Goal: Task Accomplishment & Management: Manage account settings

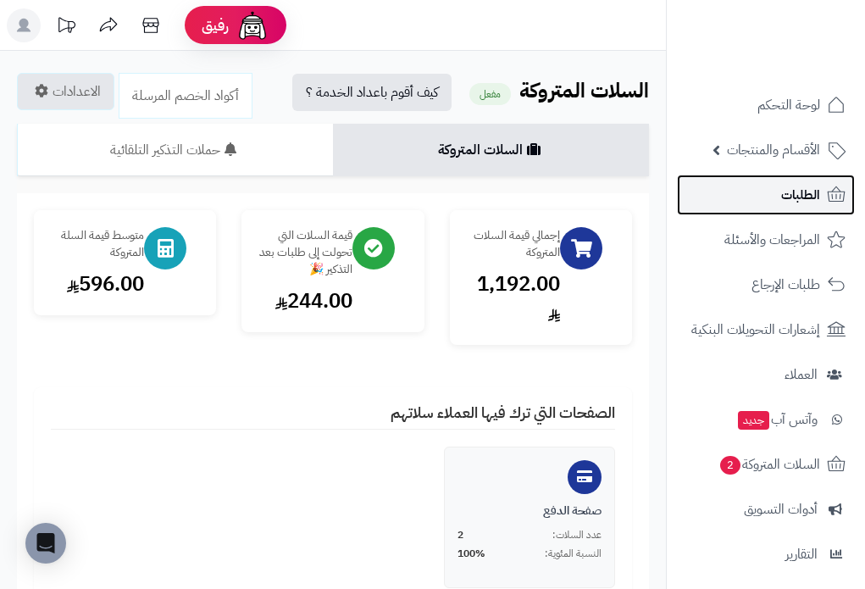
click at [797, 199] on span "الطلبات" at bounding box center [800, 195] width 39 height 24
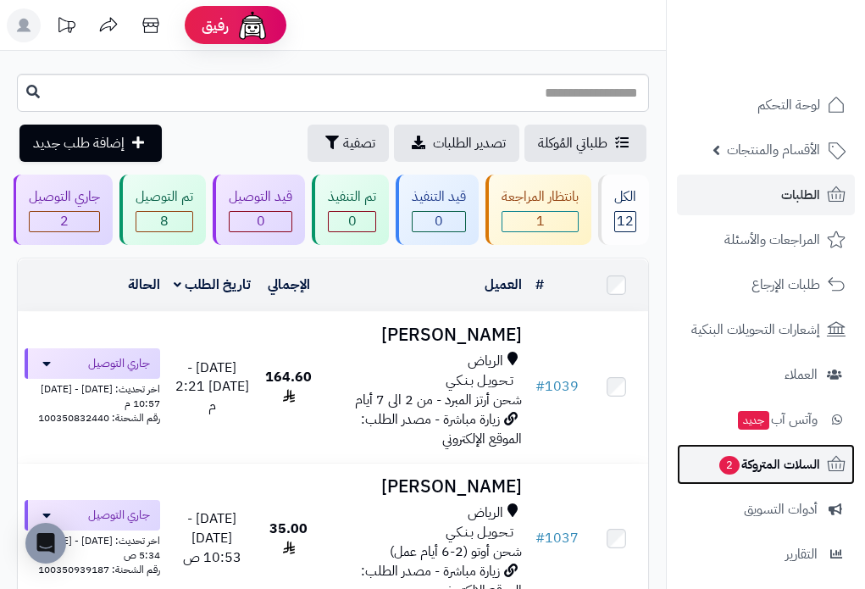
click at [790, 473] on span "السلات المتروكة 2" at bounding box center [769, 464] width 103 height 24
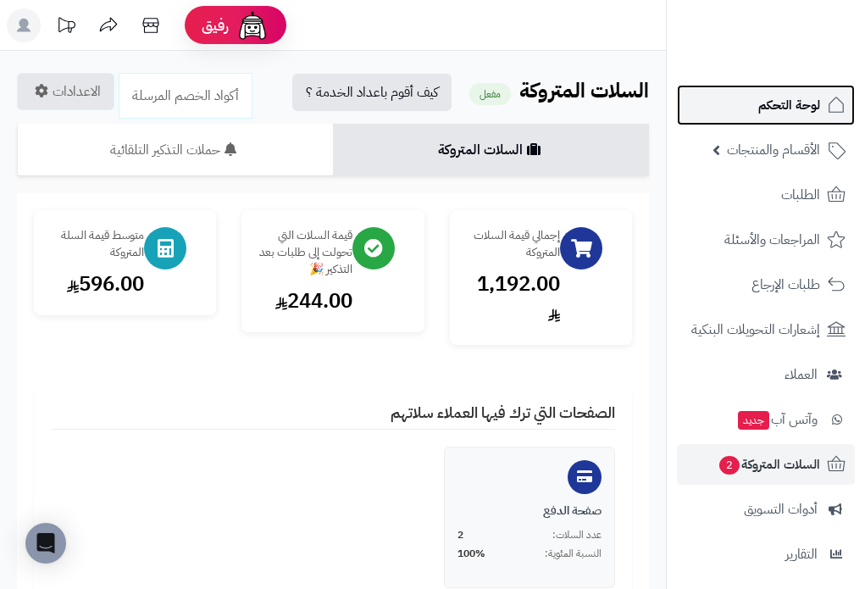
click at [777, 110] on span "لوحة التحكم" at bounding box center [789, 105] width 62 height 24
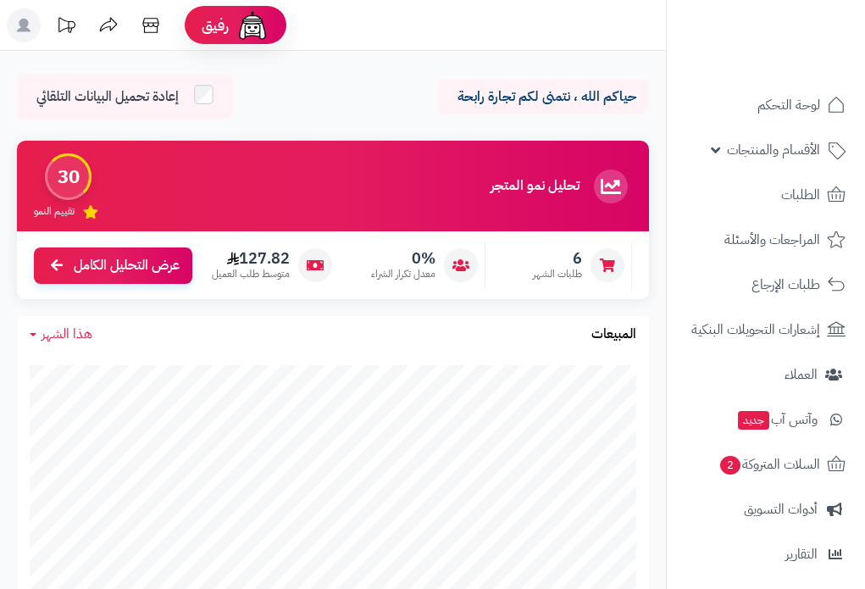
scroll to position [152, 0]
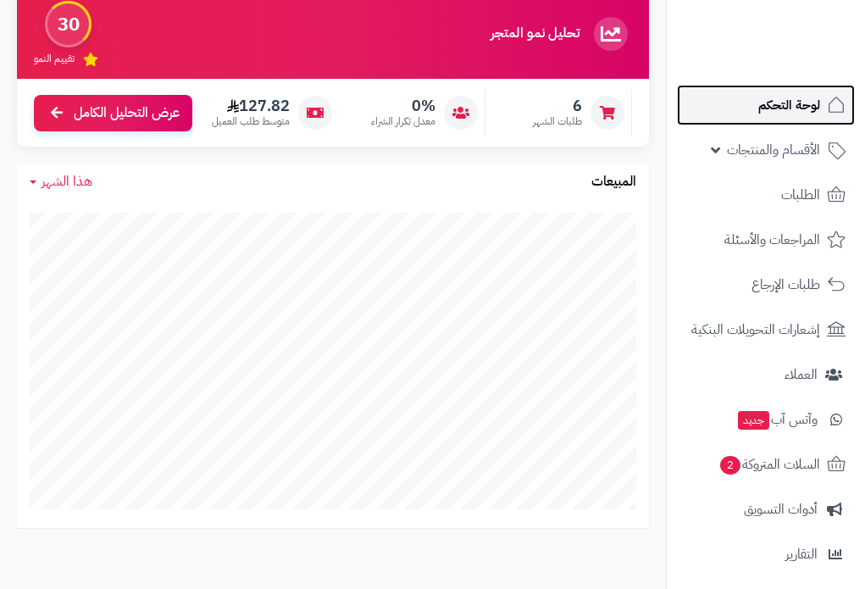
click at [788, 96] on span "لوحة التحكم" at bounding box center [789, 105] width 62 height 24
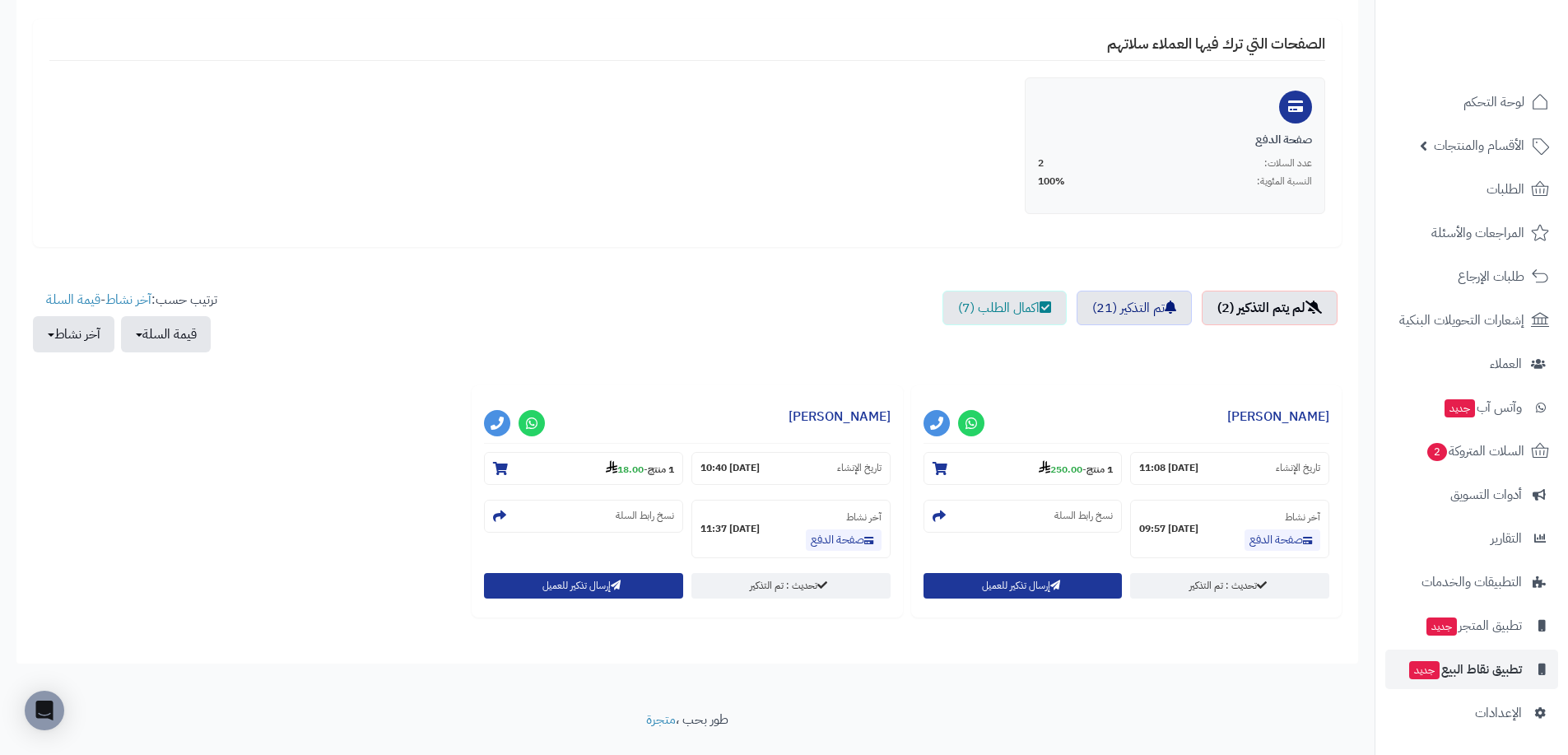
scroll to position [350, 0]
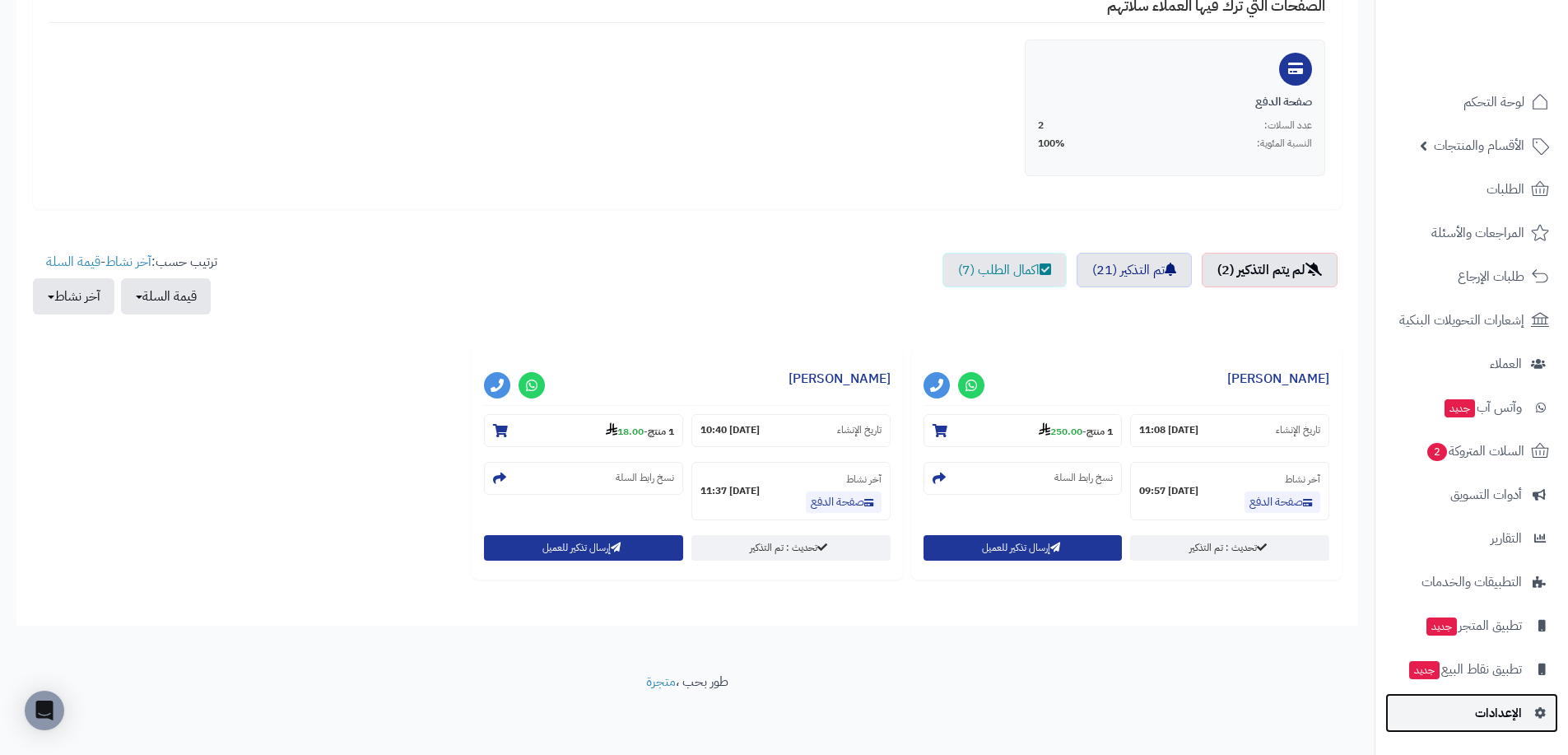
click at [1509, 713] on span "الإعدادات" at bounding box center [1498, 713] width 47 height 23
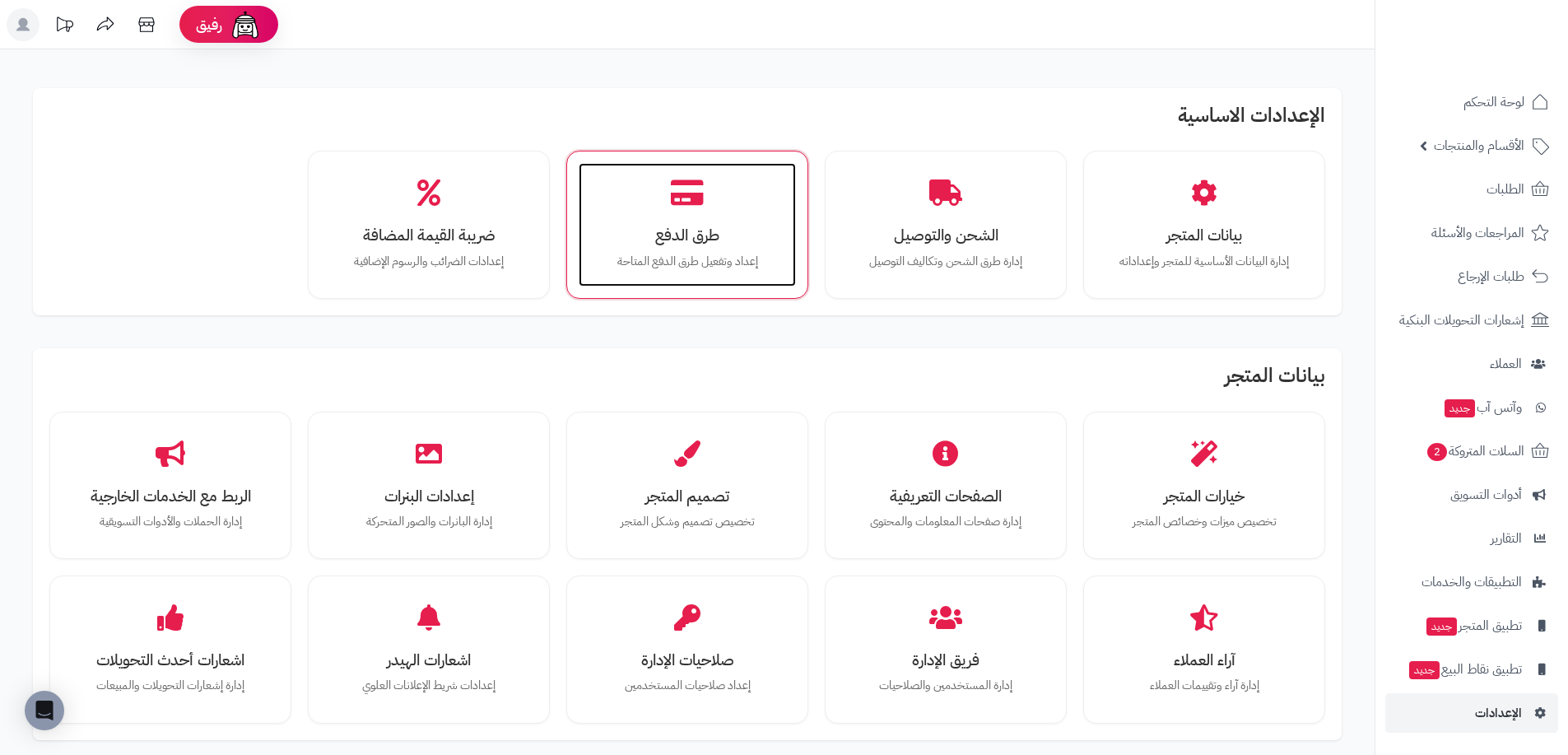
click at [713, 230] on h3 "طرق الدفع" at bounding box center [687, 235] width 185 height 17
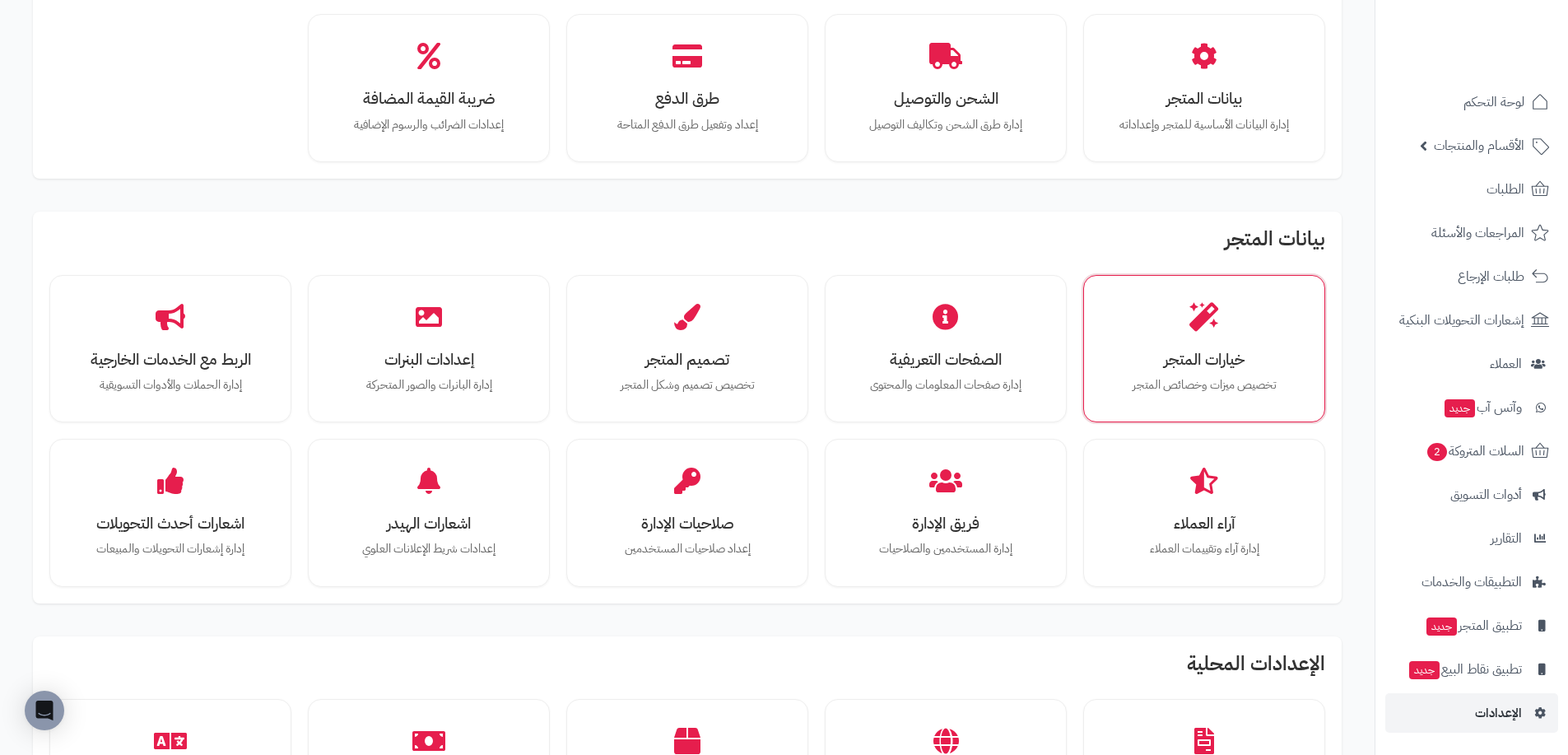
scroll to position [129, 0]
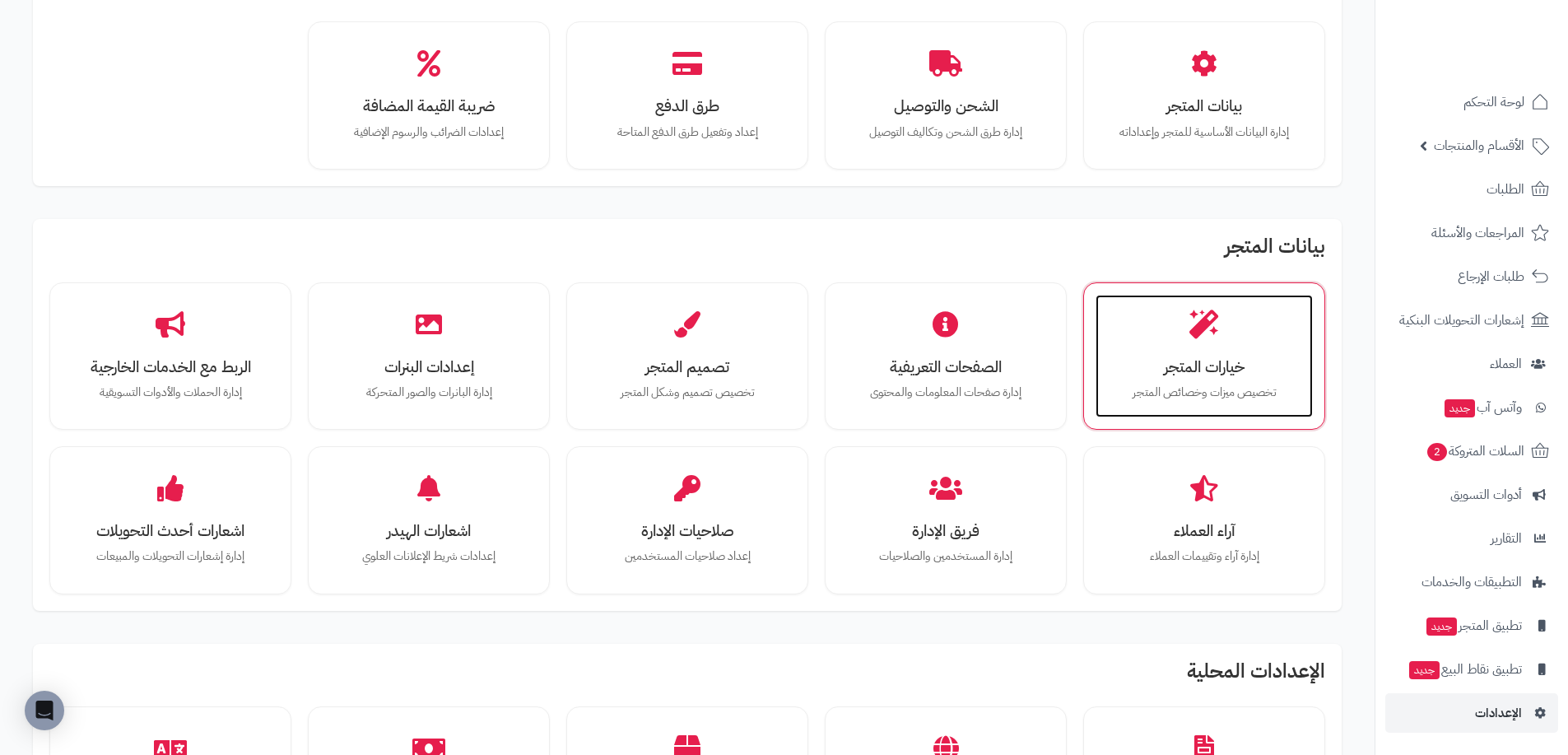
click at [1201, 365] on h3 "خيارات المتجر" at bounding box center [1204, 366] width 185 height 17
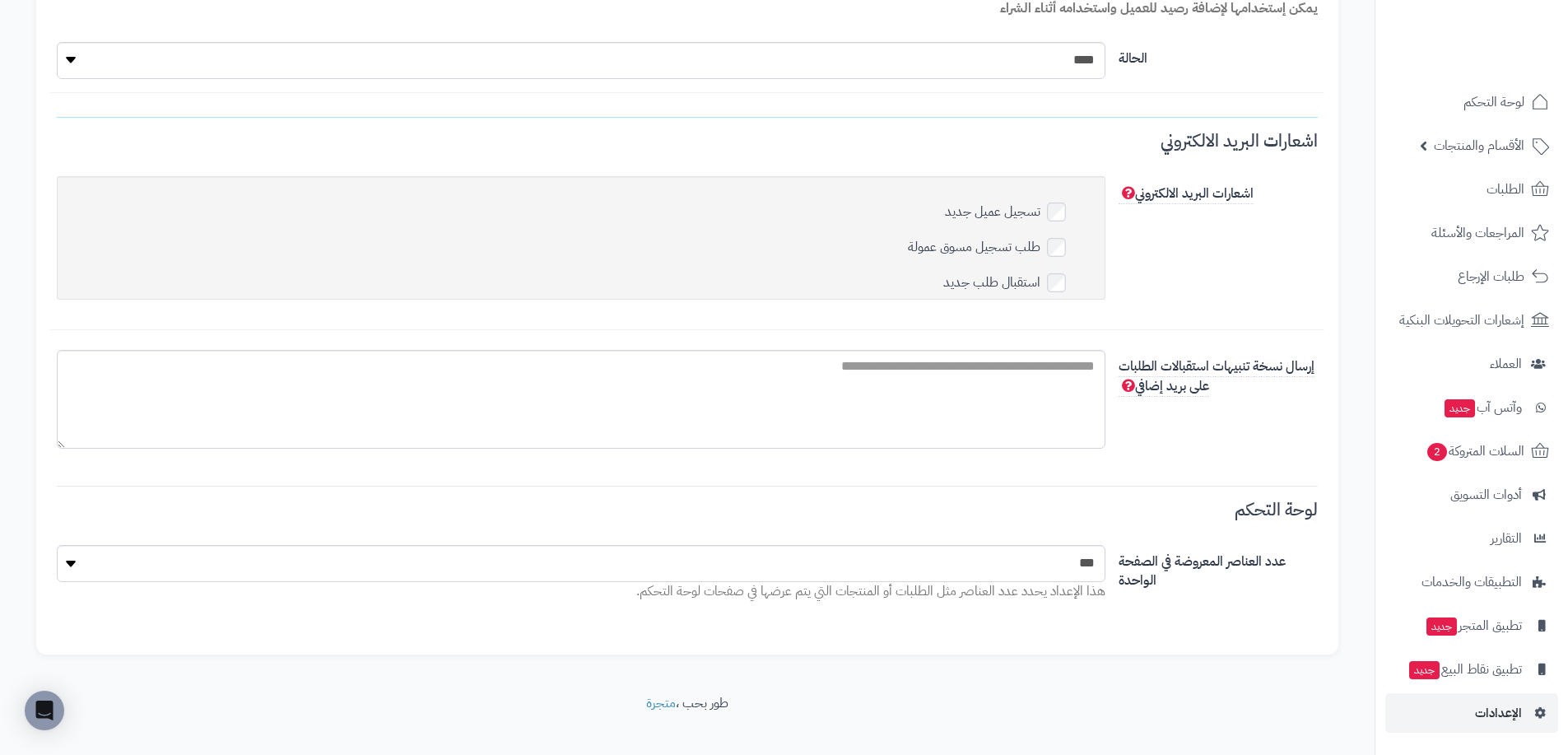
scroll to position [5832, 0]
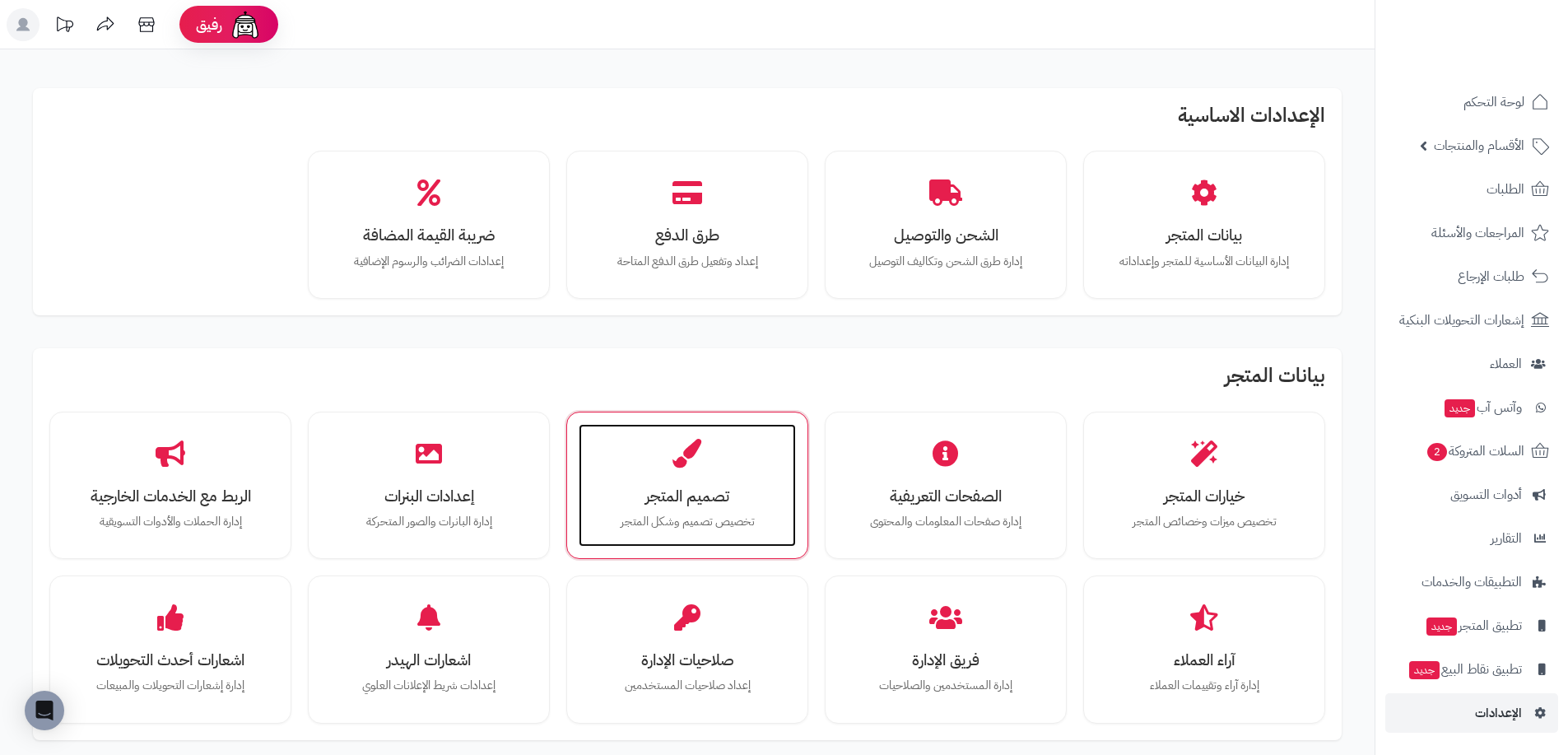
click at [754, 474] on div "تصميم المتجر تخصيص تصميم وشكل المتجر" at bounding box center [688, 485] width 218 height 123
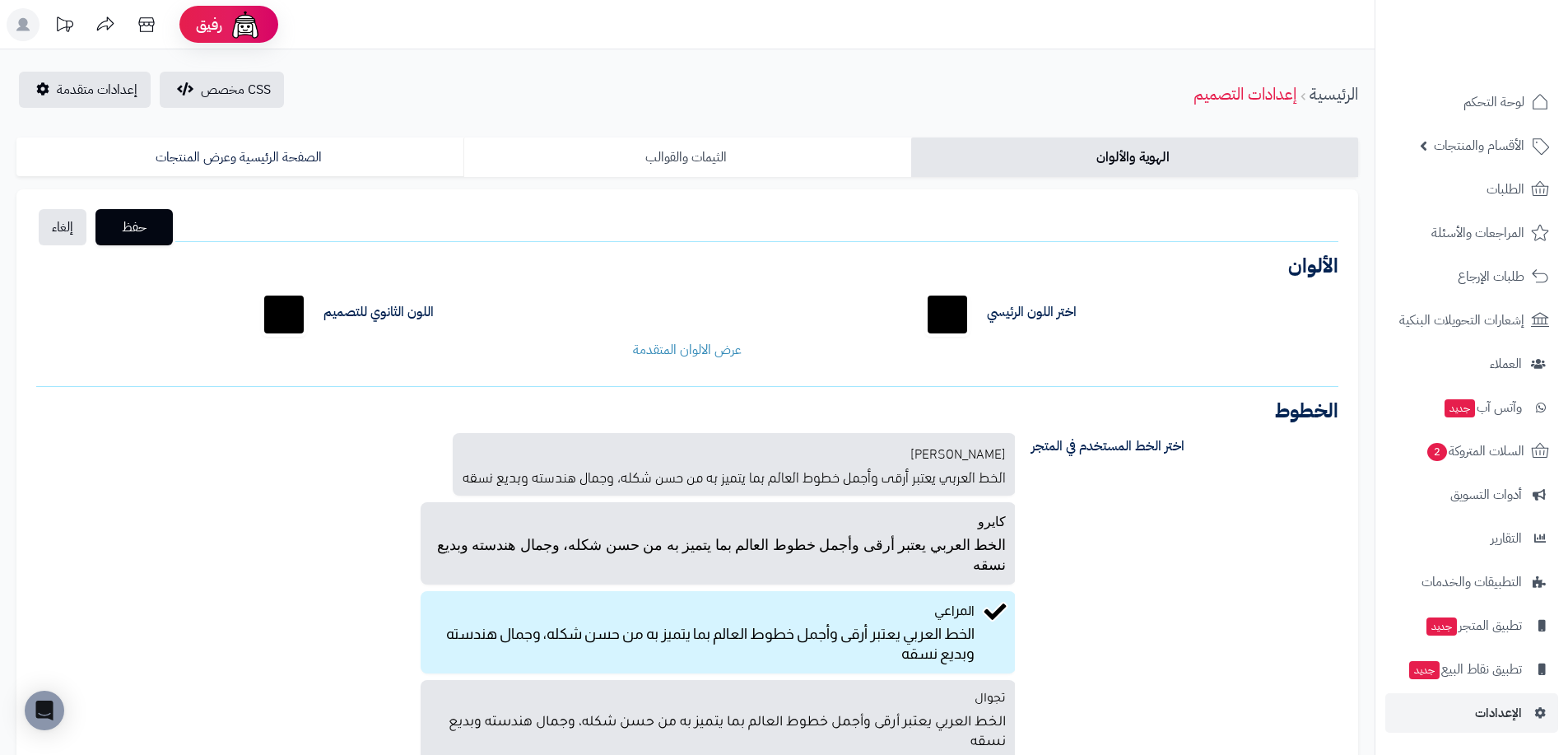
click at [667, 164] on link "الثيمات والقوالب" at bounding box center [687, 156] width 447 height 40
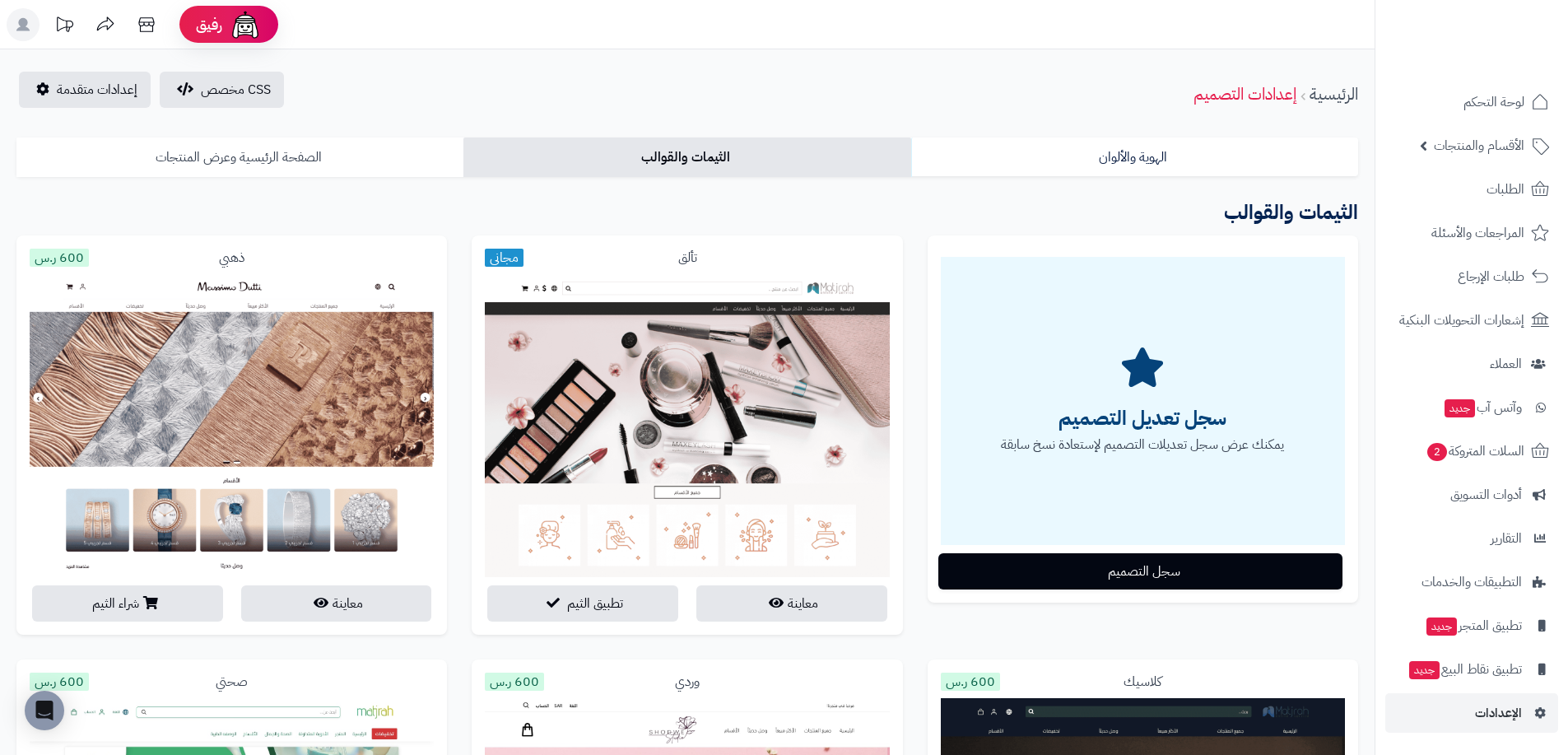
click at [367, 172] on link "الصفحة الرئيسية وعرض المنتجات" at bounding box center [240, 156] width 447 height 40
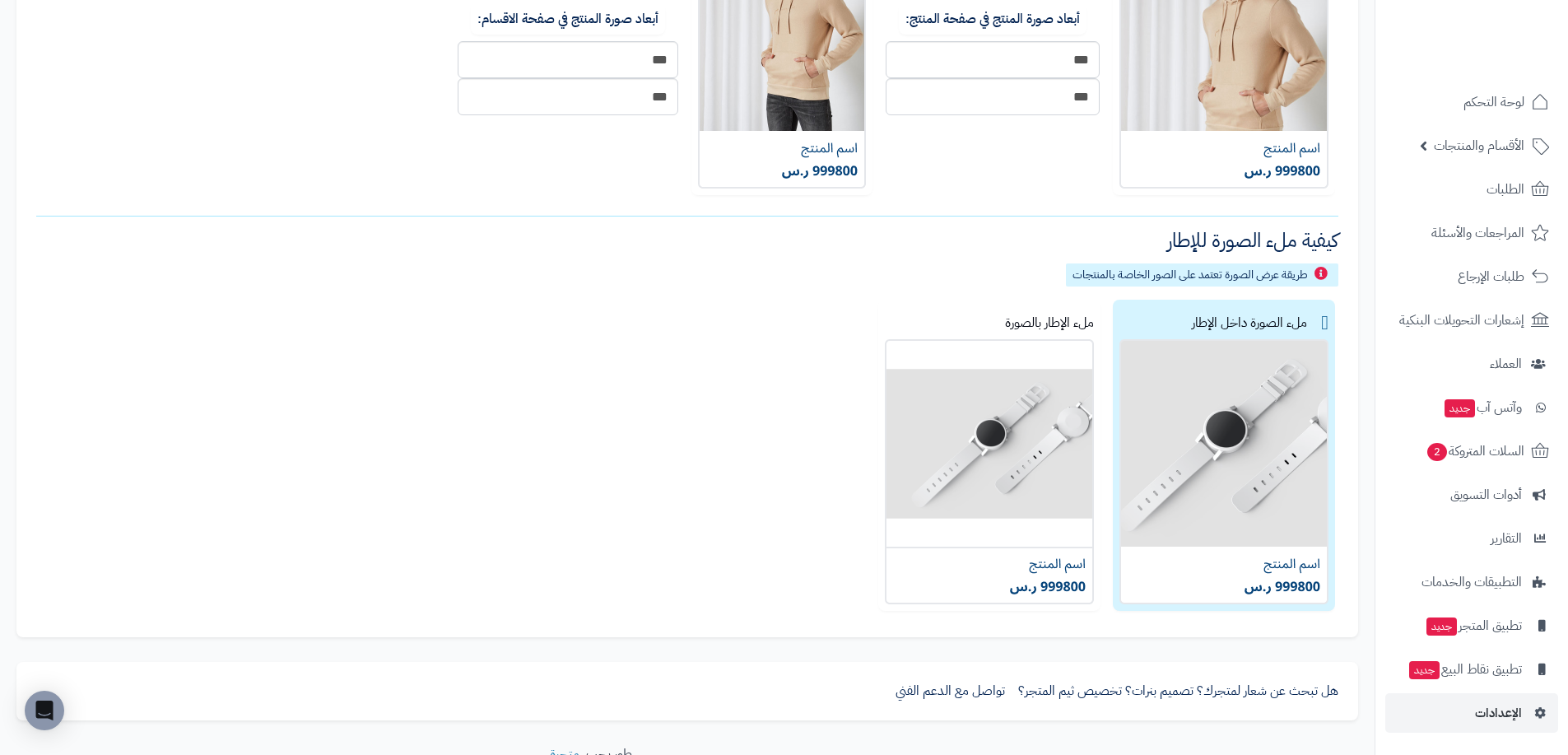
scroll to position [842, 0]
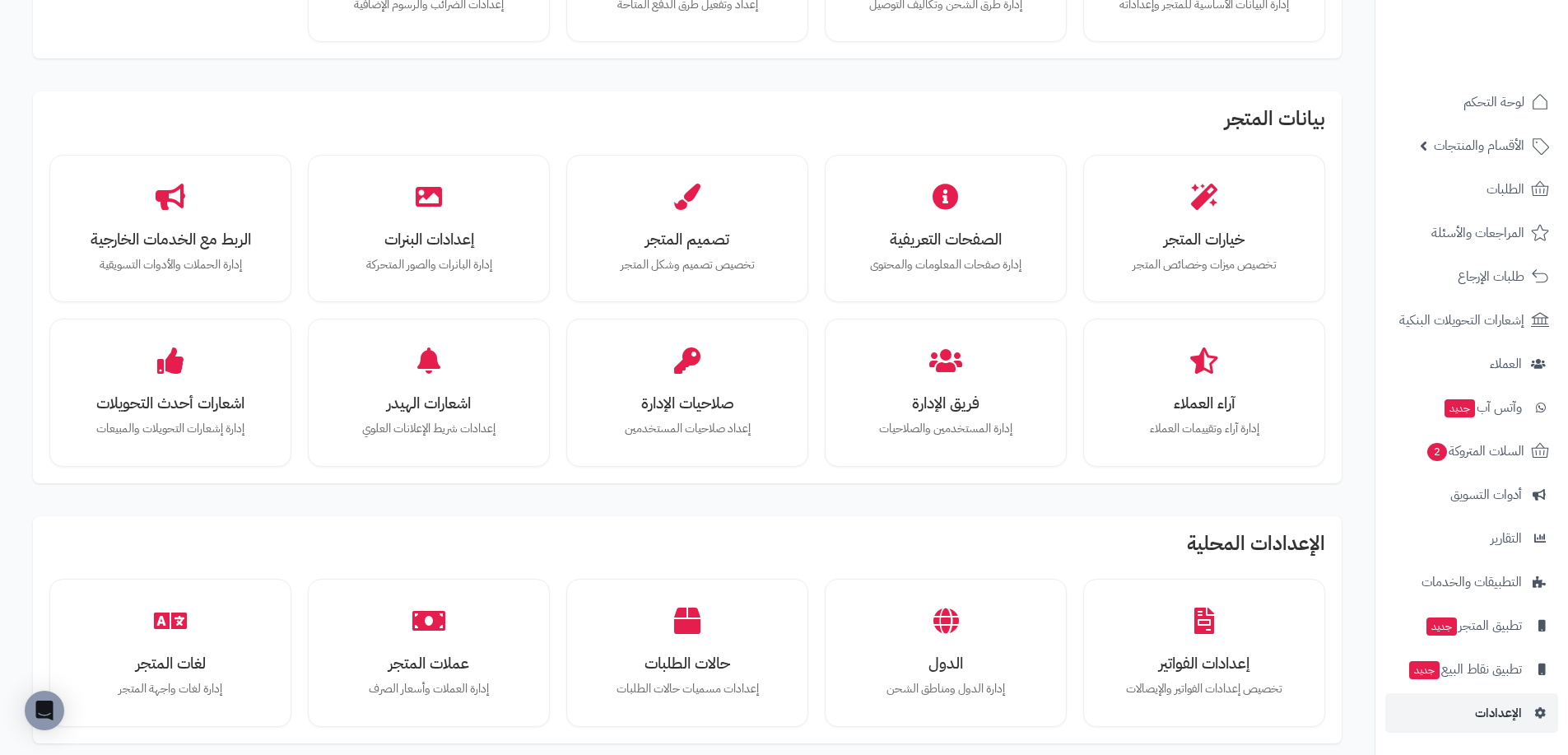
scroll to position [247, 0]
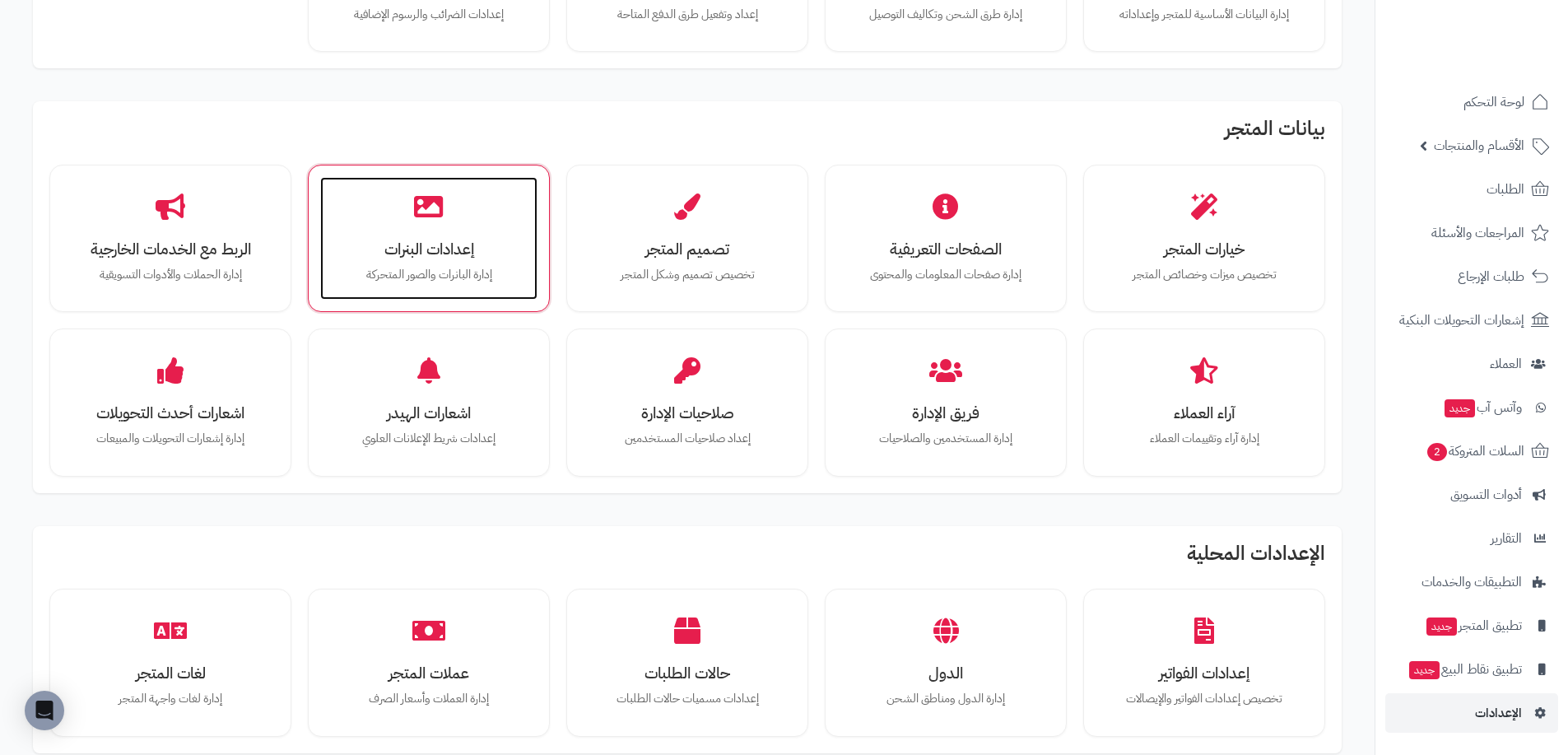
click at [423, 216] on icon at bounding box center [428, 206] width 29 height 29
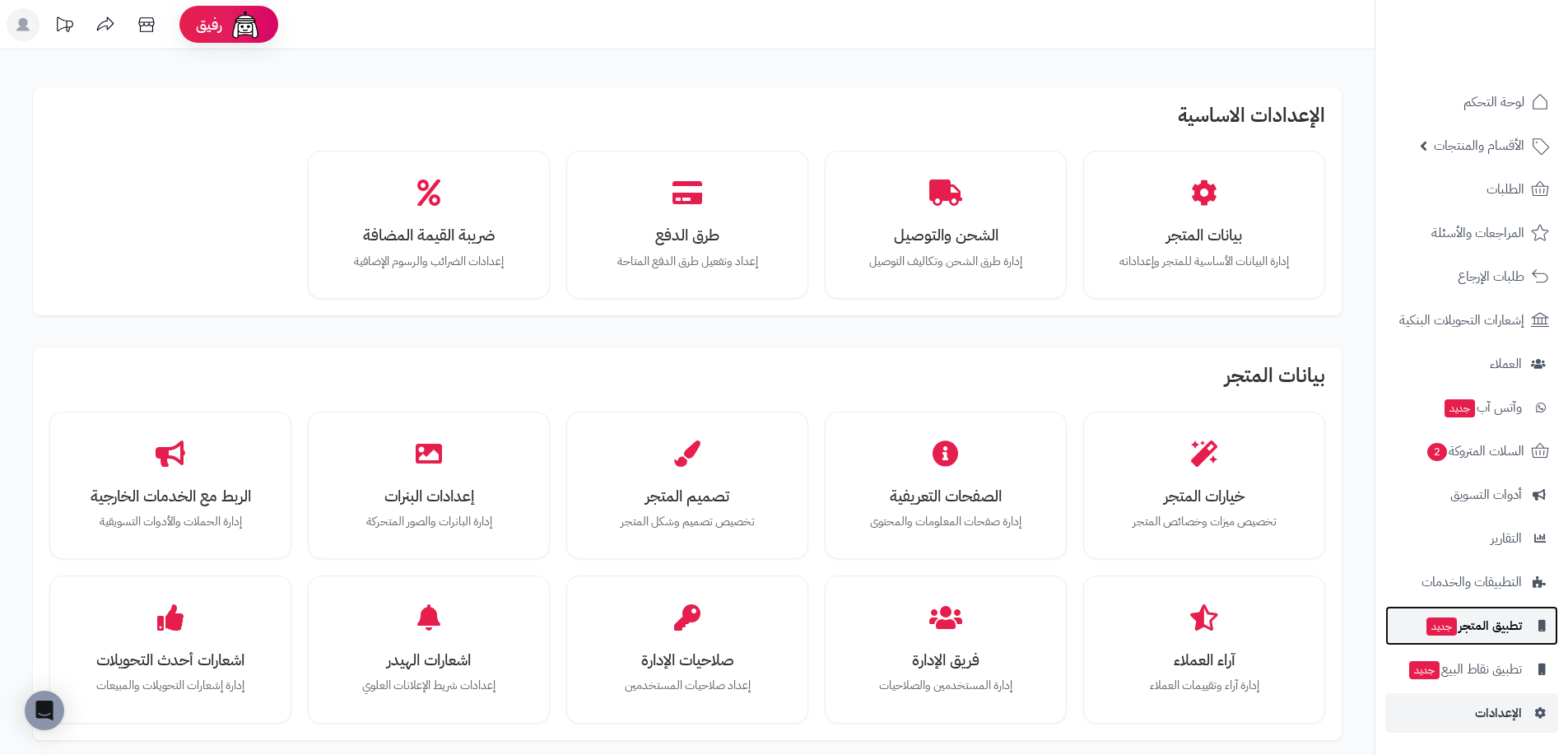
click at [1491, 622] on span "تطبيق المتجر جديد" at bounding box center [1473, 626] width 97 height 23
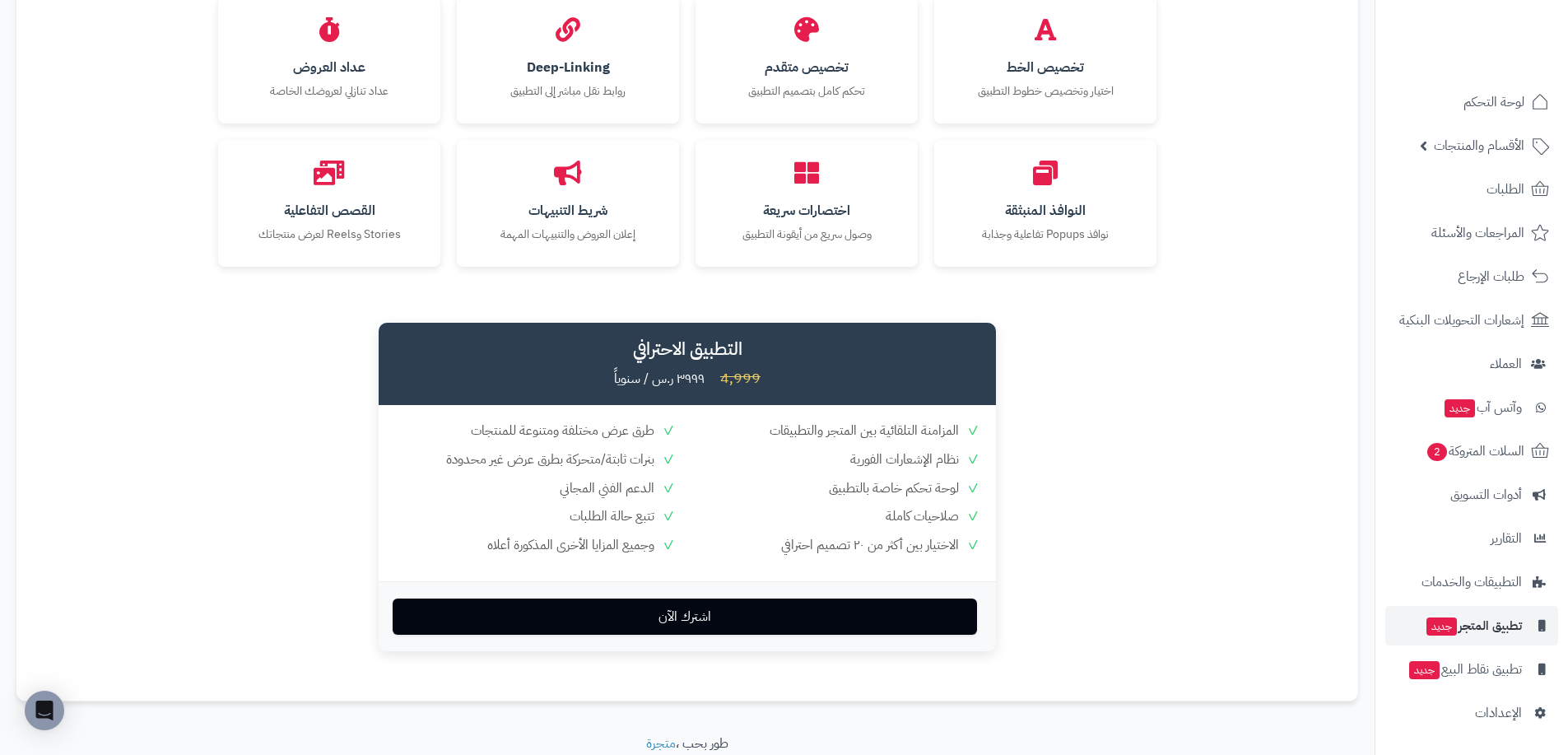
scroll to position [2092, 0]
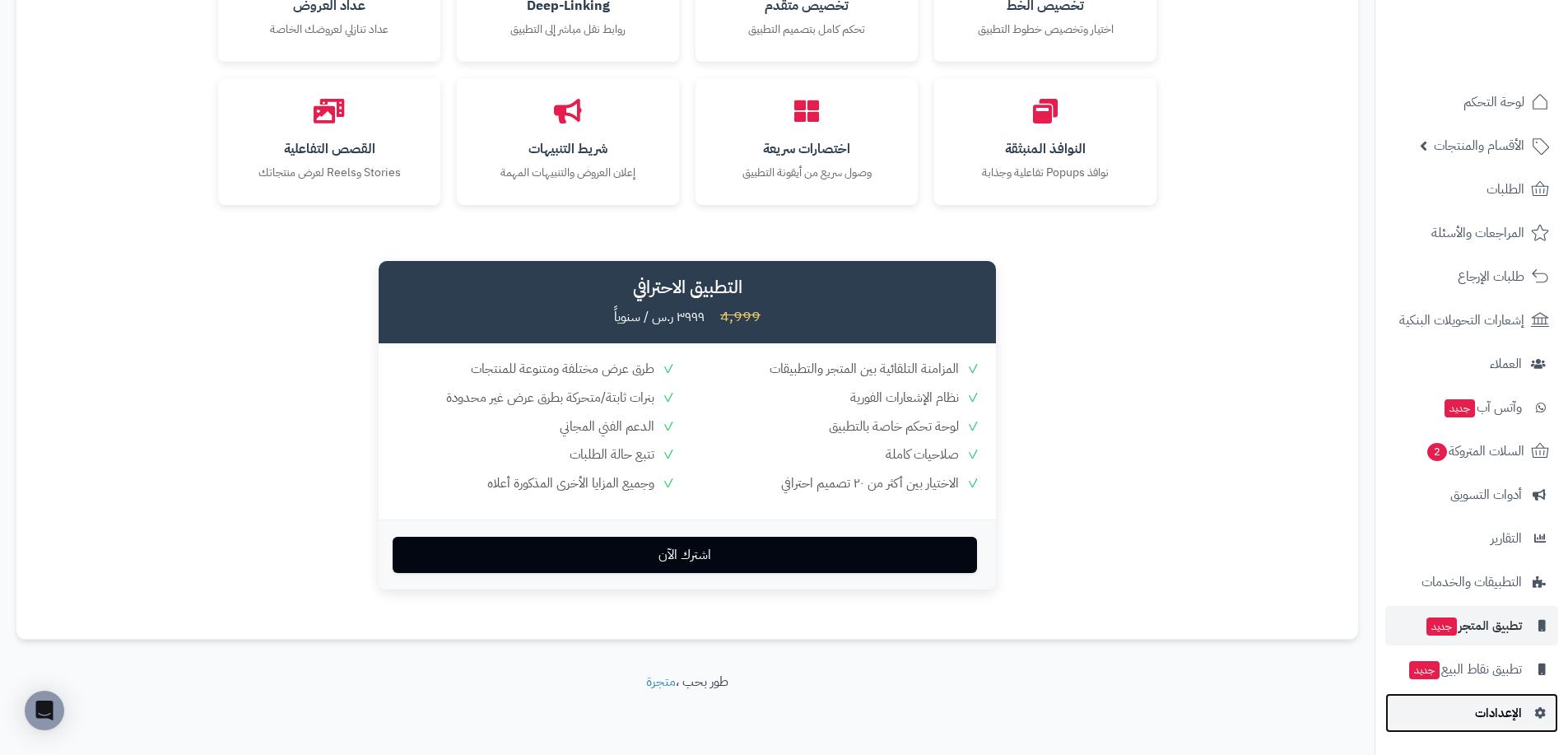
click at [1517, 713] on span "الإعدادات" at bounding box center [1498, 713] width 47 height 23
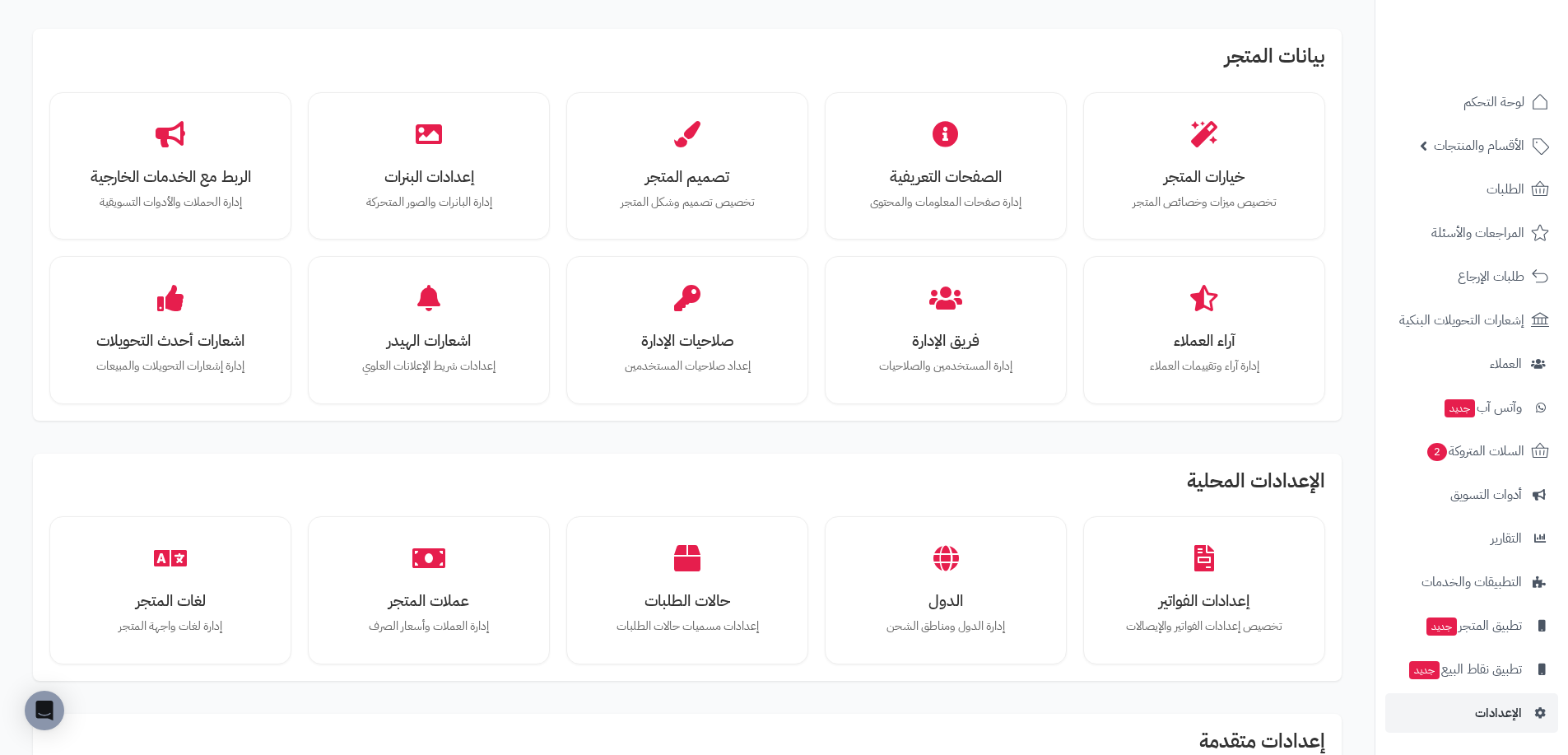
scroll to position [412, 0]
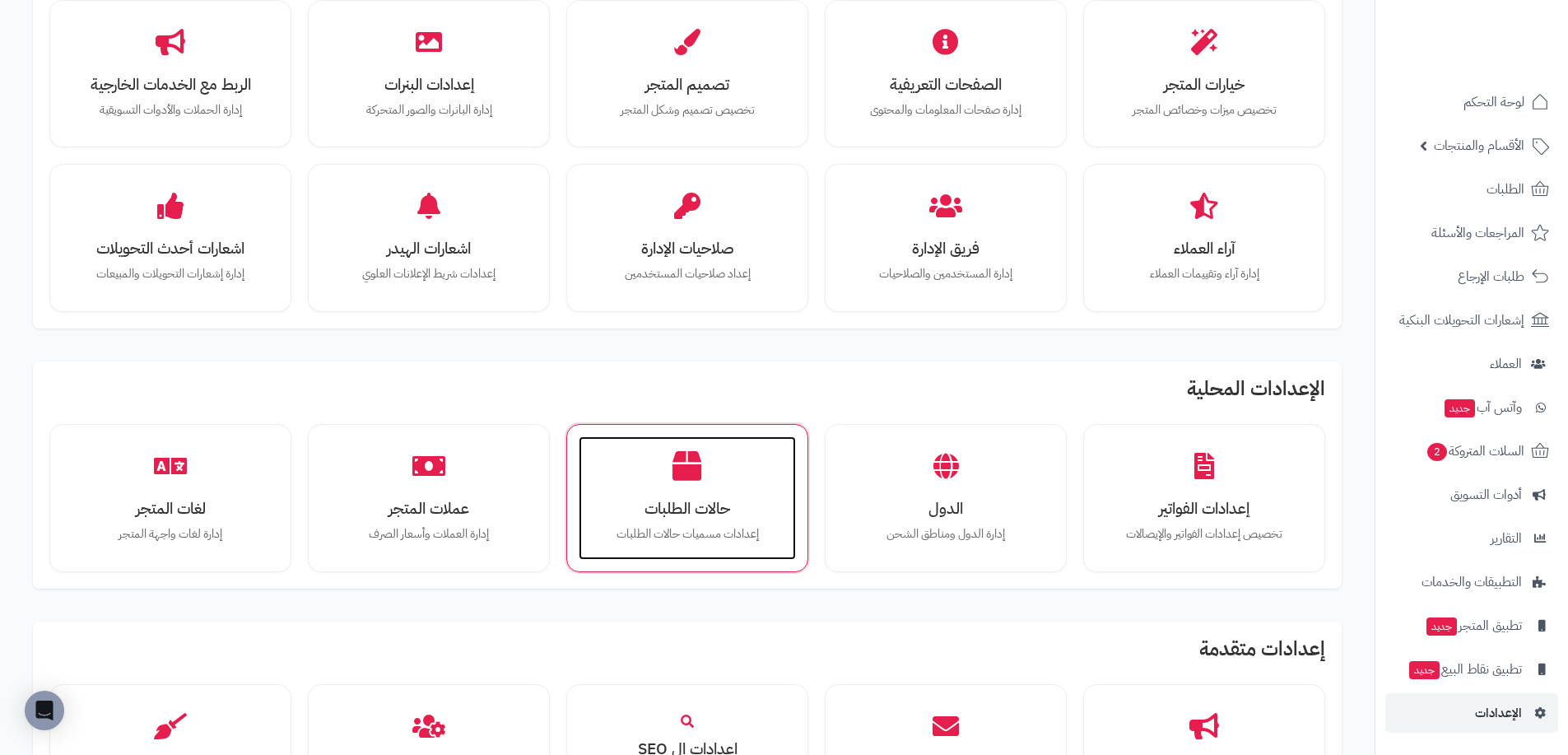
click at [740, 496] on div "حالات الطلبات إعدادات مسميات حالات الطلبات" at bounding box center [688, 498] width 218 height 123
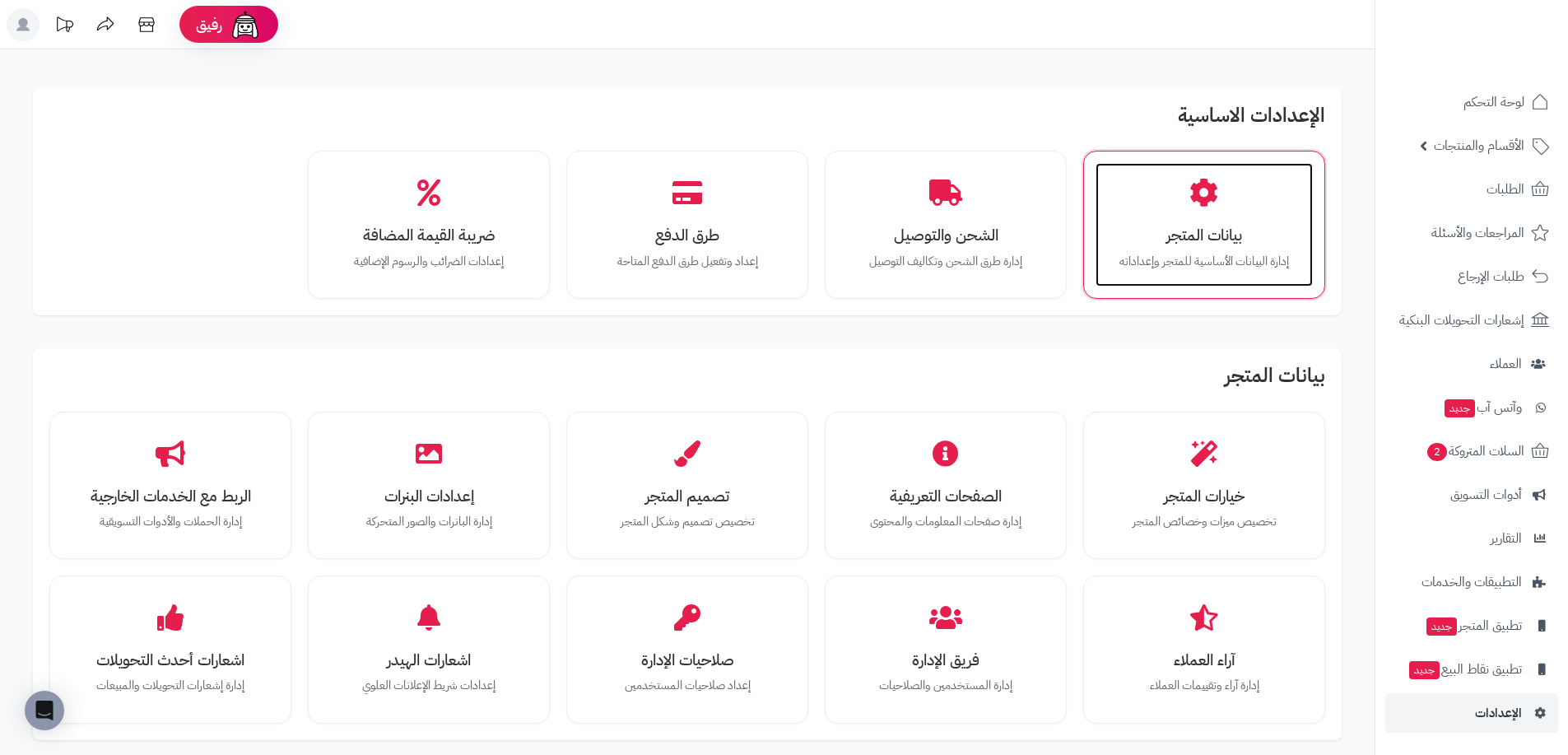
click at [1241, 196] on div "بيانات المتجر إدارة البيانات الأساسية للمتجر وإعداداته" at bounding box center [1205, 224] width 218 height 123
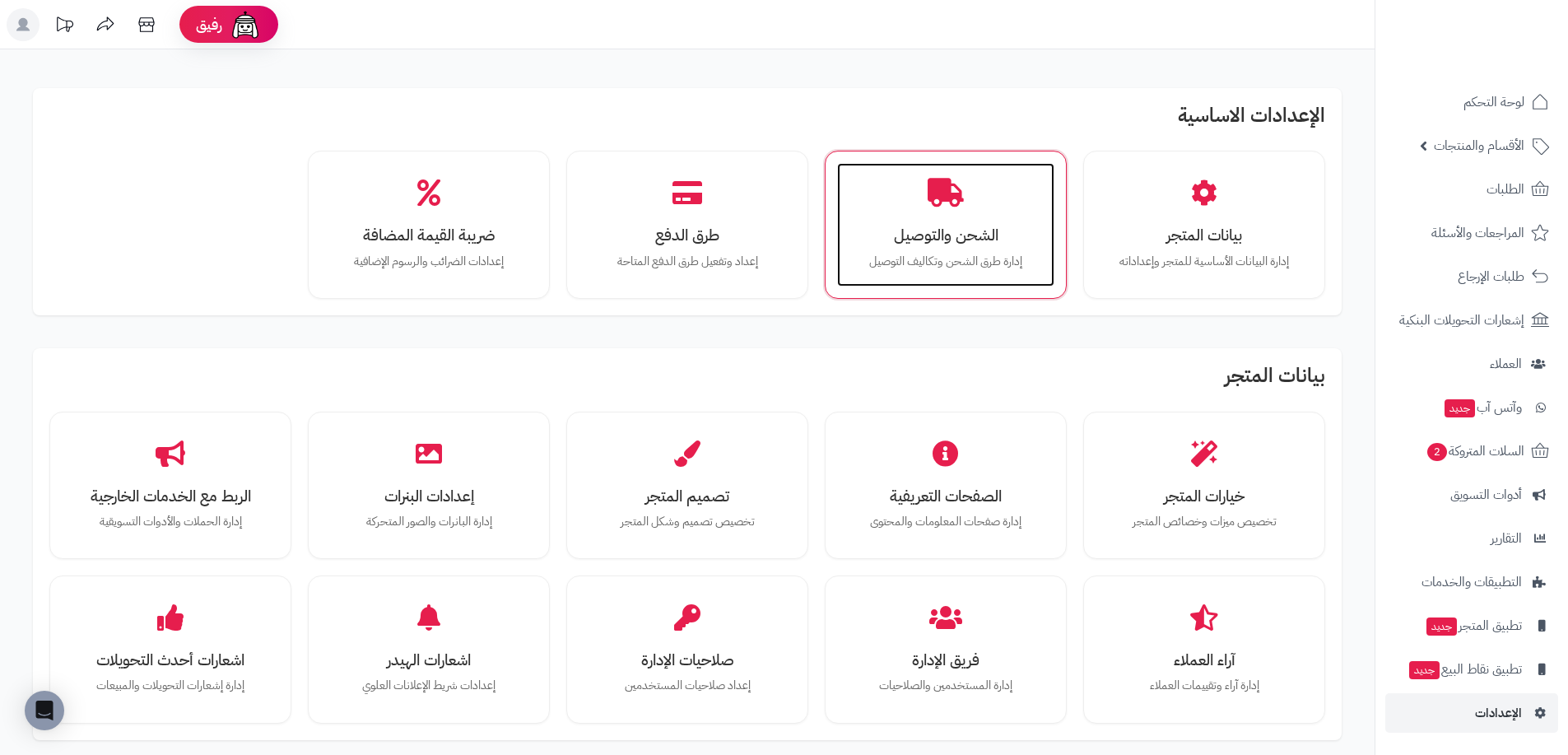
click at [987, 230] on h3 "الشحن والتوصيل" at bounding box center [945, 235] width 185 height 17
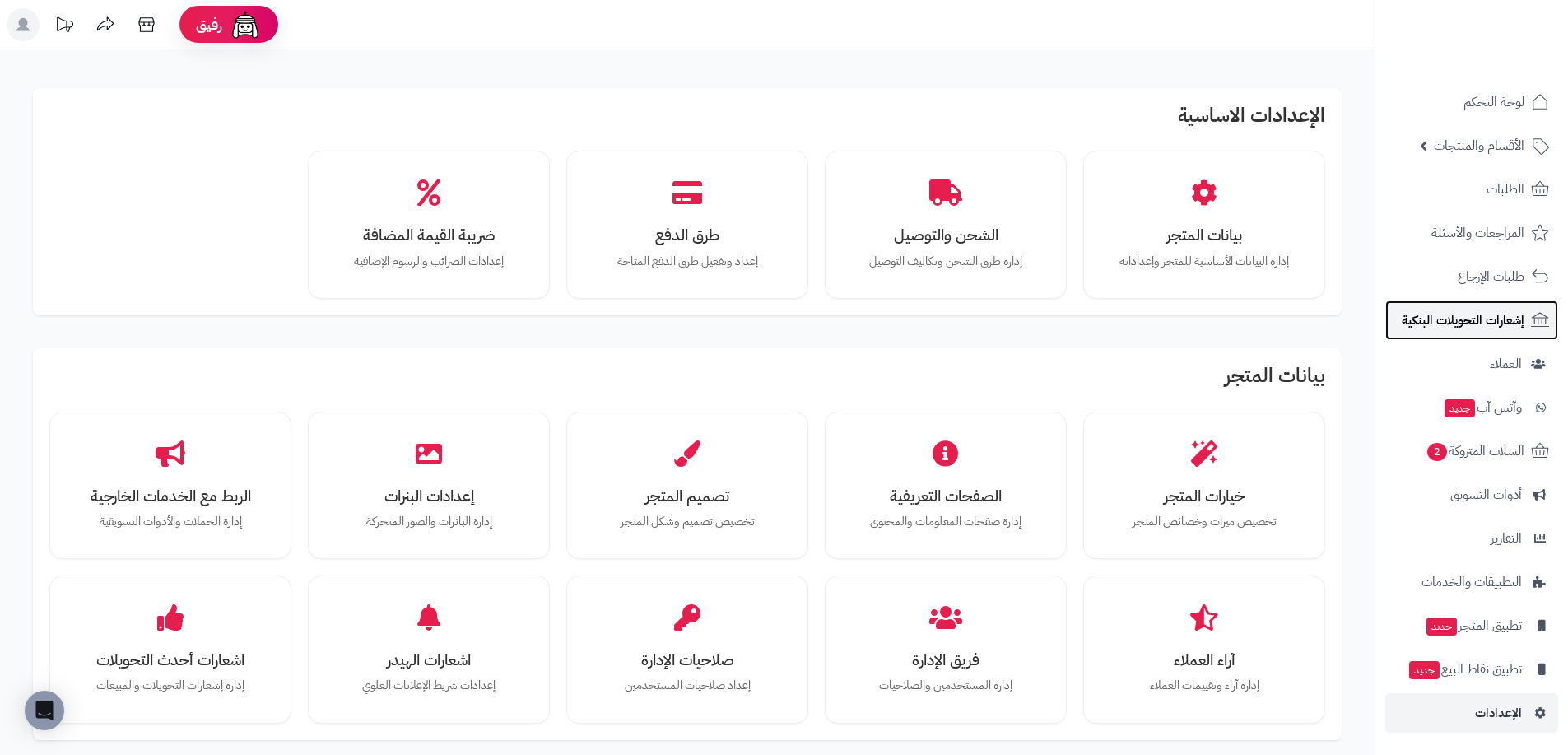
click at [1486, 325] on span "إشعارات التحويلات البنكية" at bounding box center [1463, 321] width 122 height 23
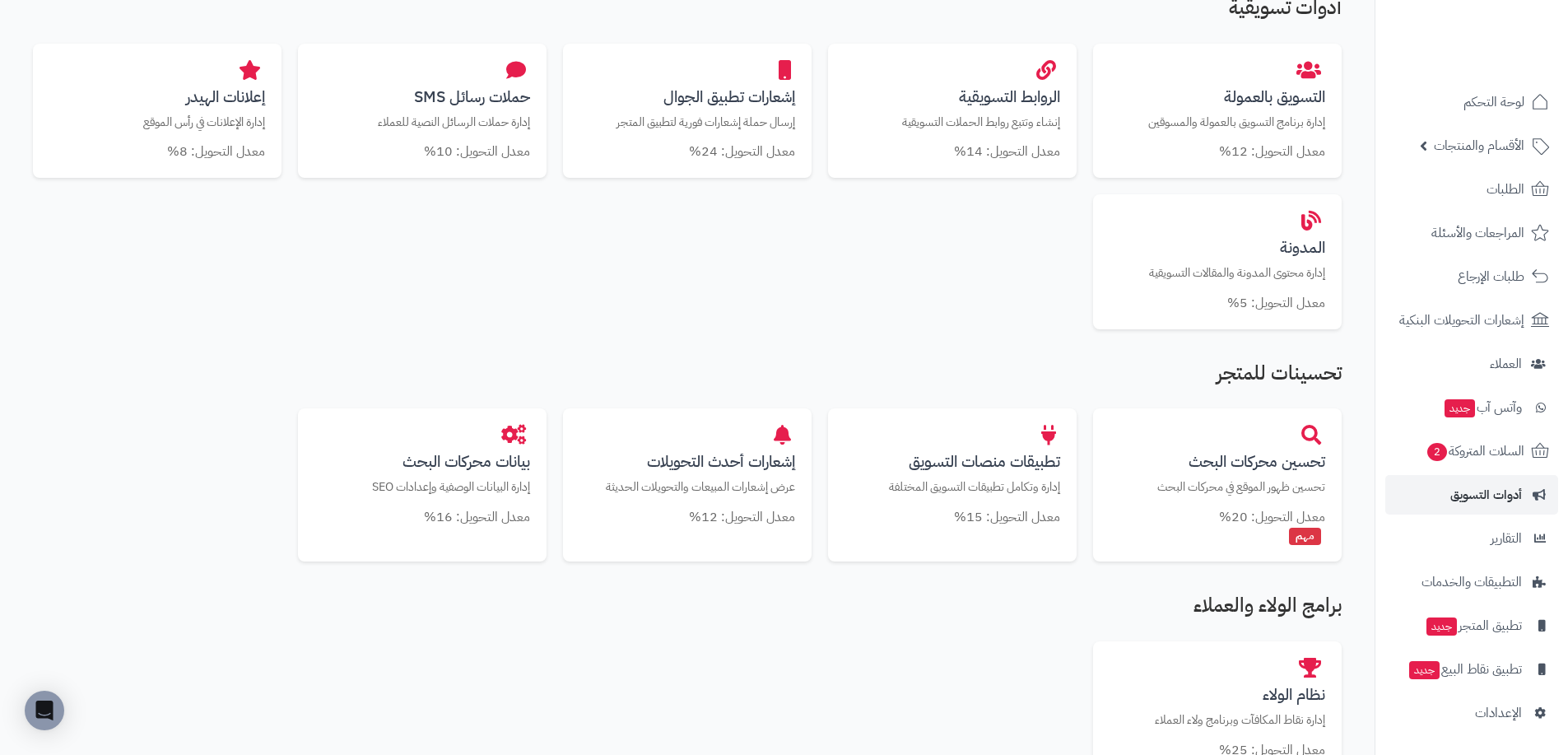
scroll to position [576, 0]
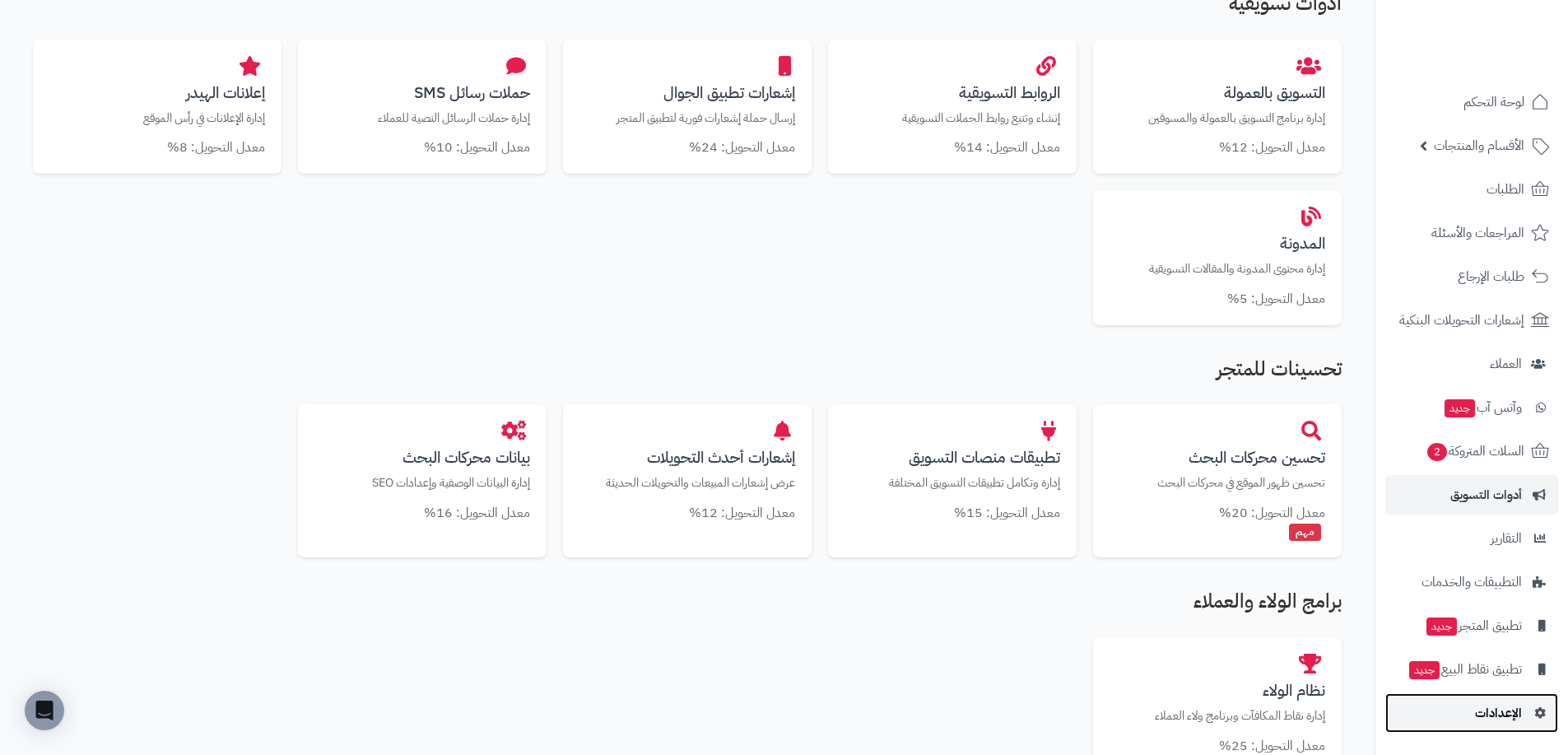
click at [1488, 707] on span "الإعدادات" at bounding box center [1498, 713] width 47 height 23
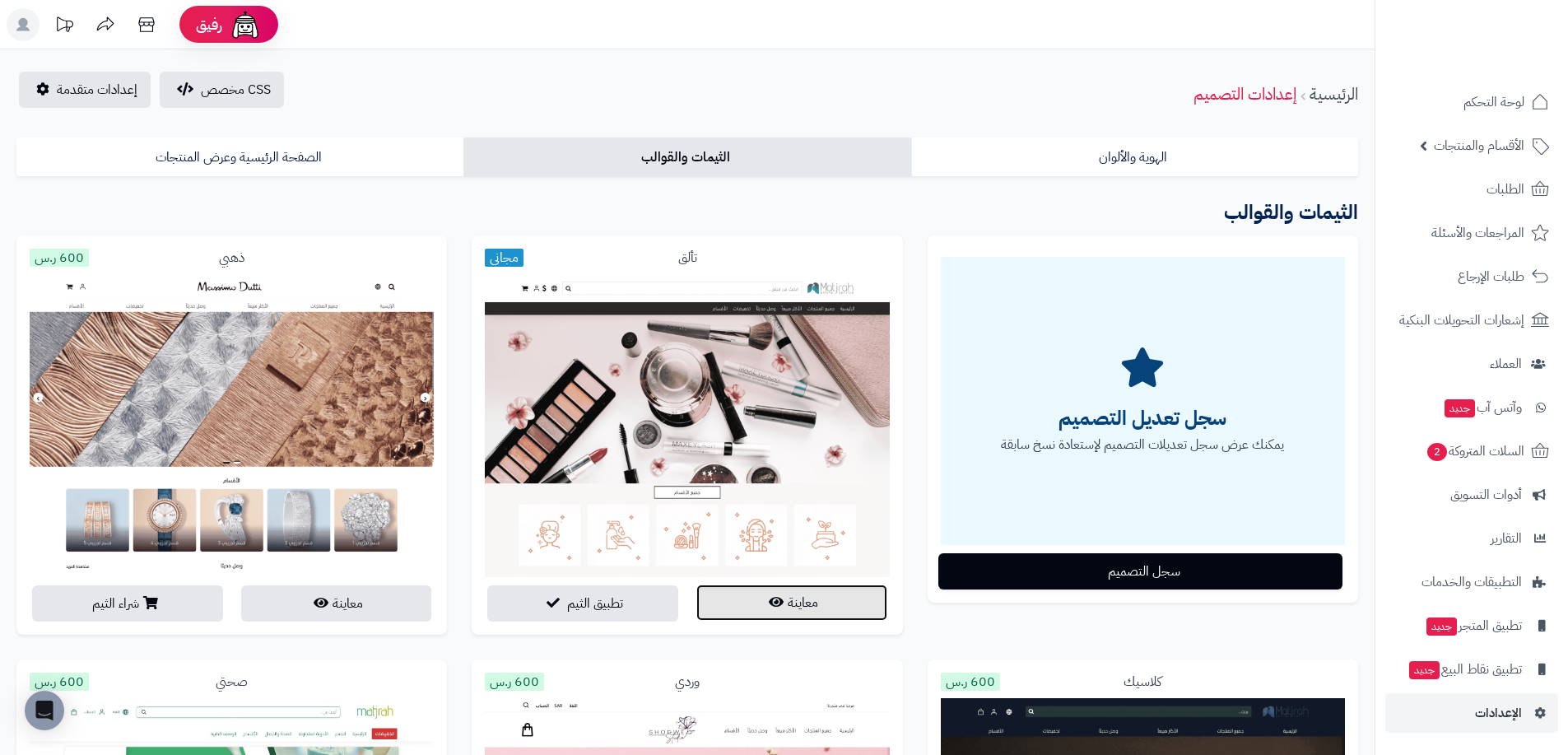
click at [783, 601] on button "معاينة" at bounding box center [792, 601] width 191 height 36
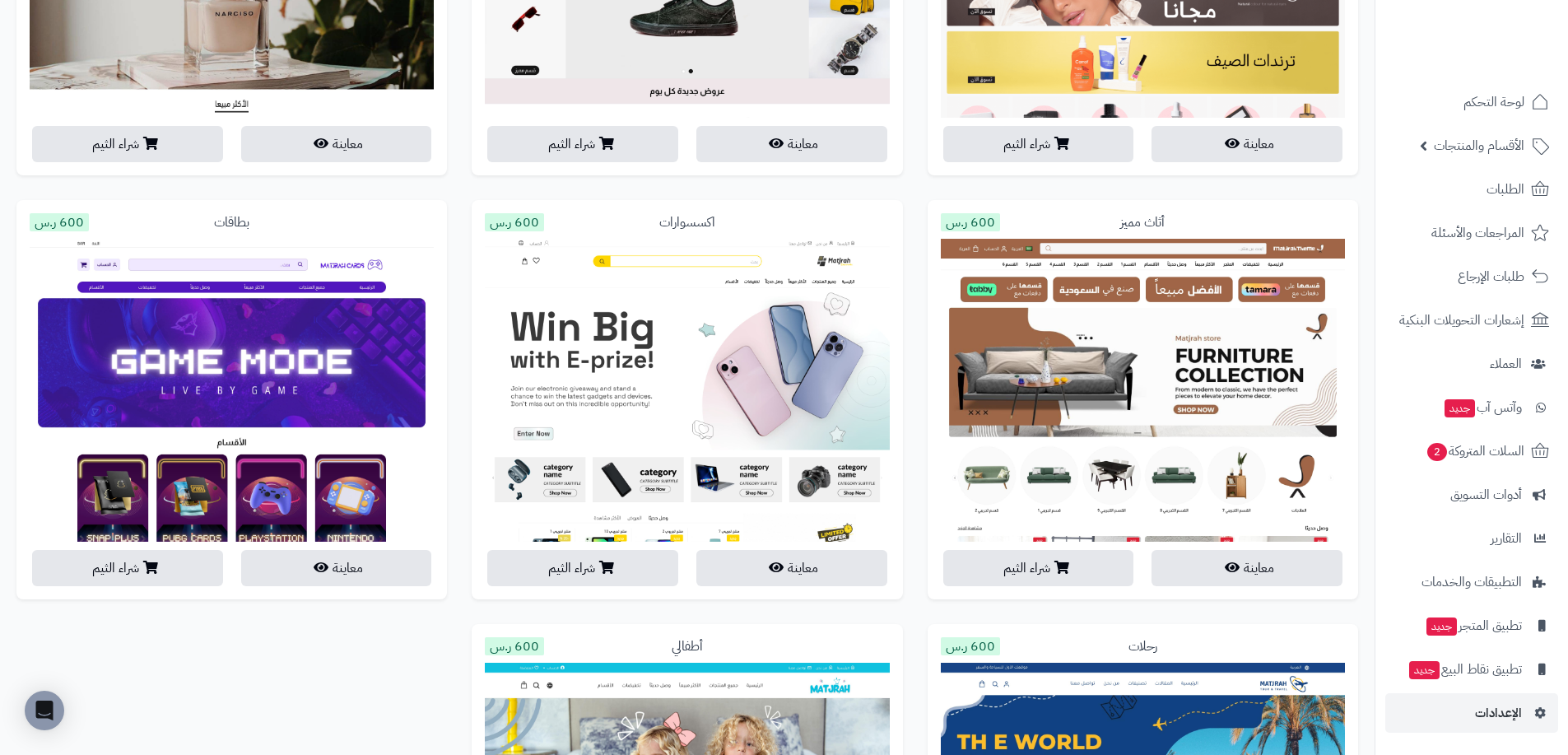
scroll to position [3128, 0]
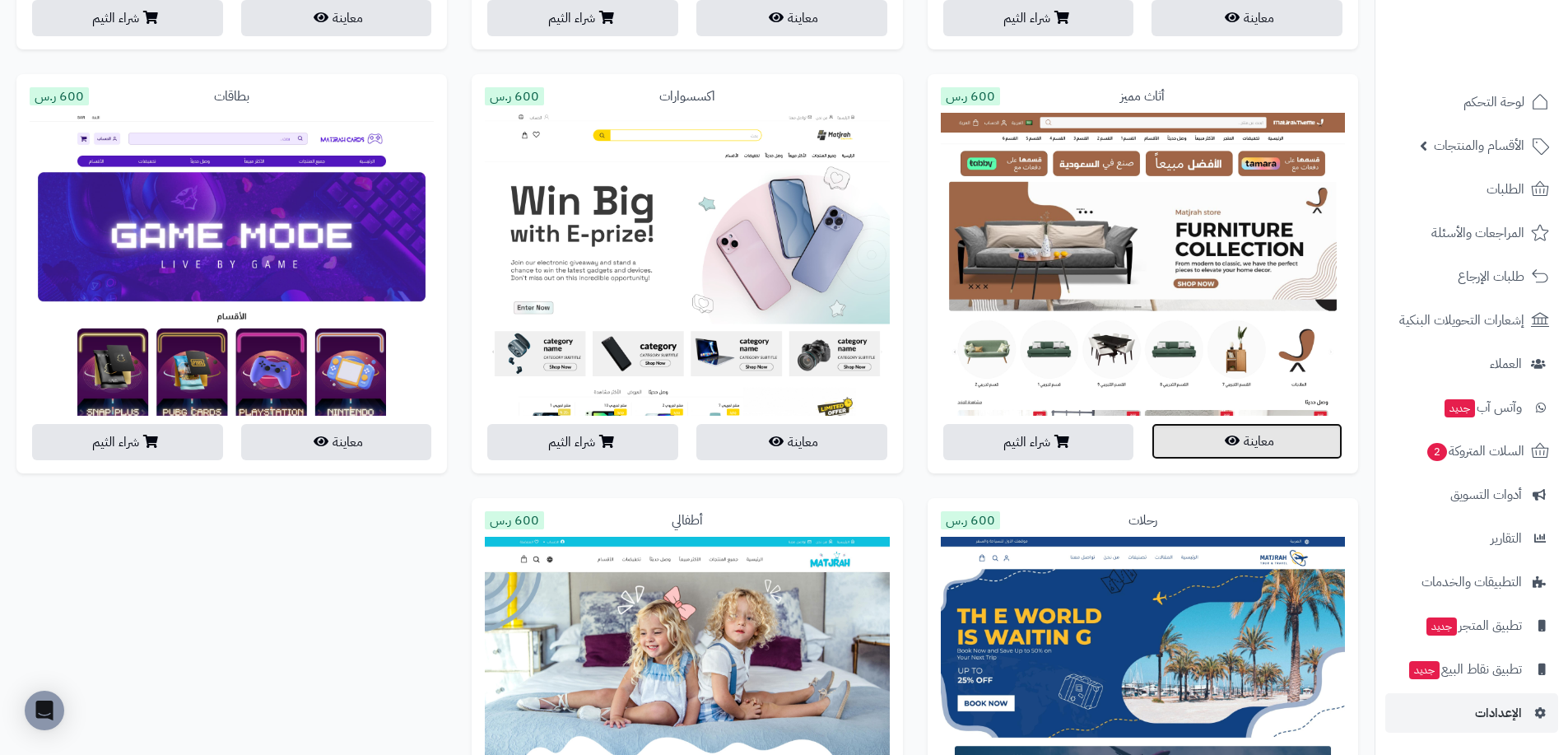
click at [1268, 446] on button "معاينة" at bounding box center [1246, 440] width 191 height 36
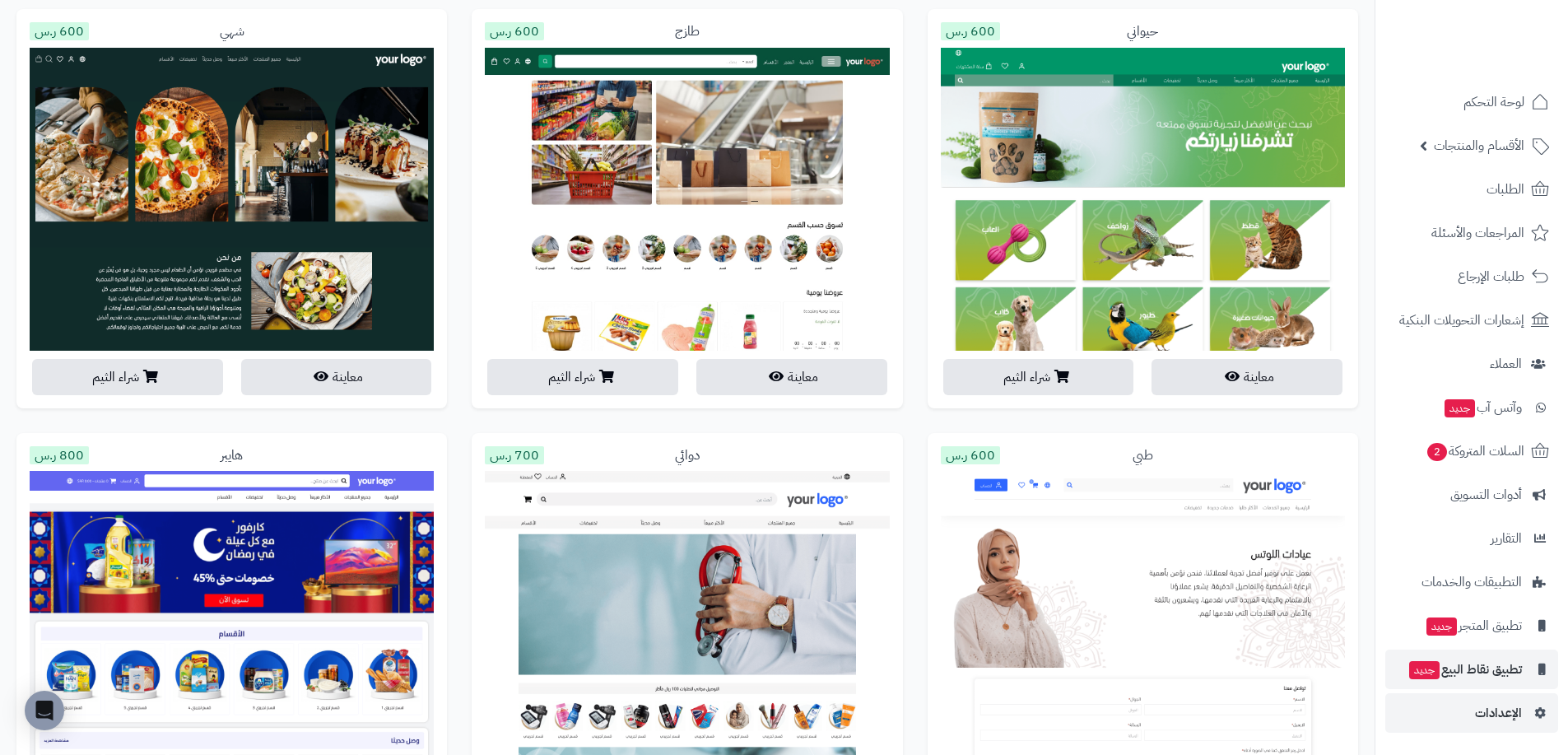
scroll to position [2141, 0]
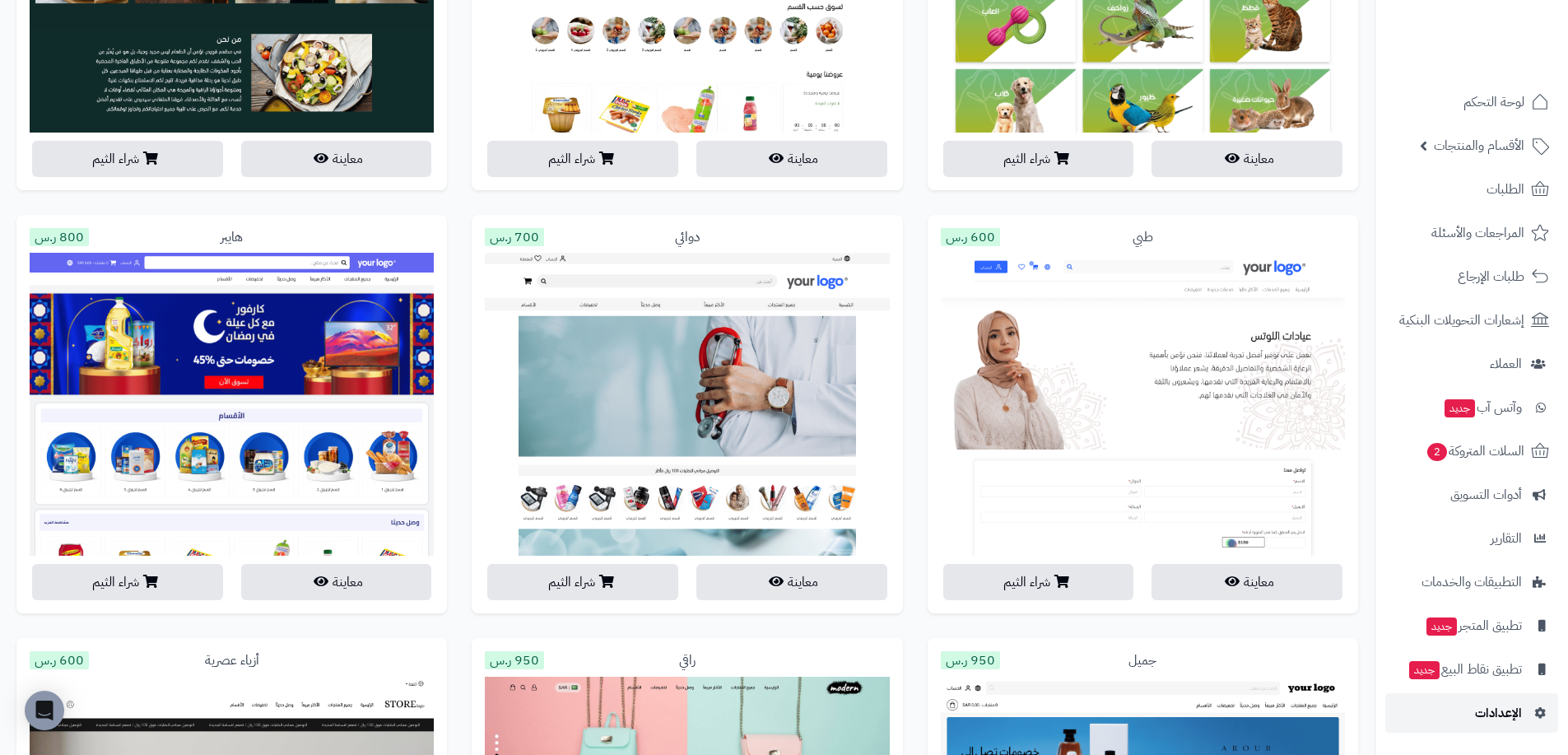
click at [1507, 717] on span "الإعدادات" at bounding box center [1498, 713] width 47 height 23
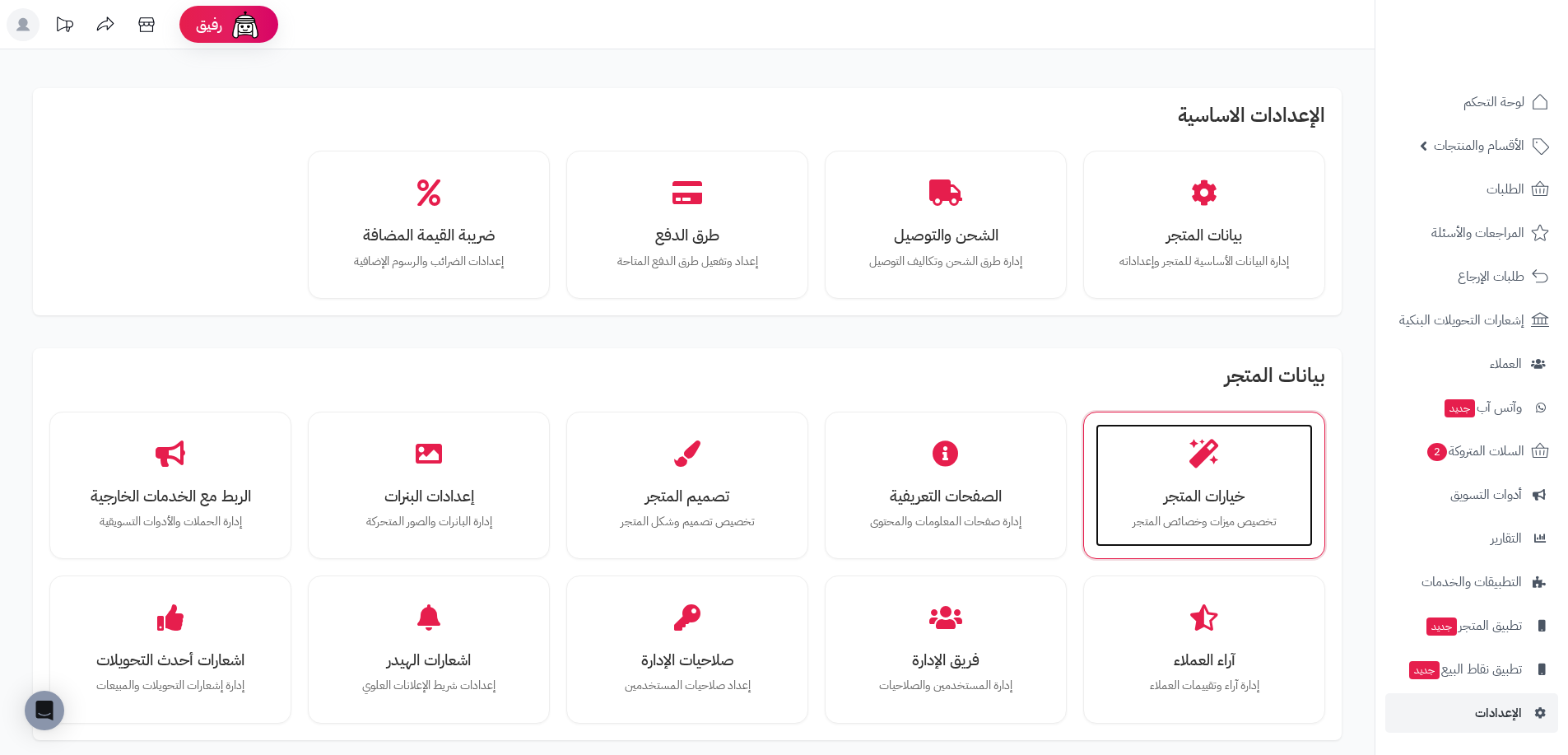
click at [1177, 519] on p "تخصيص ميزات وخصائص المتجر" at bounding box center [1204, 522] width 185 height 18
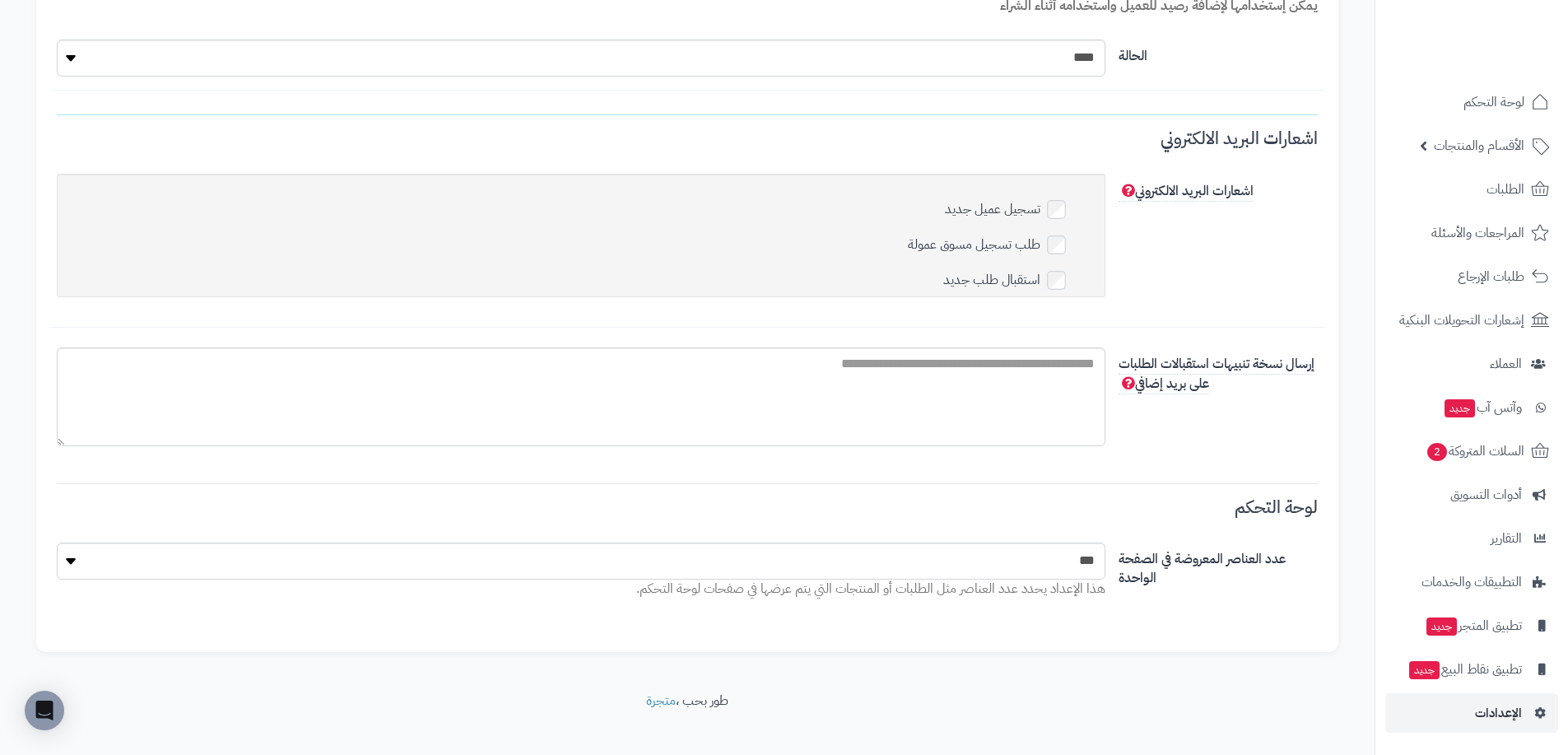
scroll to position [5832, 0]
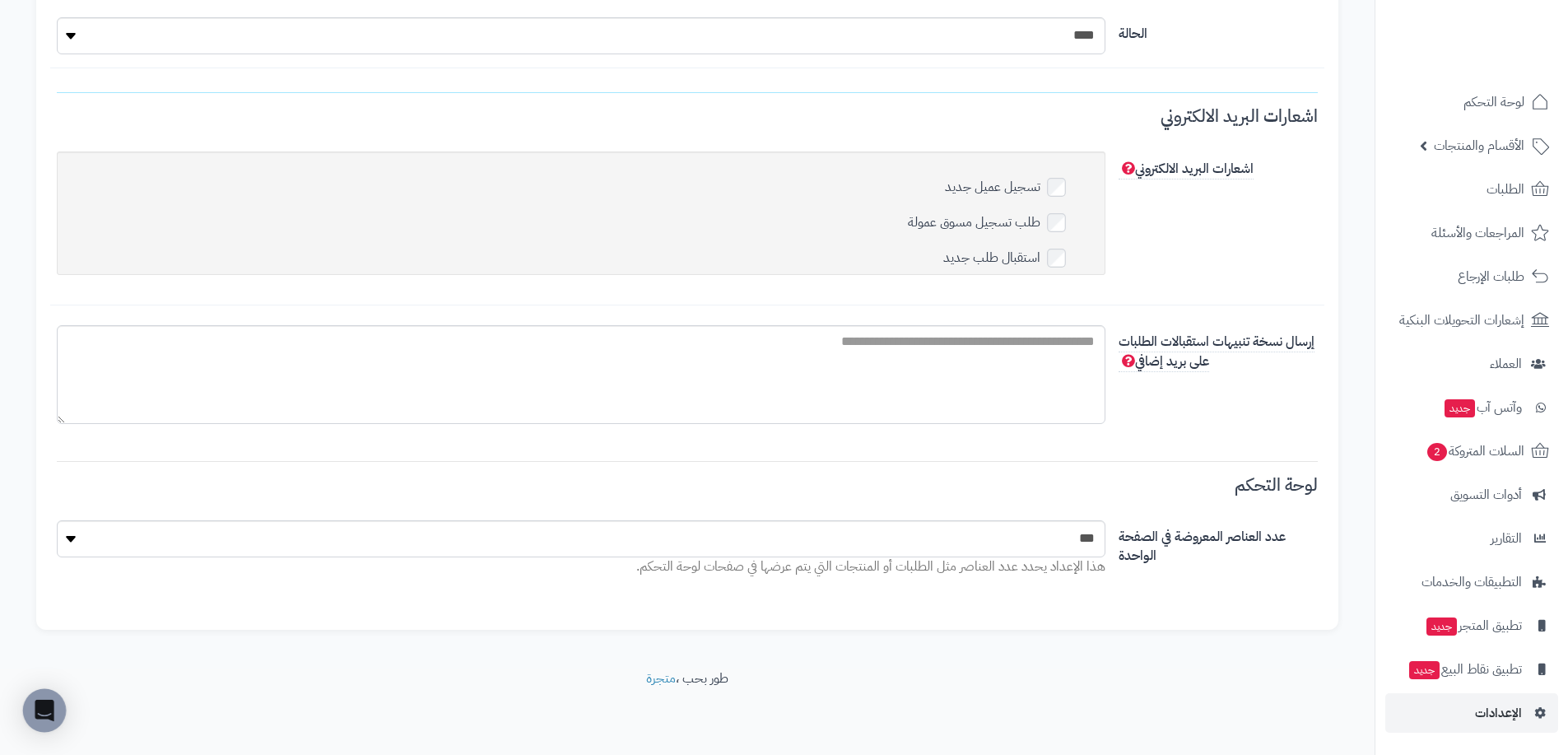
click at [39, 704] on icon "Open Intercom Messenger" at bounding box center [44, 710] width 18 height 21
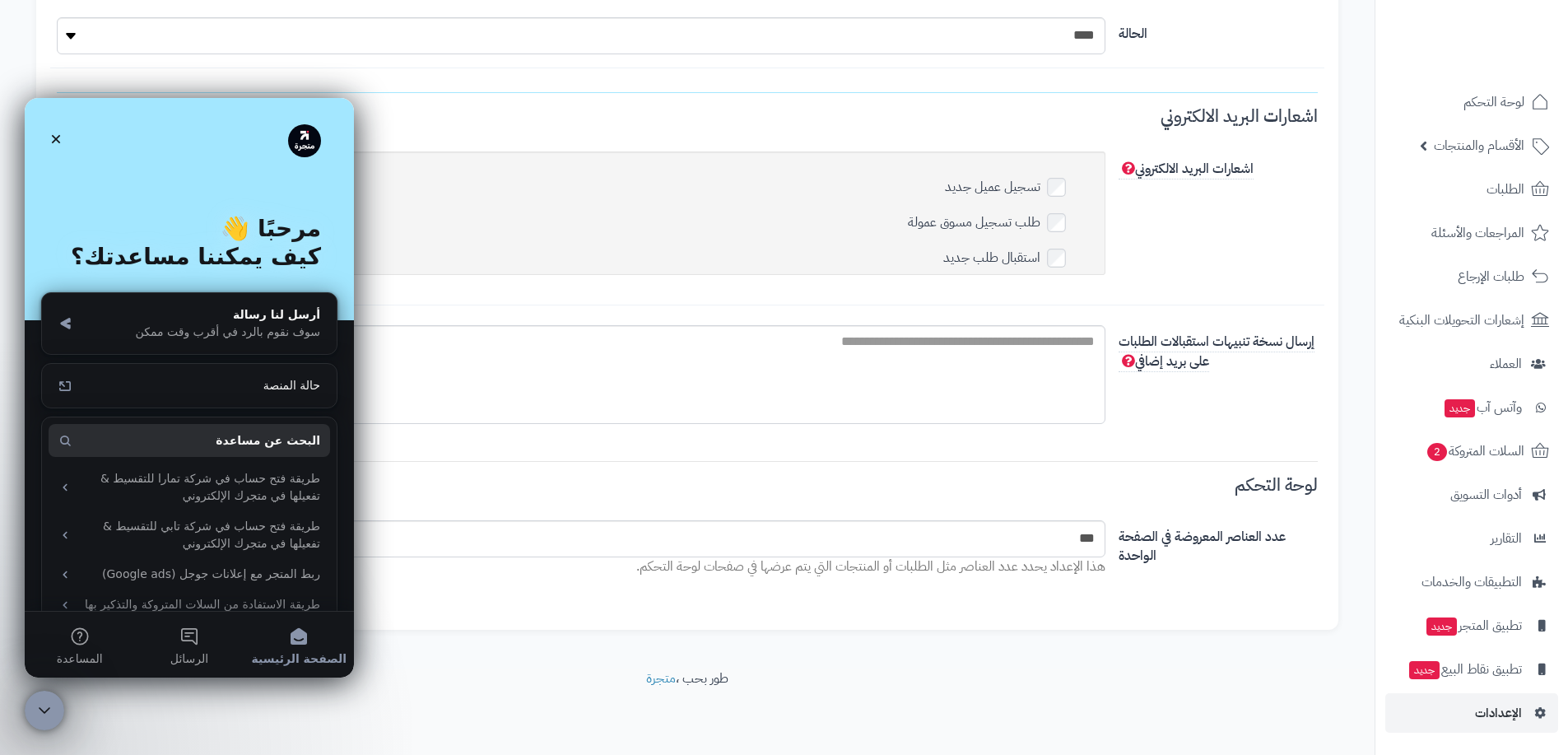
scroll to position [0, 0]
click at [55, 137] on icon "إغلاق" at bounding box center [55, 139] width 9 height 9
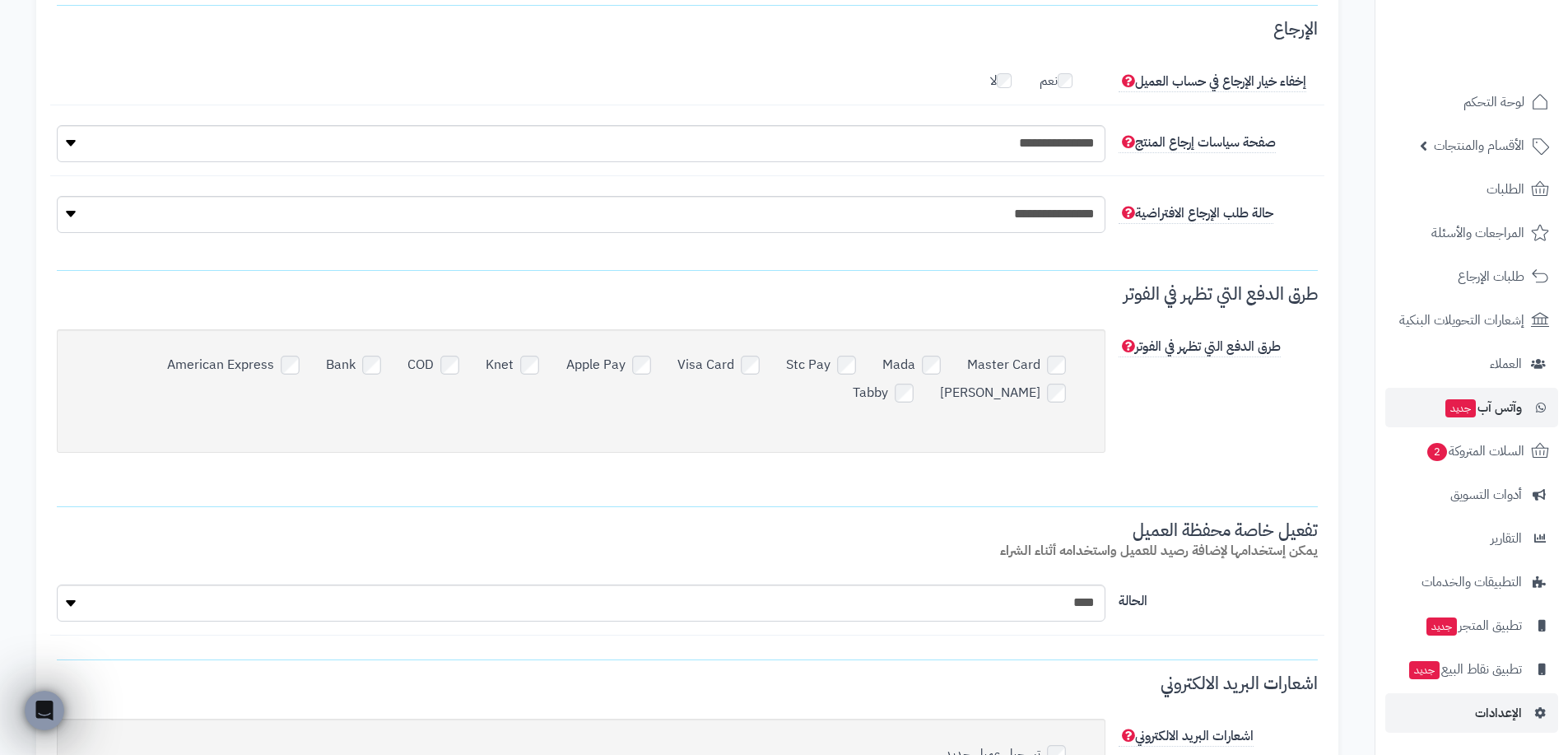
scroll to position [5256, 0]
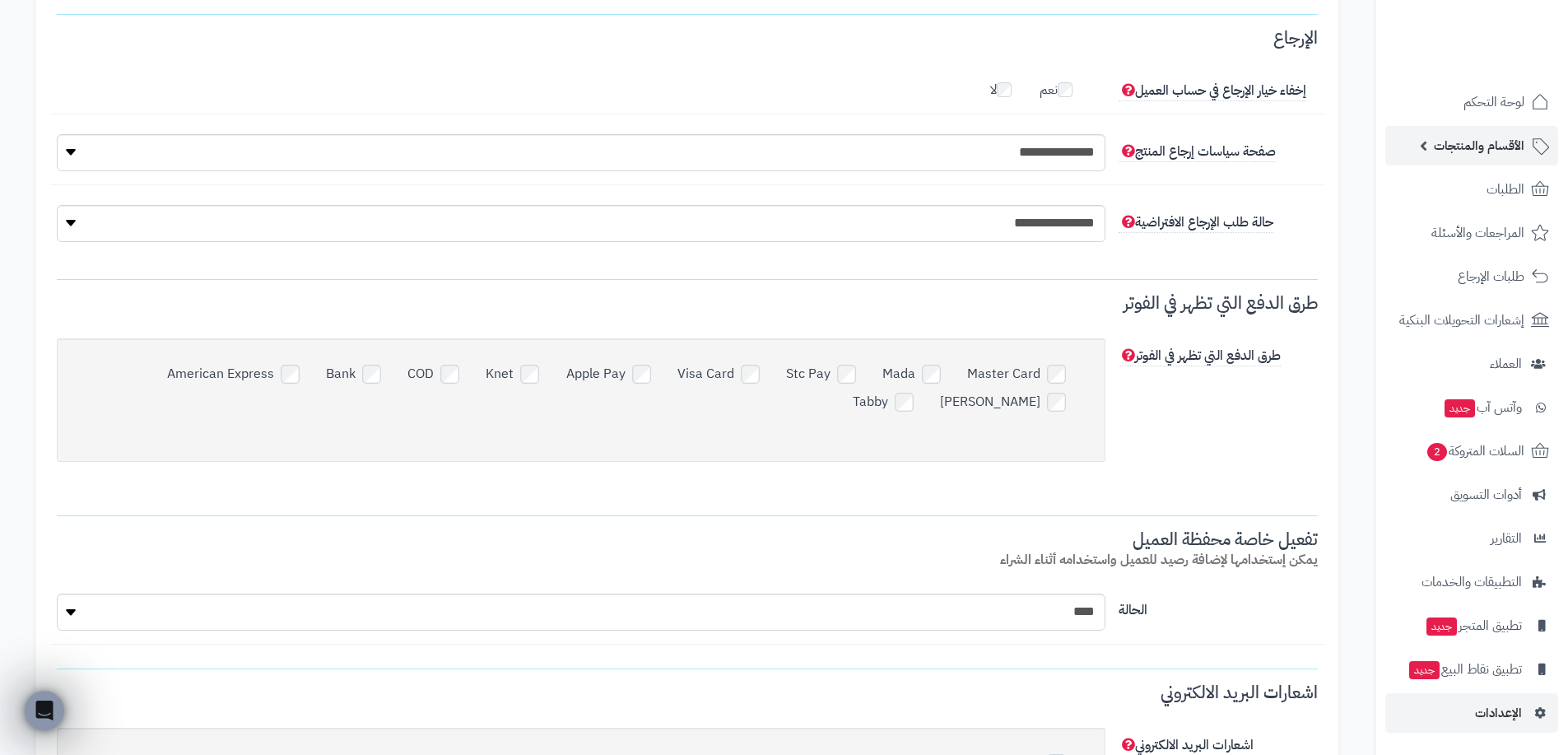
click at [1478, 154] on span "الأقسام والمنتجات" at bounding box center [1479, 146] width 90 height 23
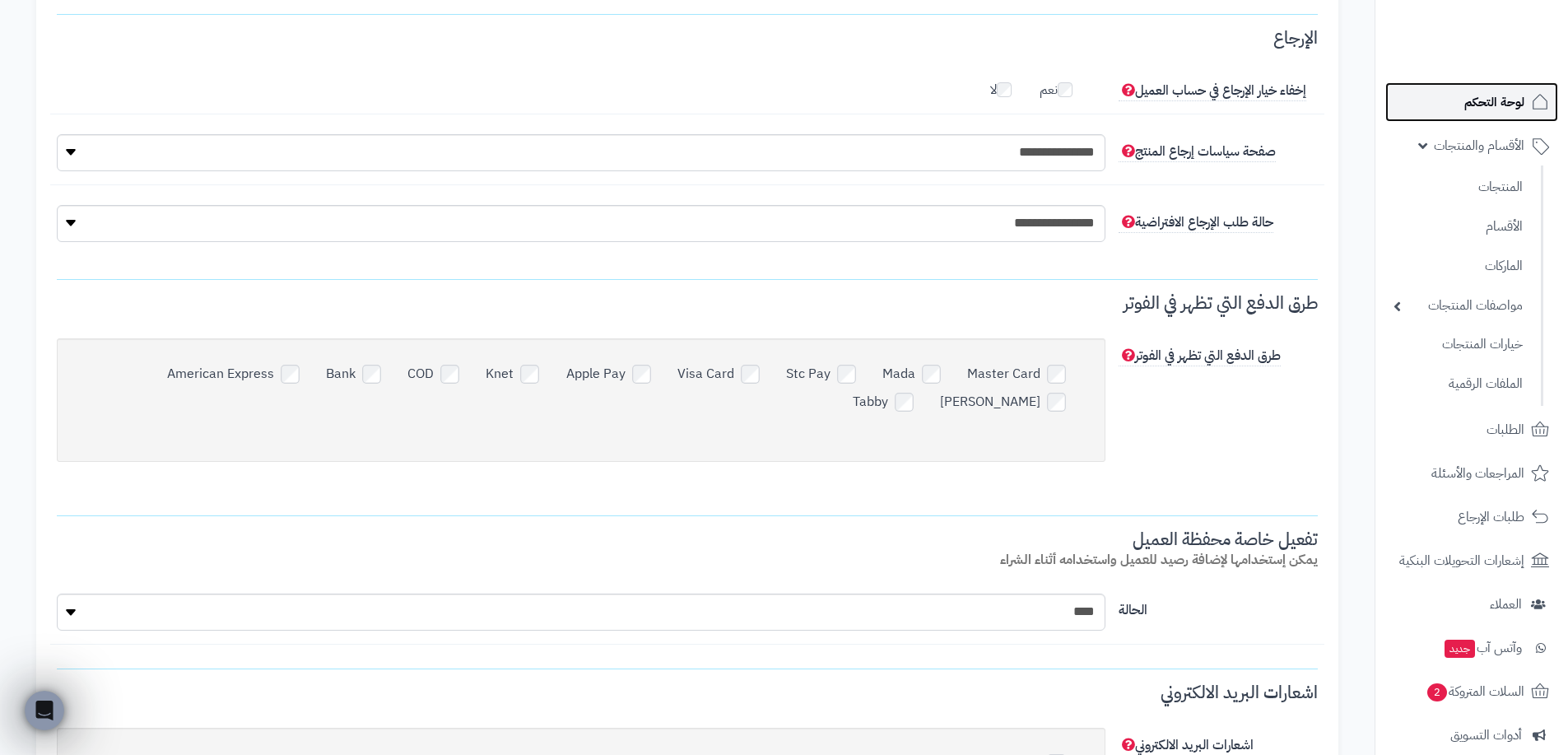
click at [1496, 112] on span "لوحة التحكم" at bounding box center [1494, 102] width 60 height 23
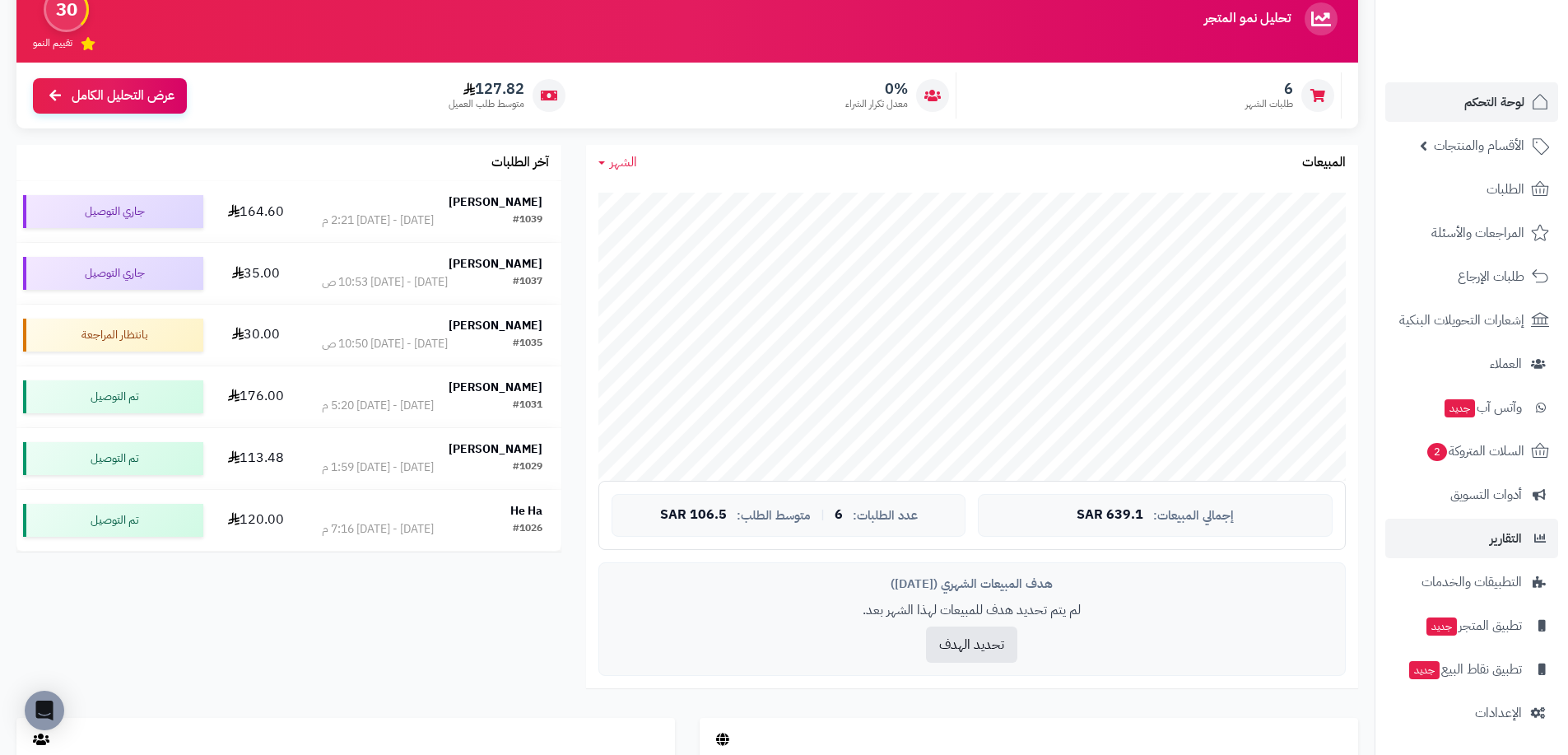
scroll to position [164, 0]
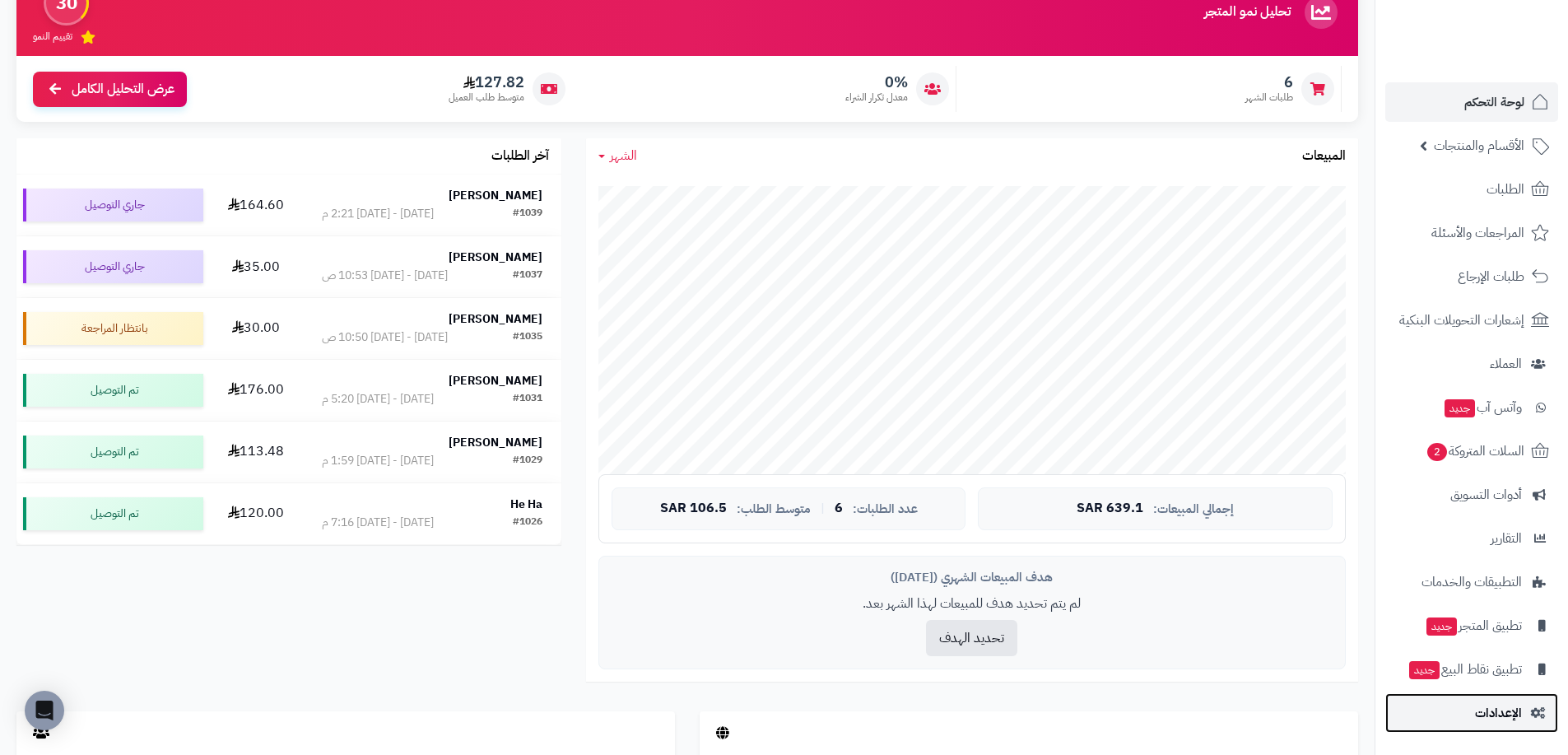
click at [1515, 726] on link "الإعدادات" at bounding box center [1472, 712] width 173 height 40
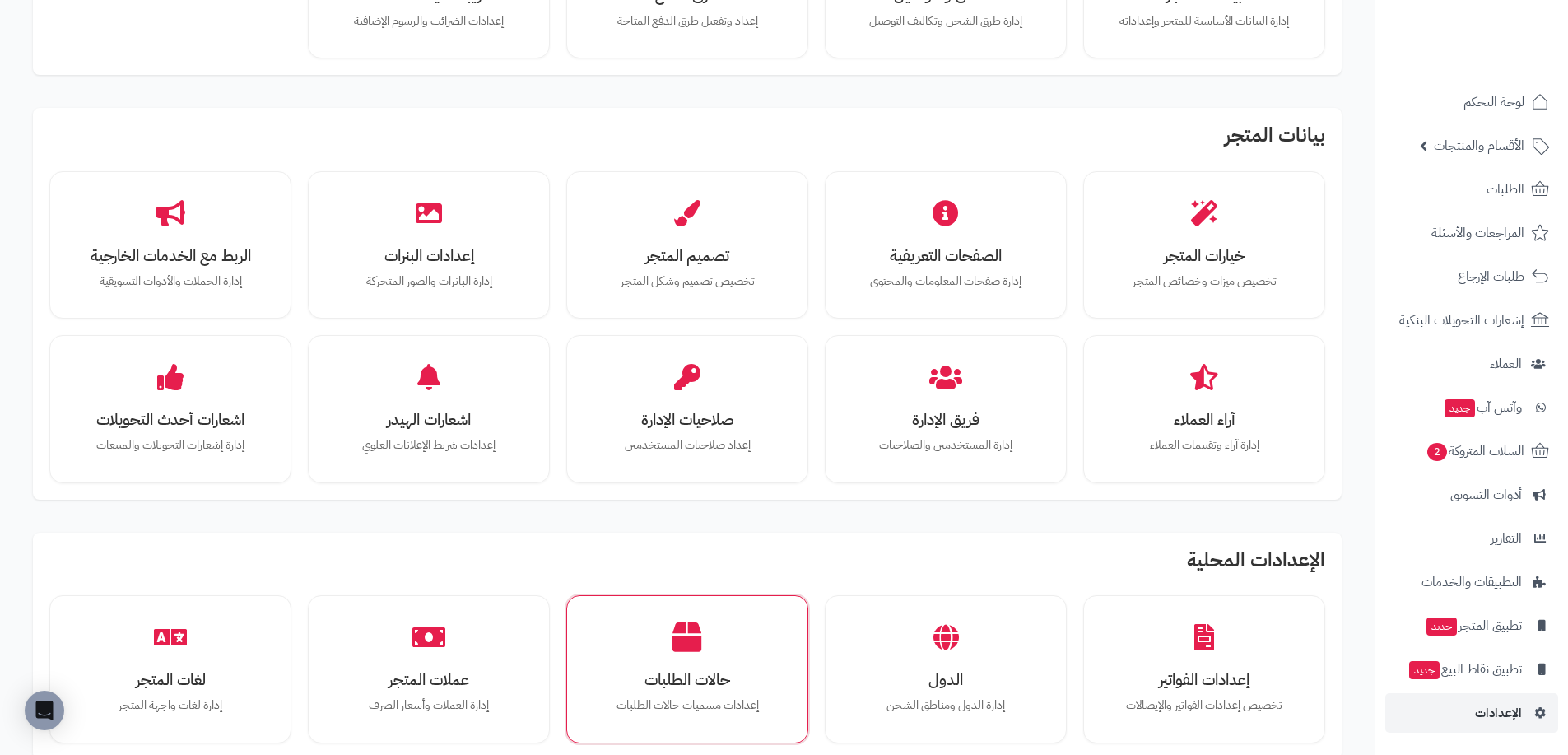
scroll to position [212, 0]
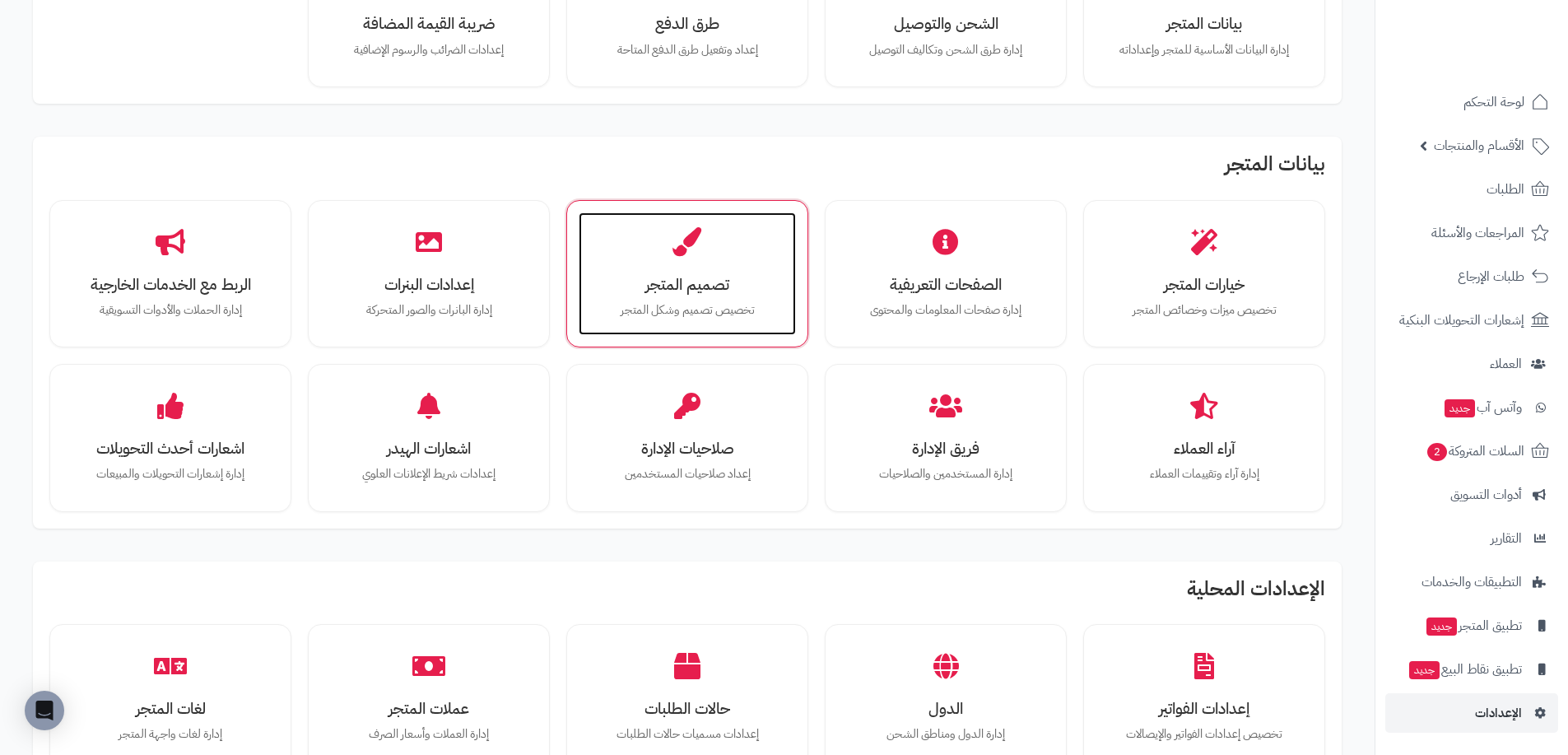
click at [723, 302] on p "تخصيص تصميم وشكل المتجر" at bounding box center [687, 310] width 185 height 18
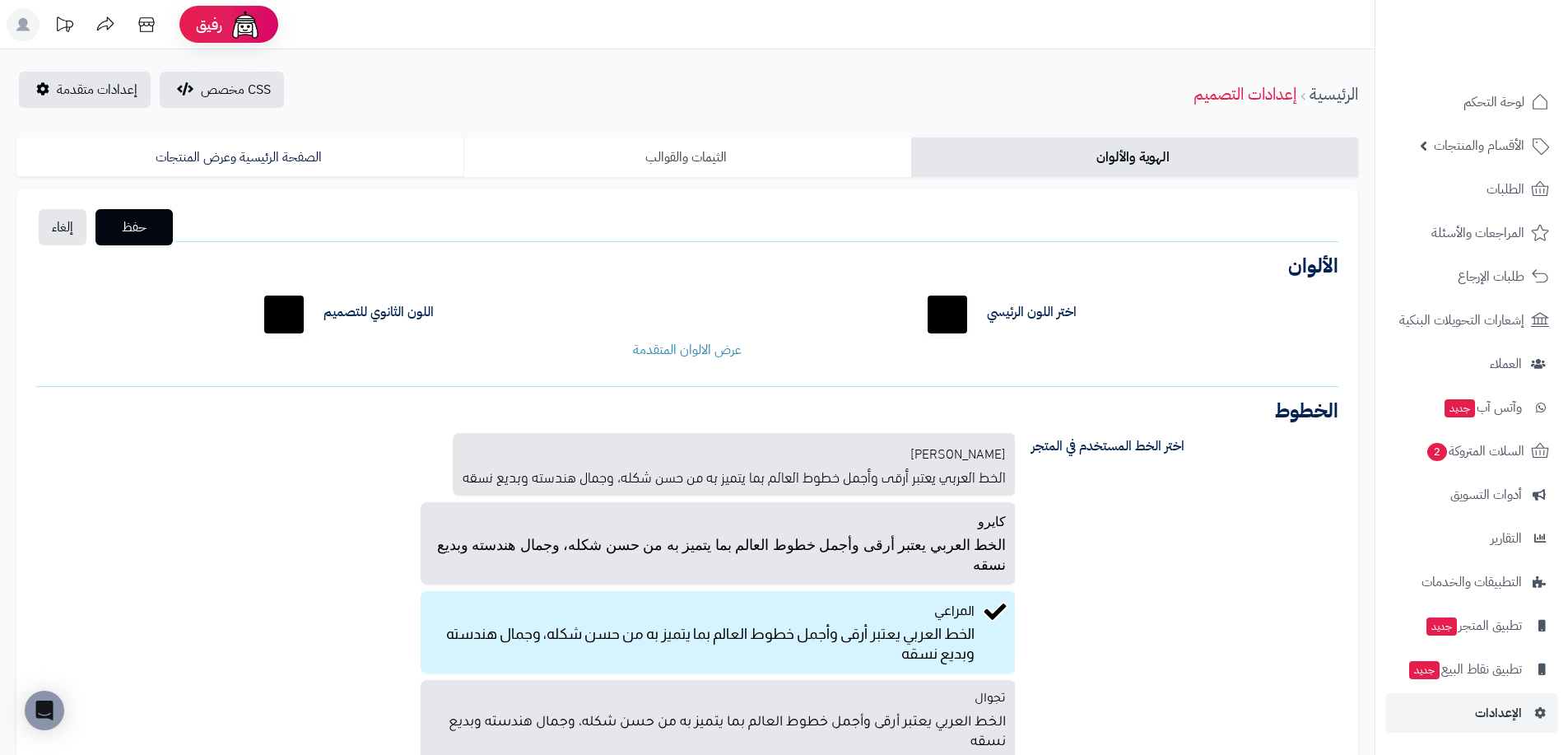
click at [776, 158] on link "الثيمات والقوالب" at bounding box center [687, 156] width 447 height 40
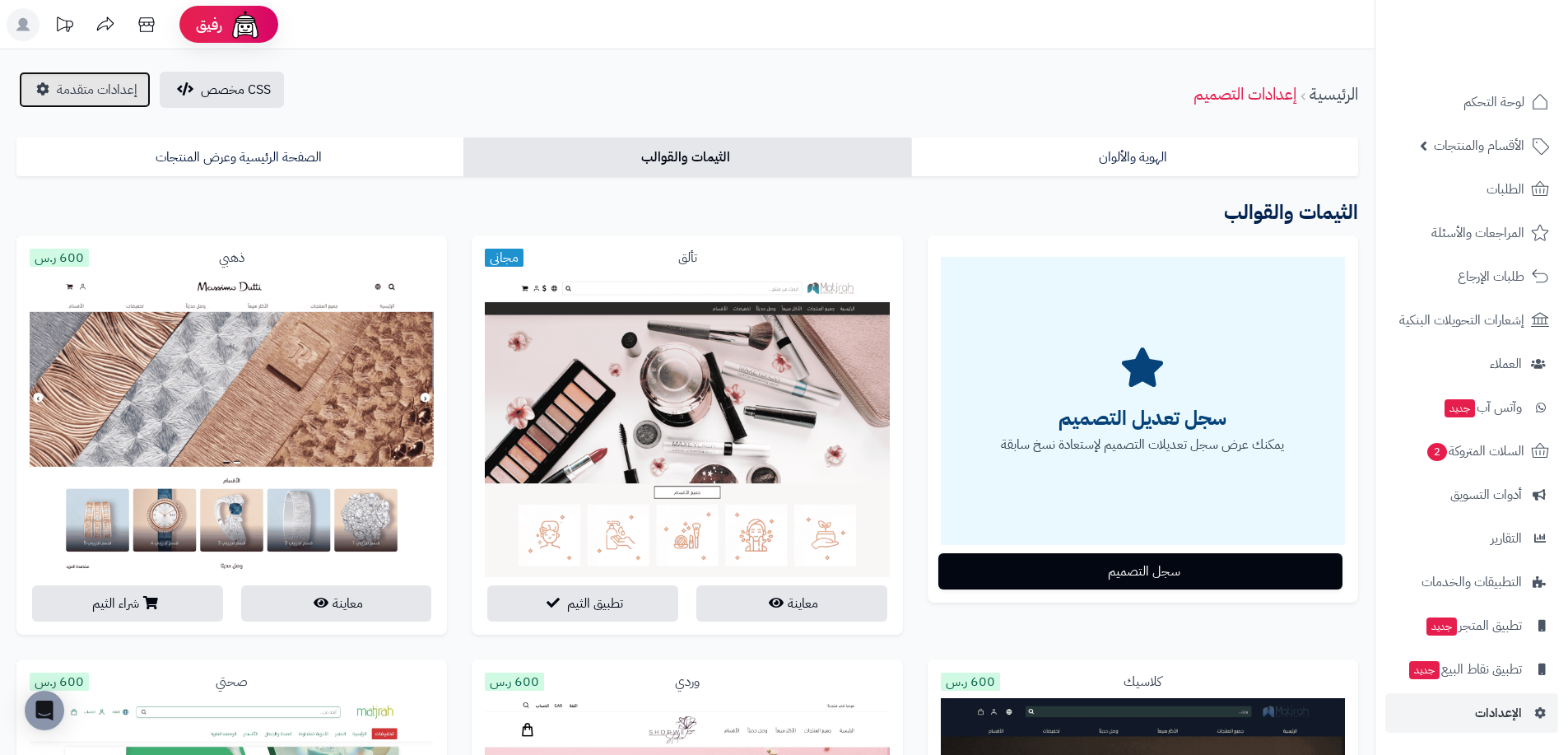
click at [107, 90] on span "إعدادات متقدمة" at bounding box center [96, 89] width 81 height 19
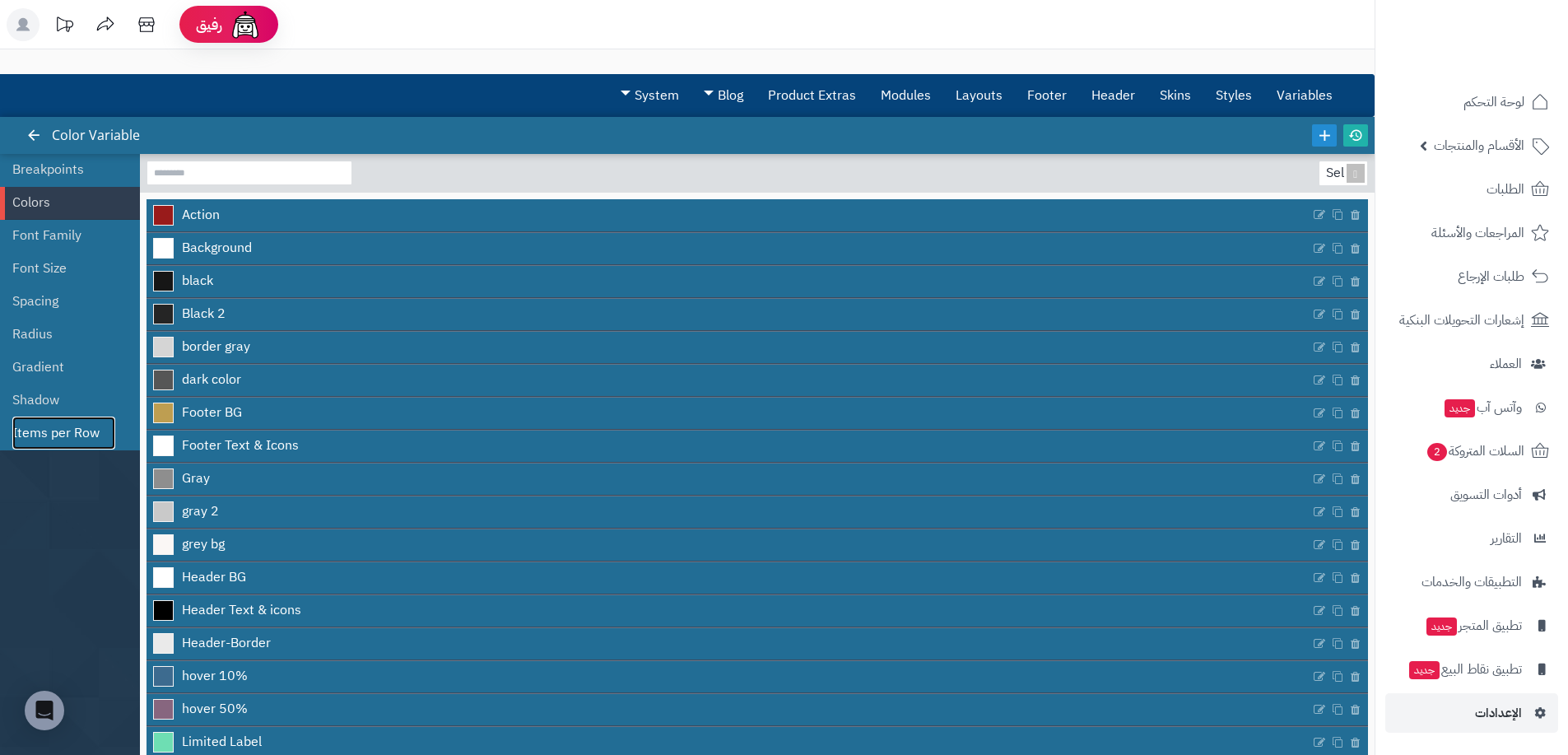
click at [45, 433] on link "Items per Row" at bounding box center [64, 433] width 103 height 33
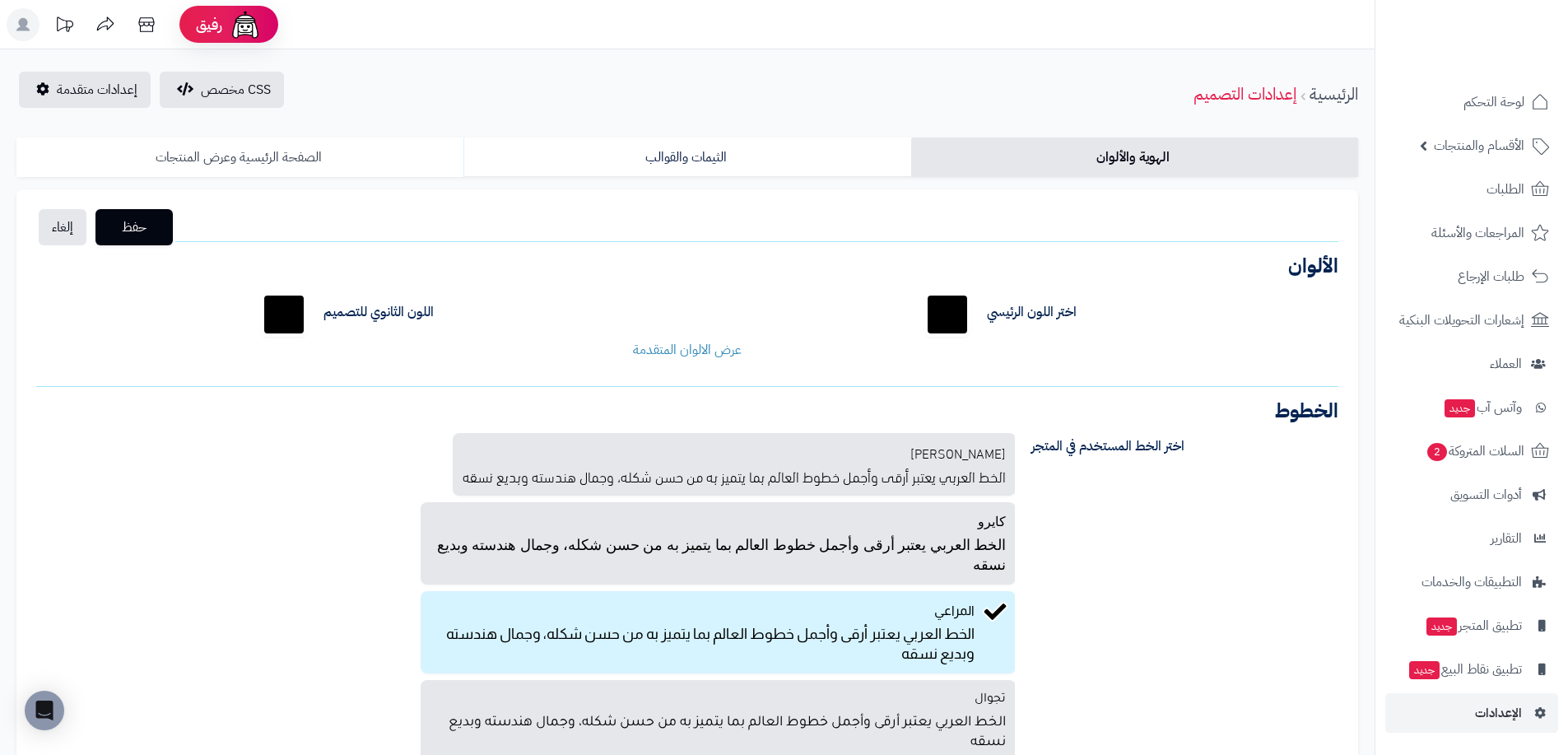
click at [304, 162] on link "الصفحة الرئيسية وعرض المنتجات" at bounding box center [240, 156] width 447 height 40
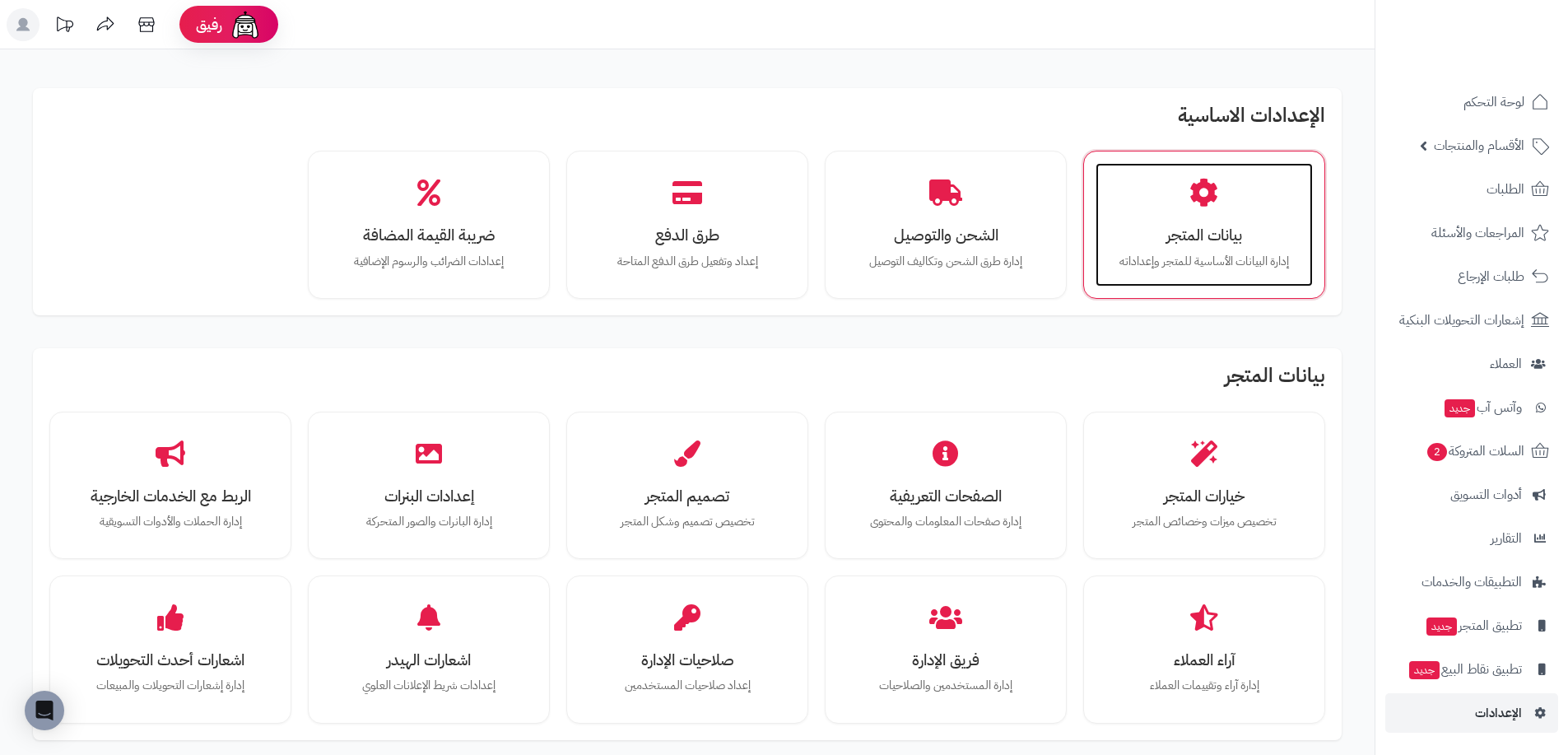
click at [1177, 230] on h3 "بيانات المتجر" at bounding box center [1204, 235] width 185 height 17
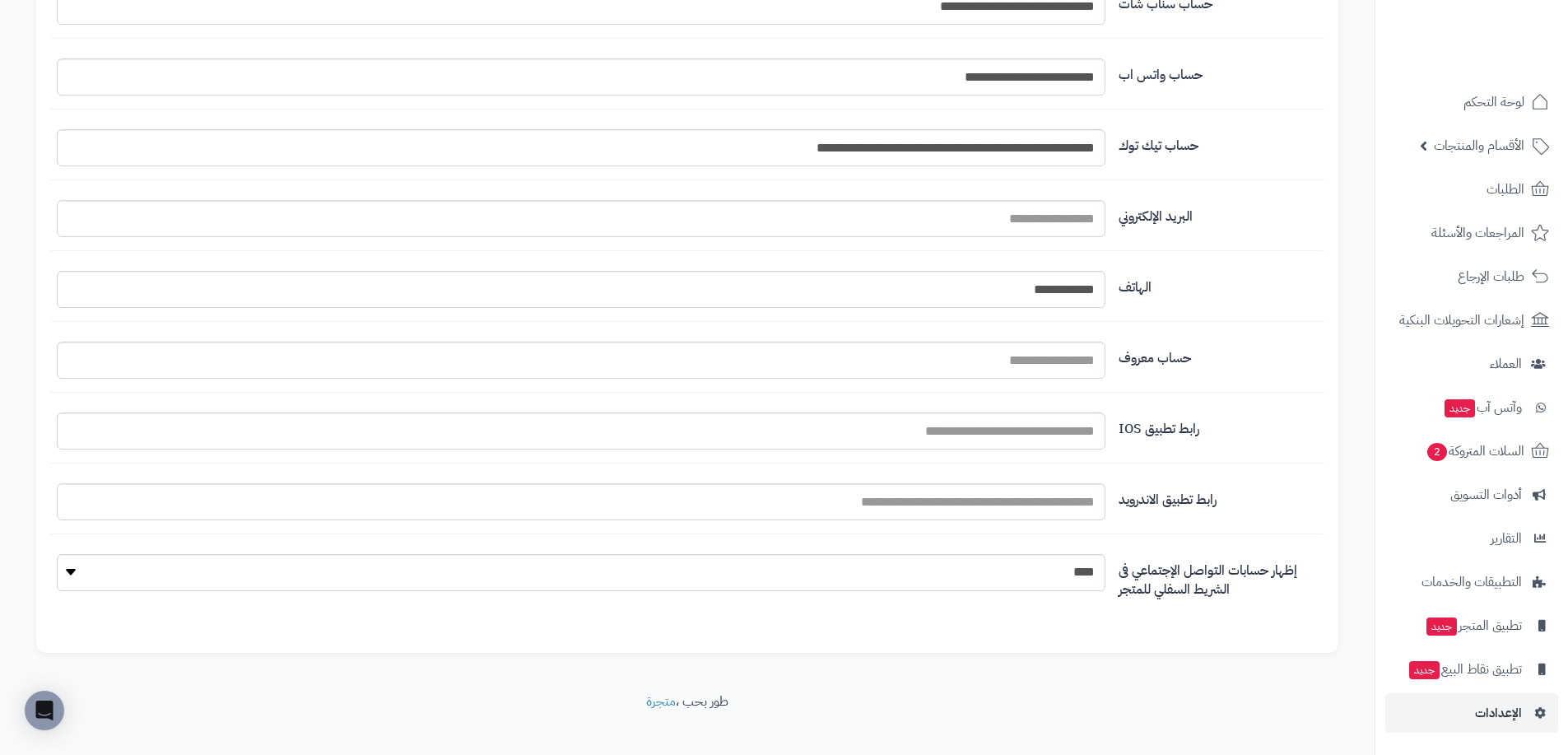
scroll to position [1789, 0]
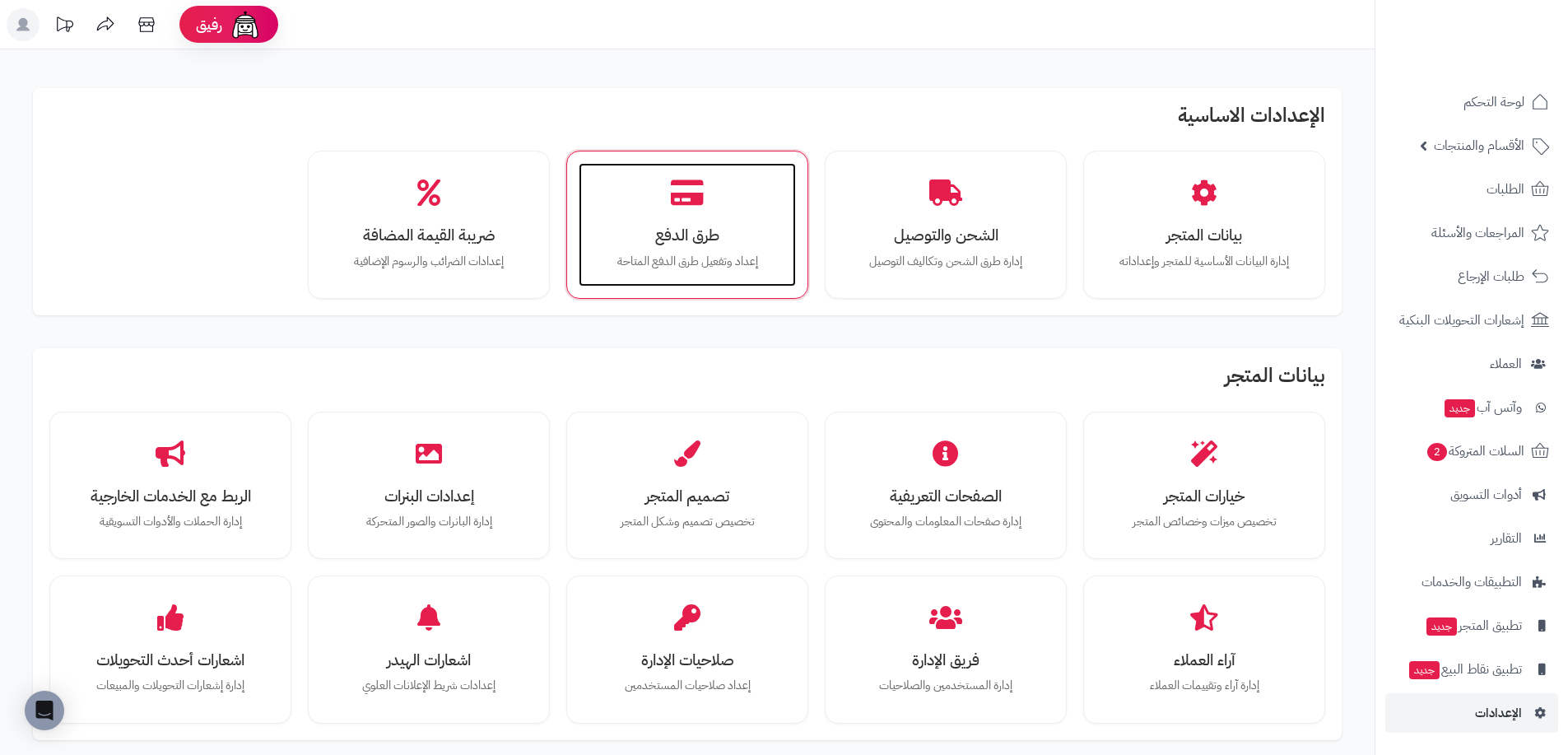
click at [708, 244] on h3 "طرق الدفع" at bounding box center [687, 235] width 185 height 17
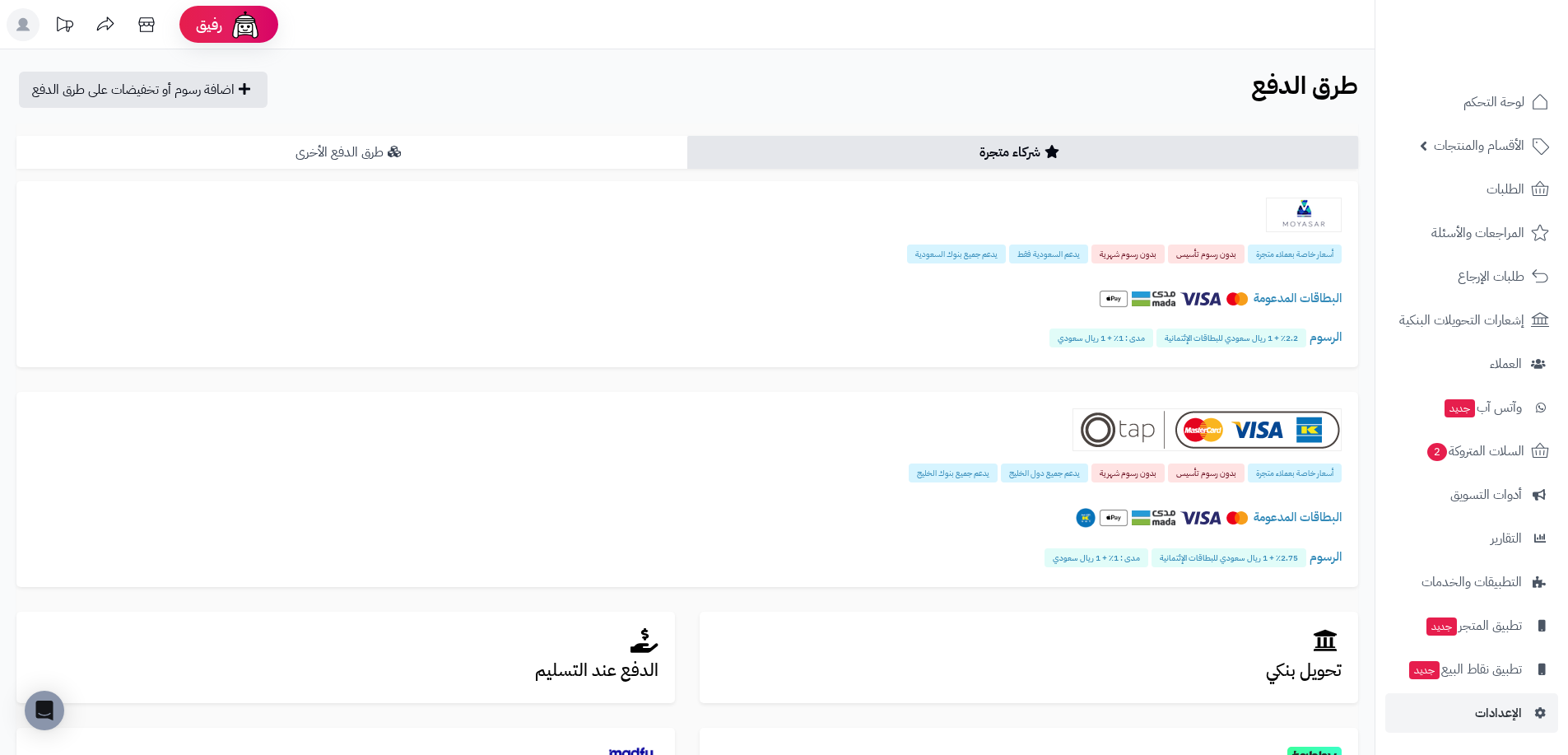
click at [431, 145] on link "طرق الدفع الأخرى" at bounding box center [352, 153] width 670 height 33
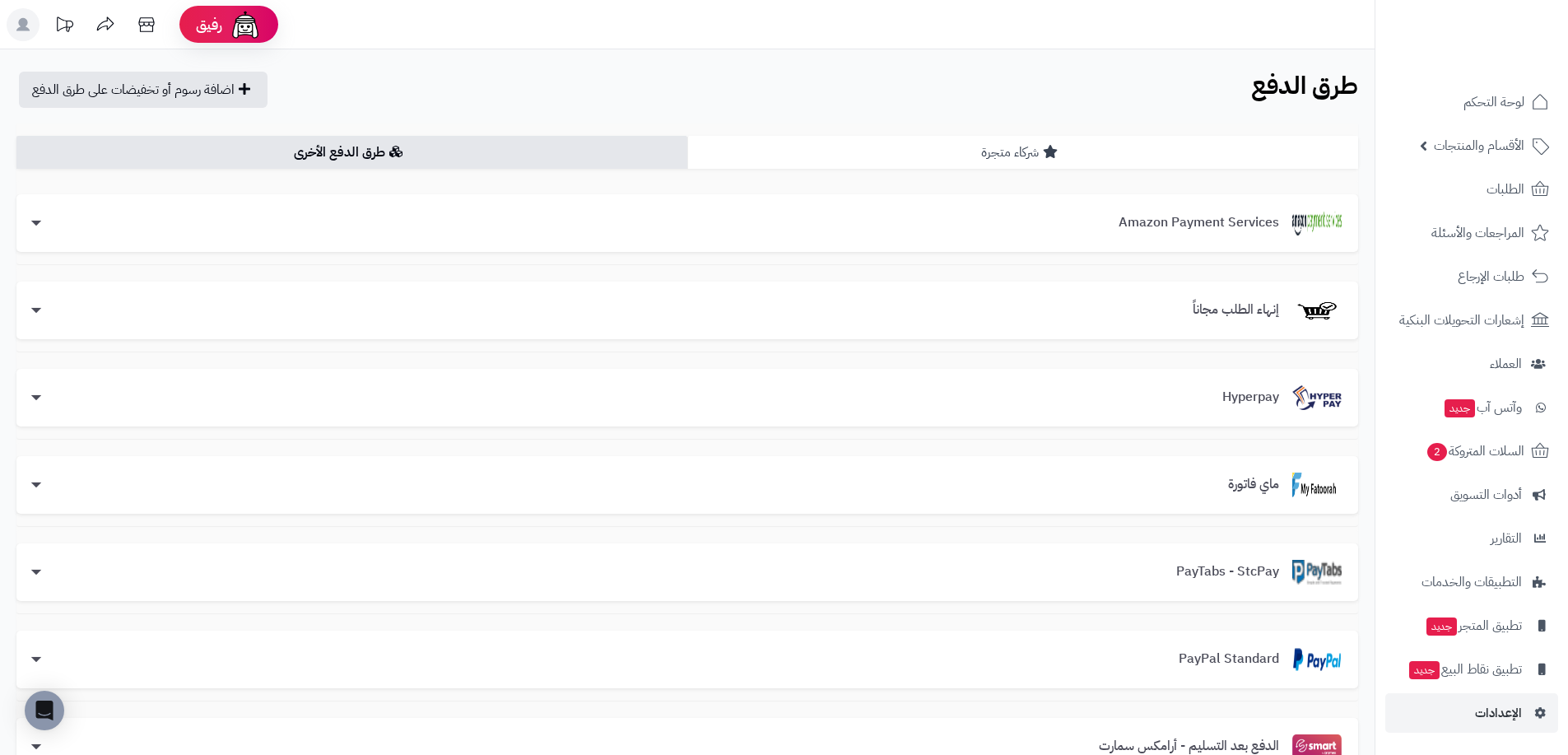
click at [924, 156] on link "شركاء متجرة" at bounding box center [1022, 153] width 670 height 33
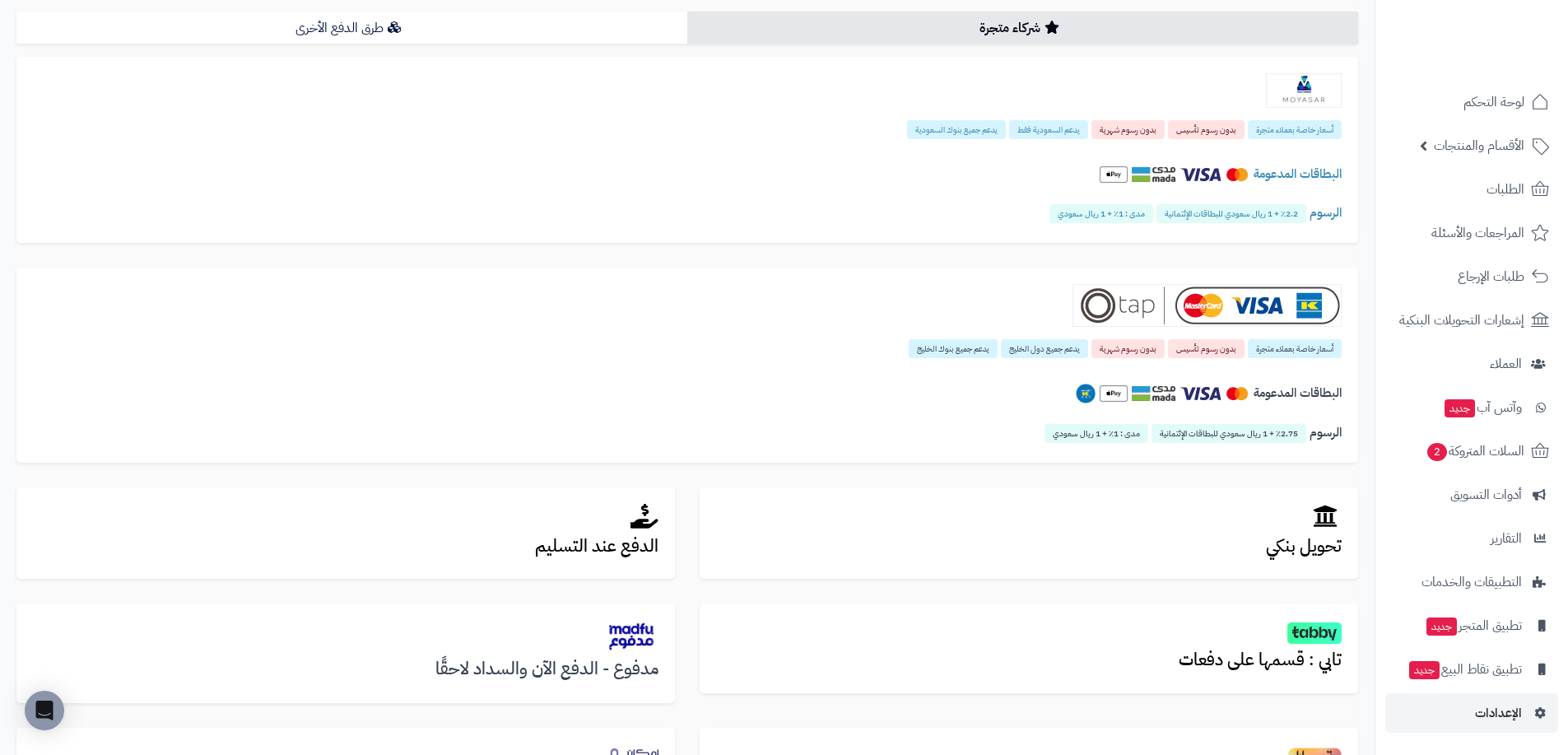
scroll to position [247, 0]
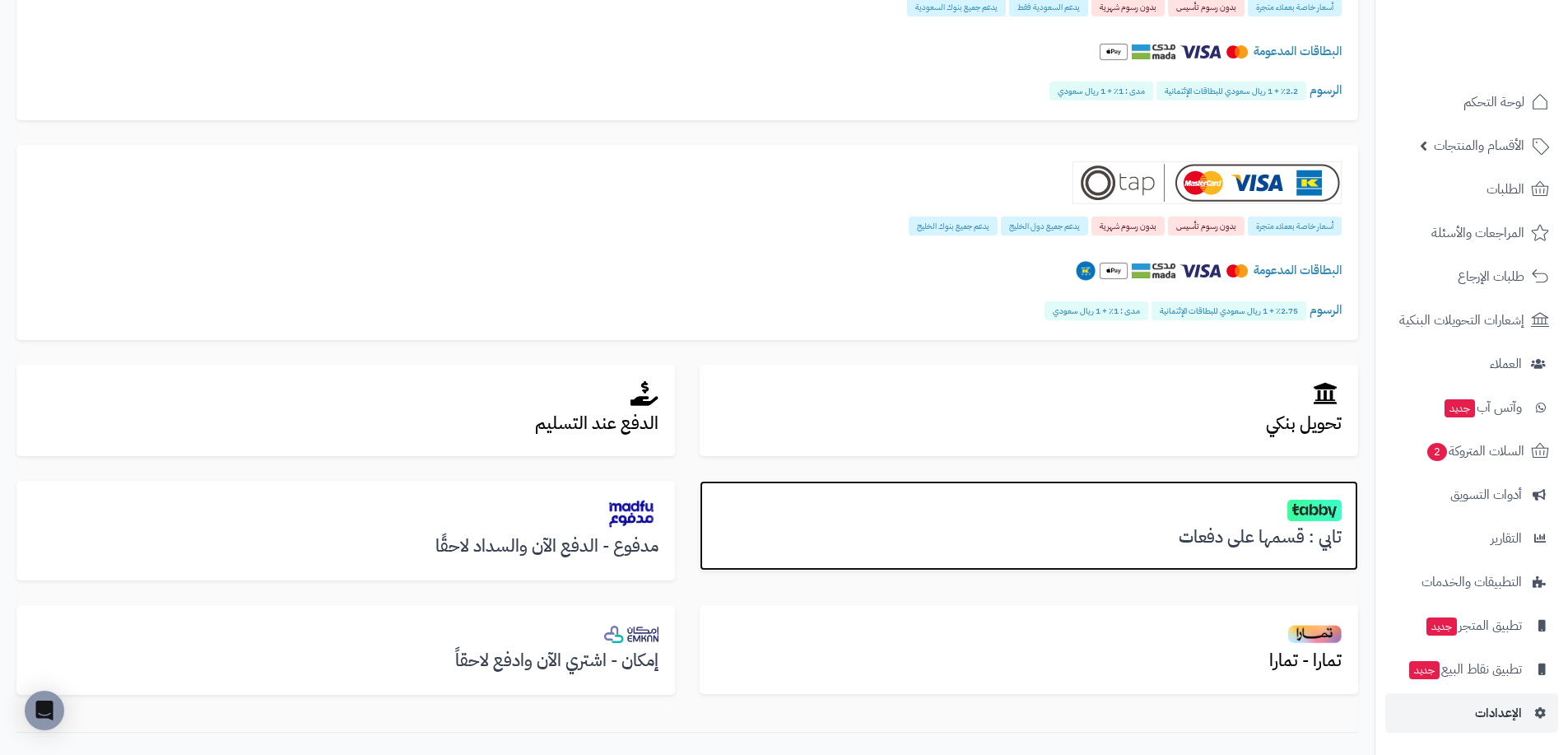
click at [1211, 523] on div "تابي : قسمها على دفعات" at bounding box center [1029, 526] width 659 height 89
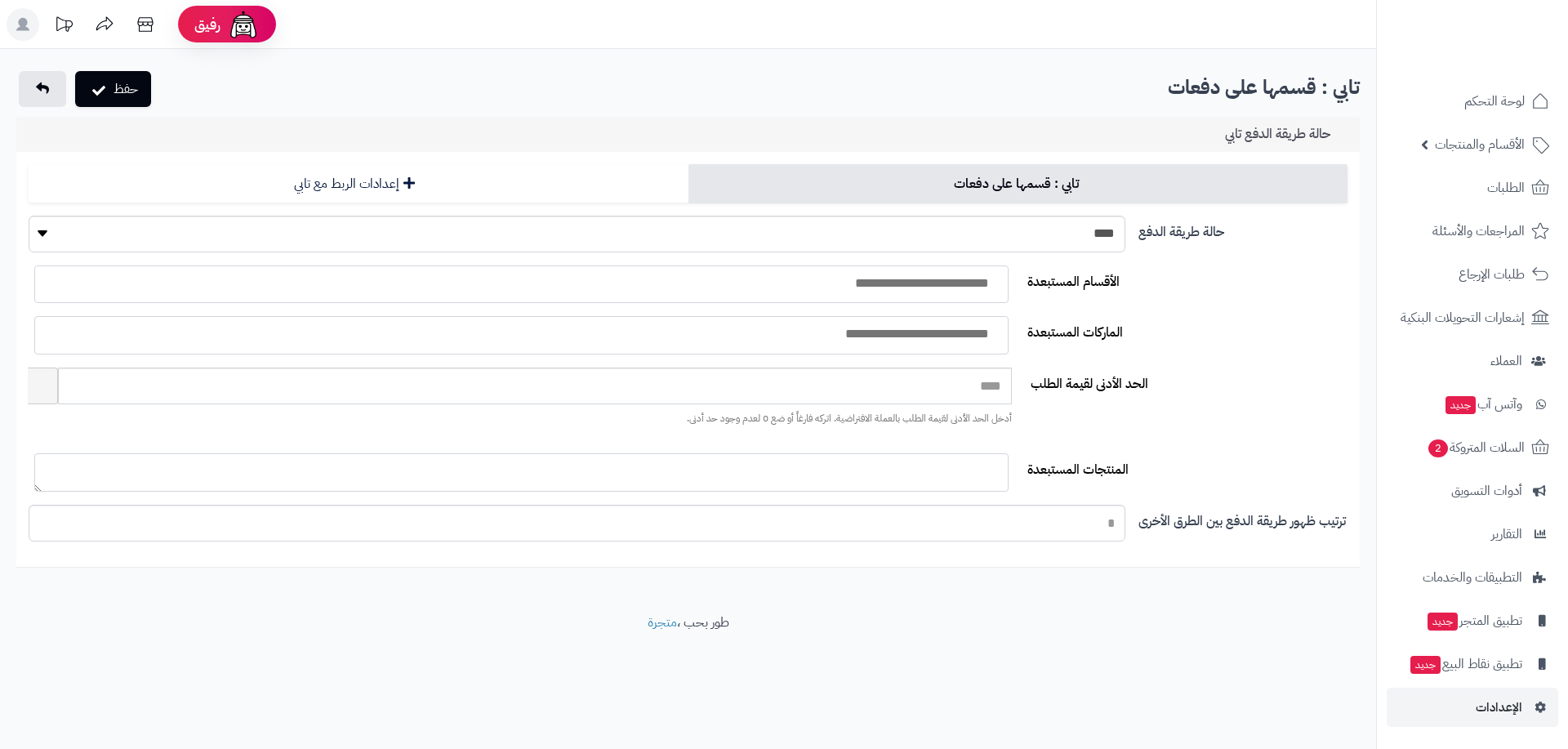
select select
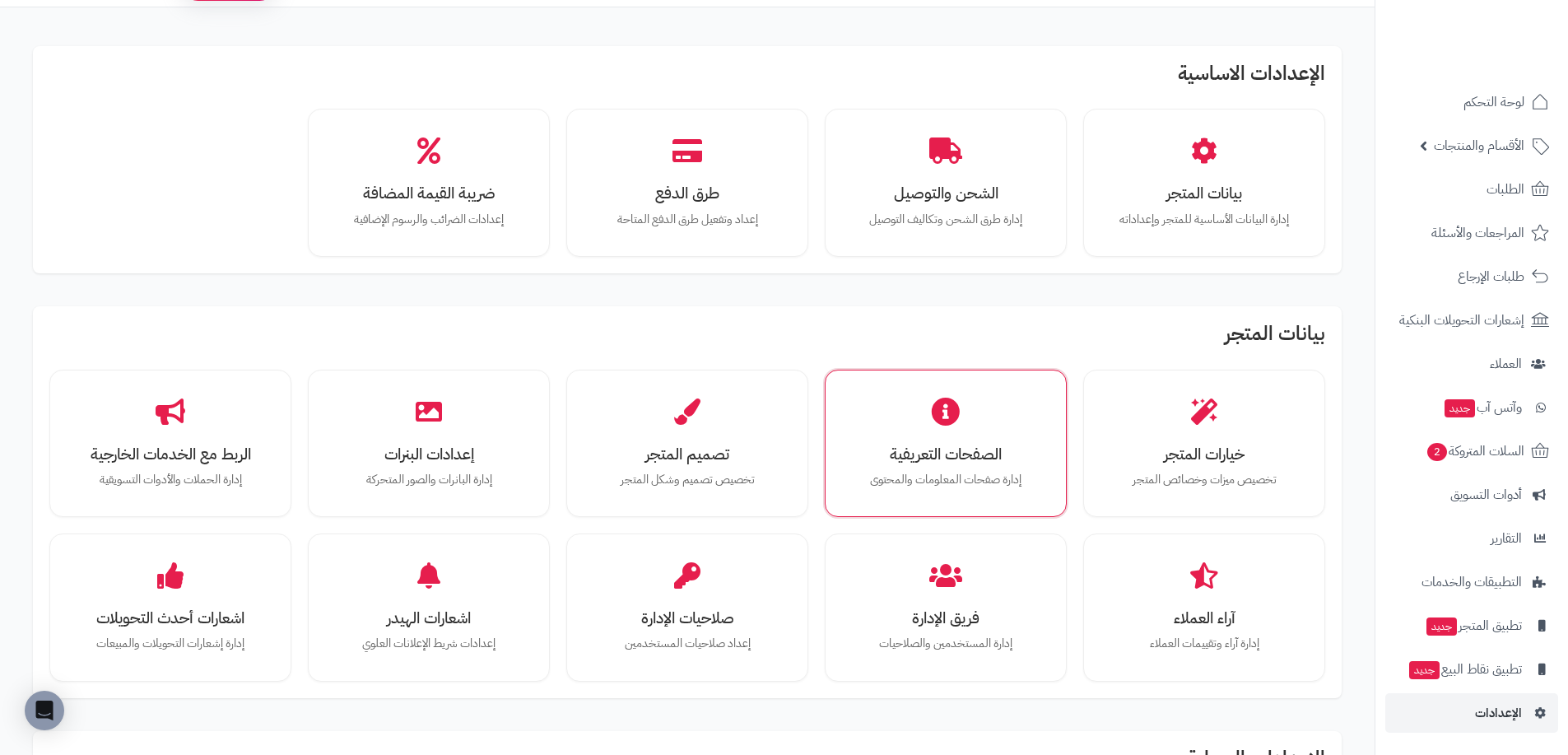
scroll to position [83, 0]
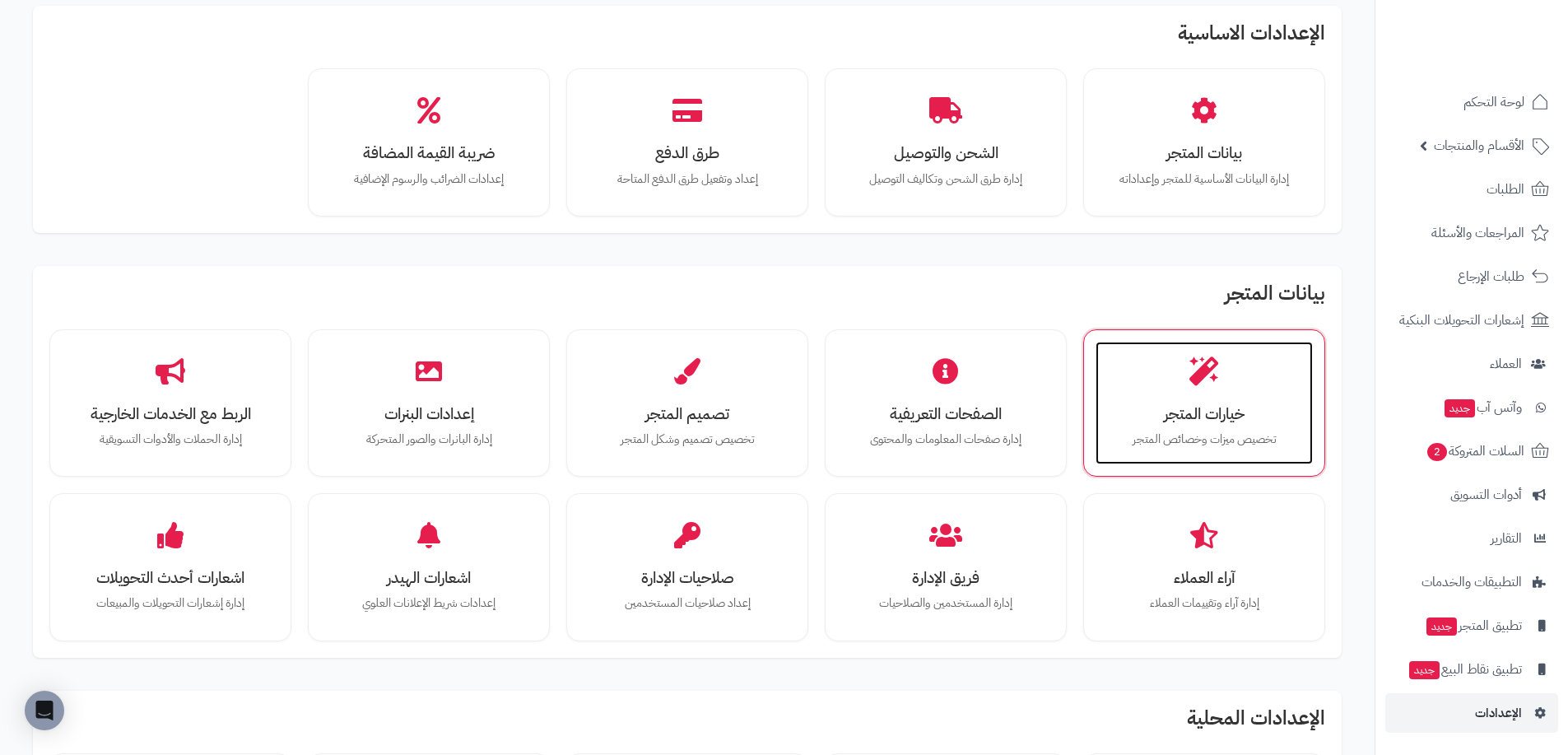
click at [1148, 406] on h3 "خيارات المتجر" at bounding box center [1204, 414] width 185 height 17
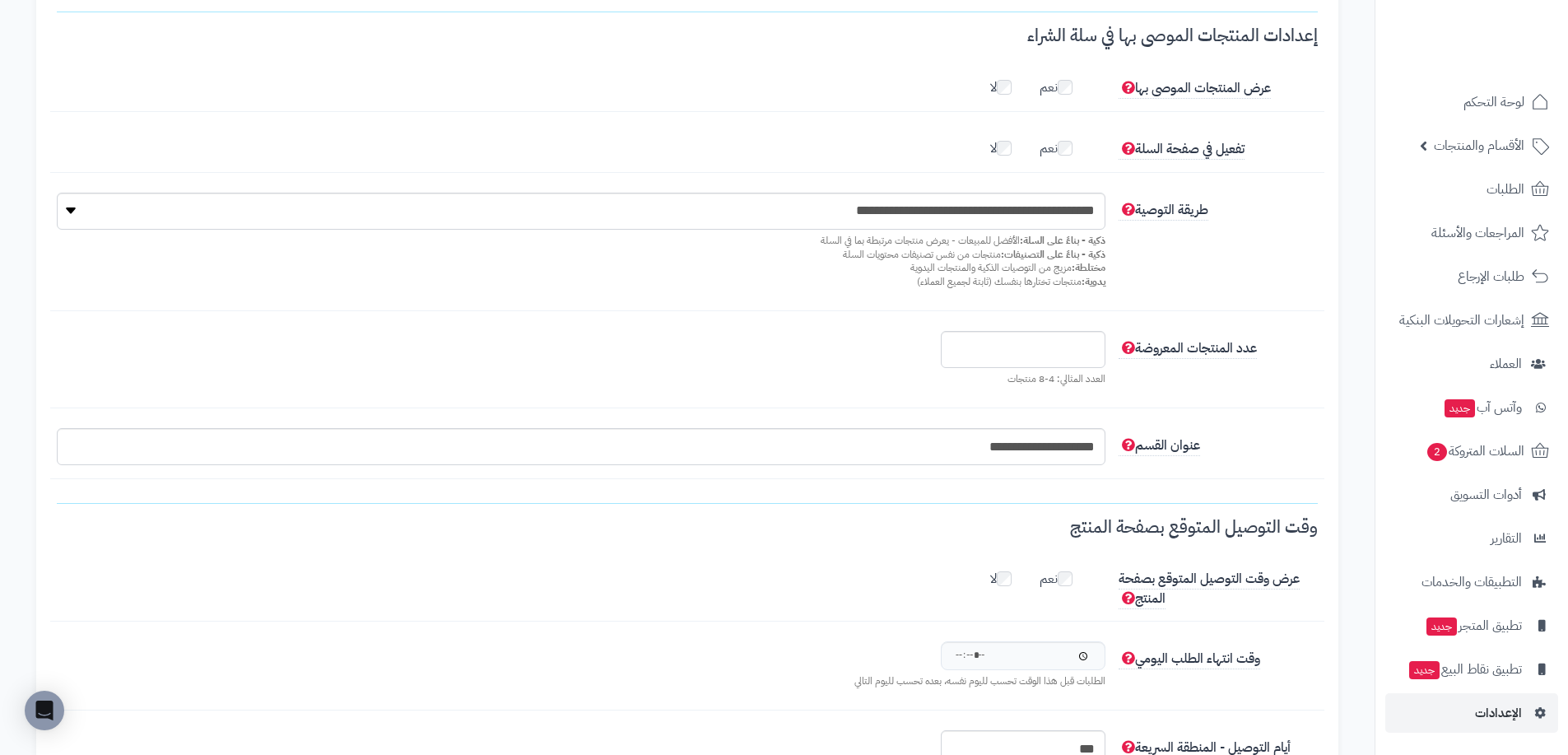
scroll to position [1482, 0]
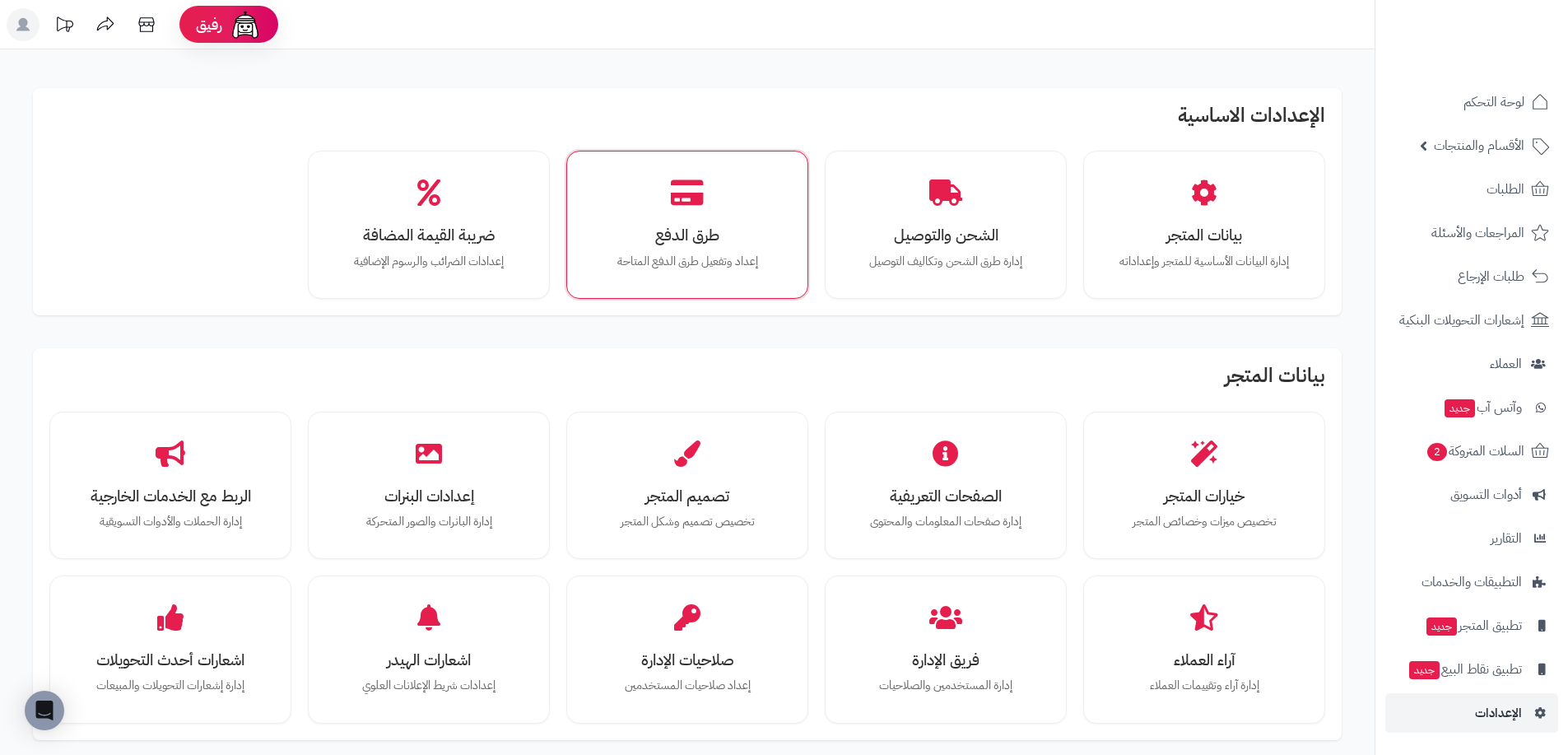
scroll to position [83, 0]
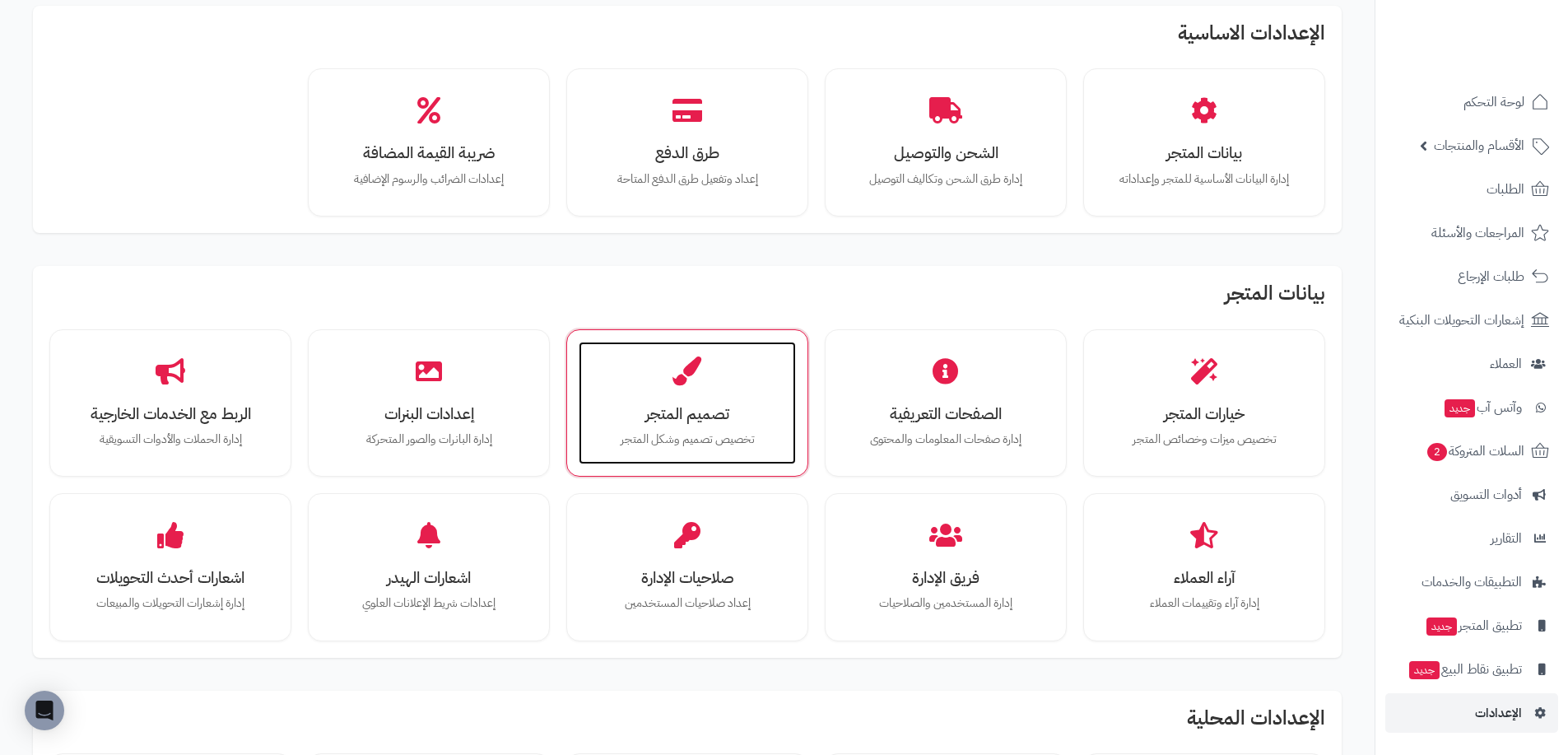
click at [741, 408] on h3 "تصميم المتجر" at bounding box center [687, 414] width 185 height 17
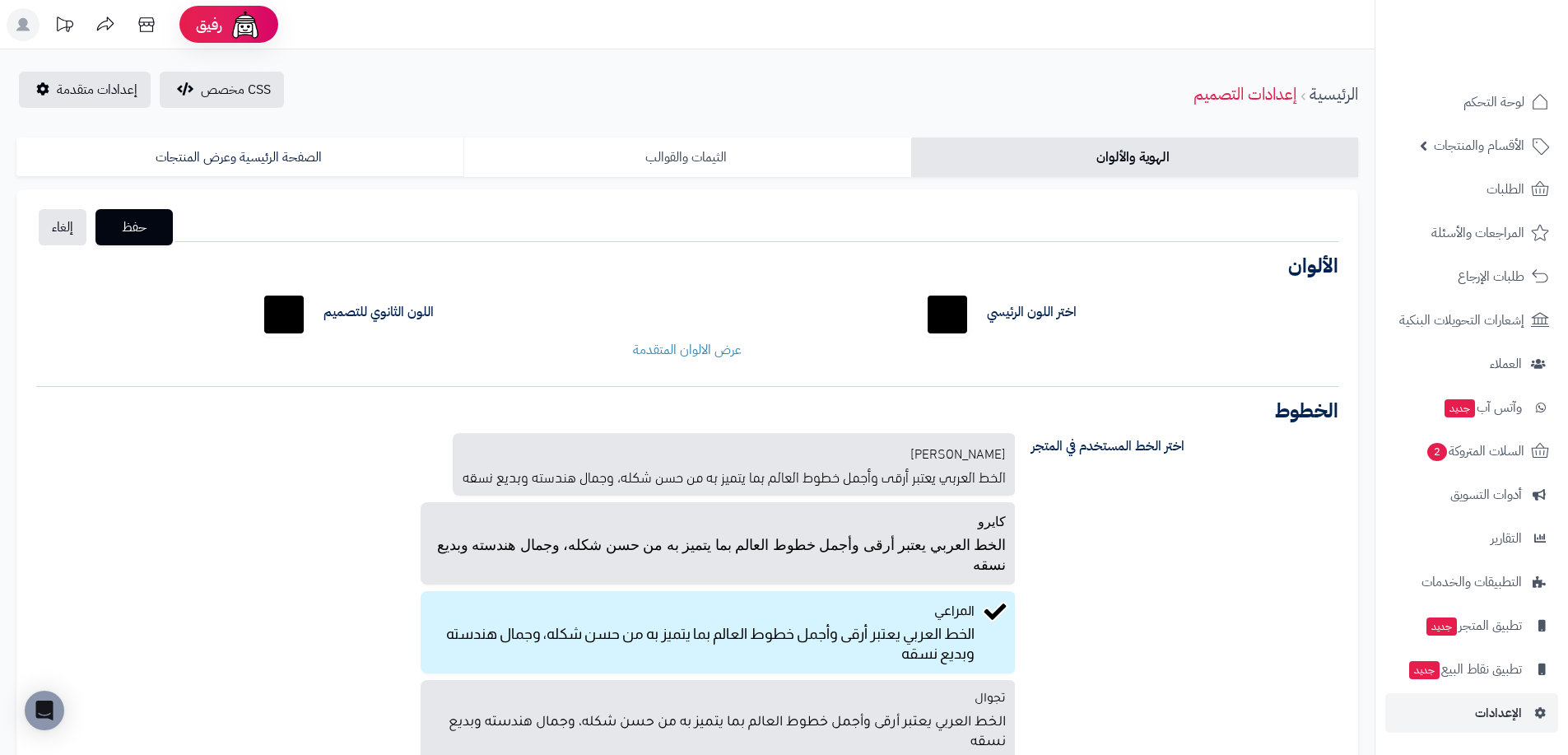
click at [592, 165] on link "الثيمات والقوالب" at bounding box center [687, 156] width 447 height 40
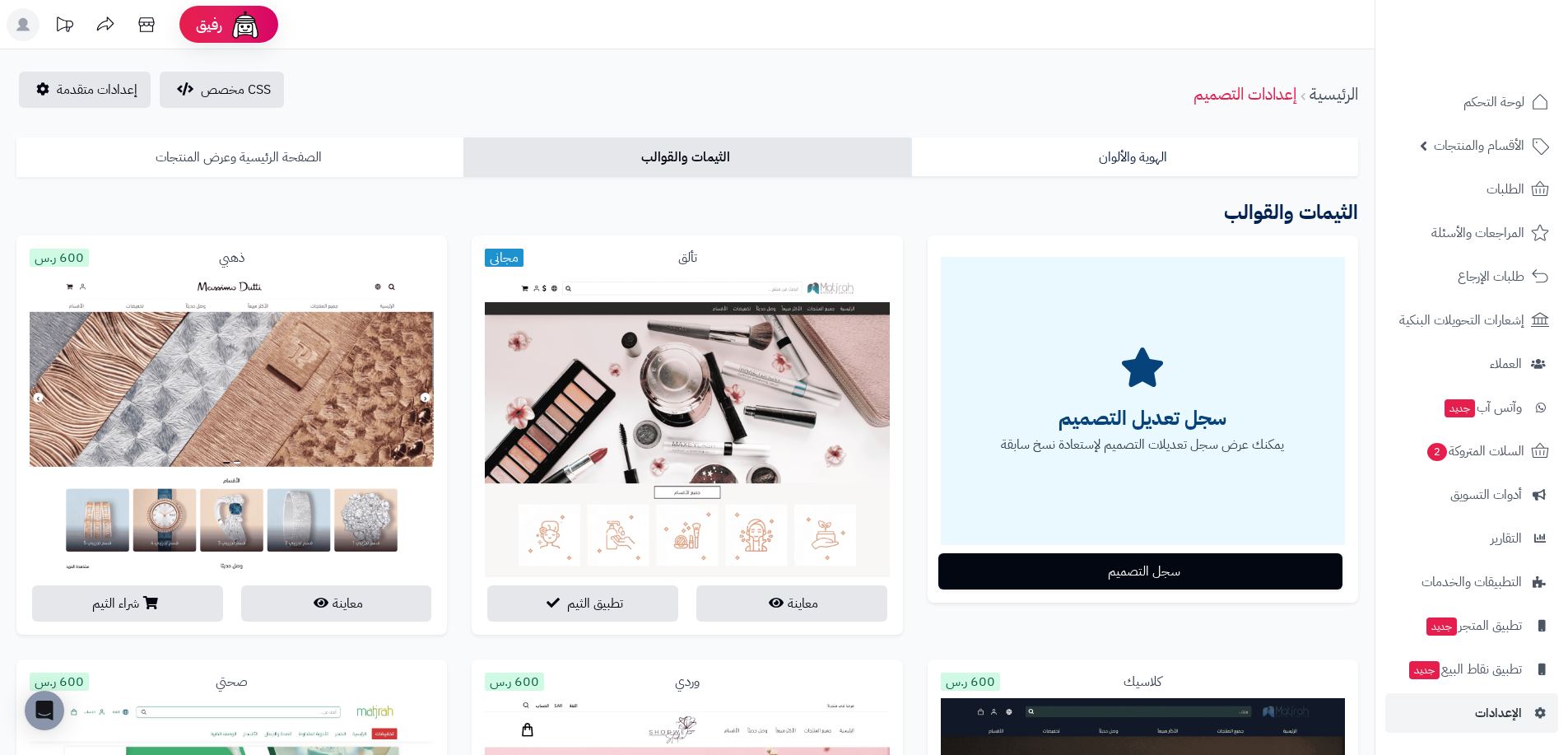
click at [324, 166] on link "الصفحة الرئيسية وعرض المنتجات" at bounding box center [240, 156] width 447 height 40
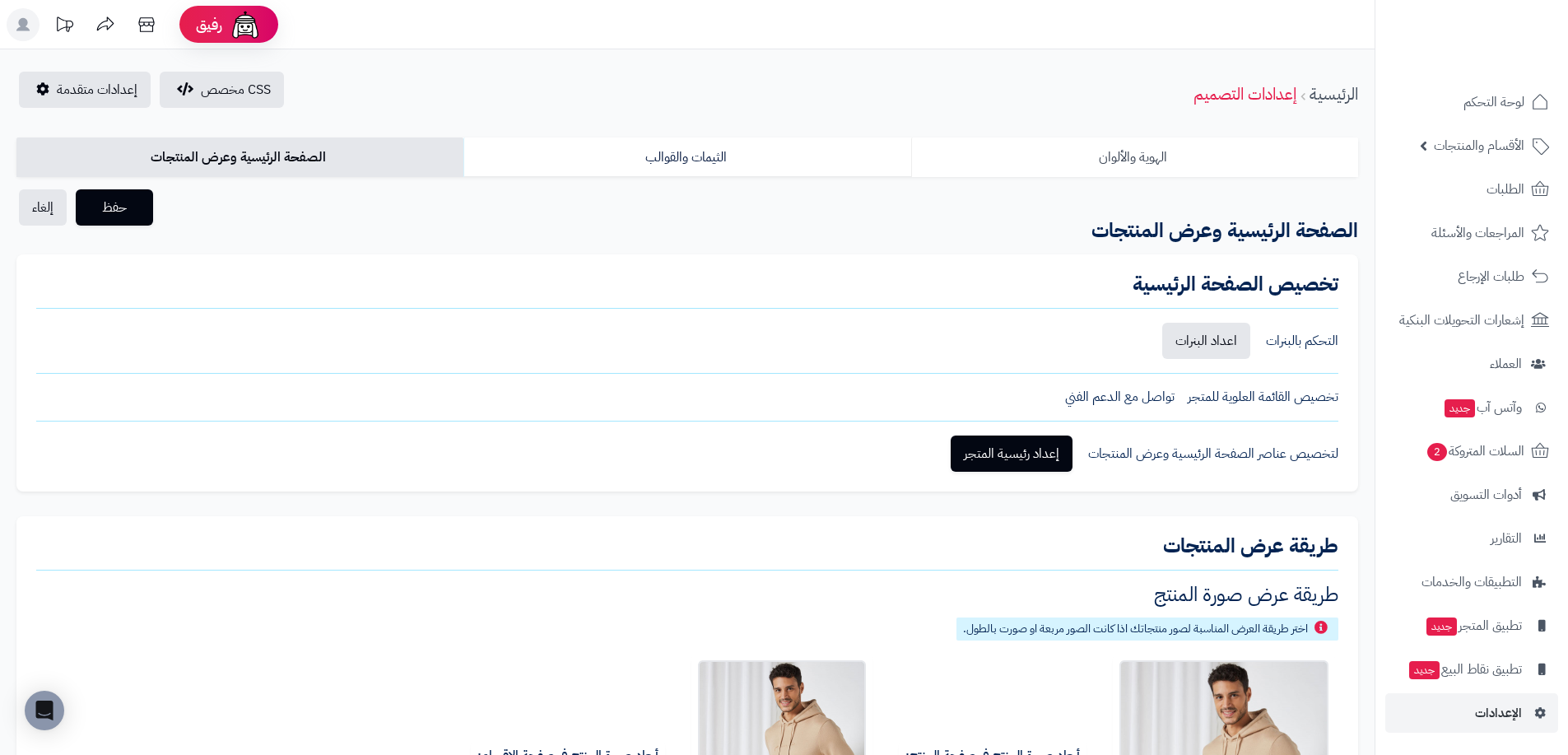
click at [1101, 165] on link "الهوية والألوان" at bounding box center [1135, 156] width 447 height 40
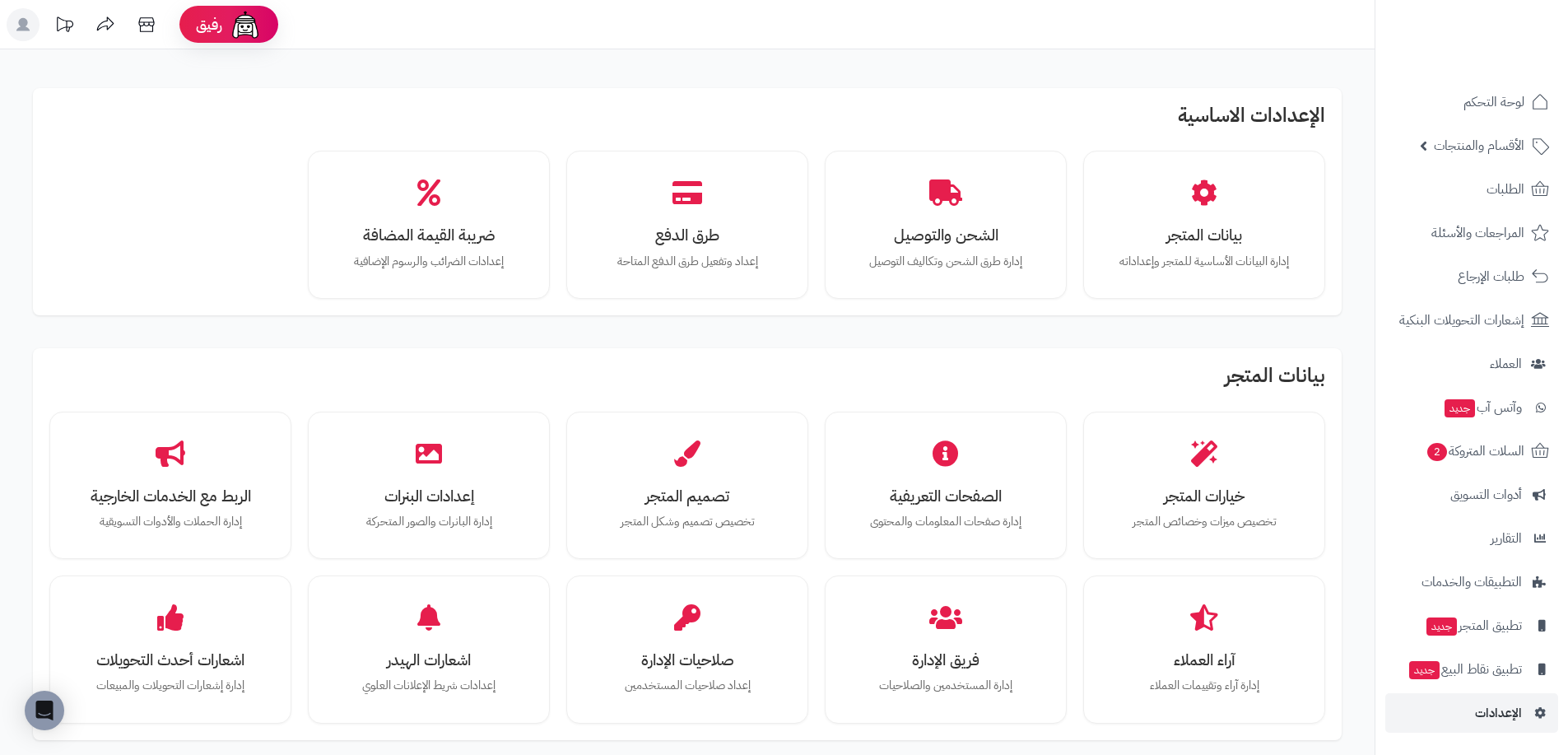
scroll to position [83, 0]
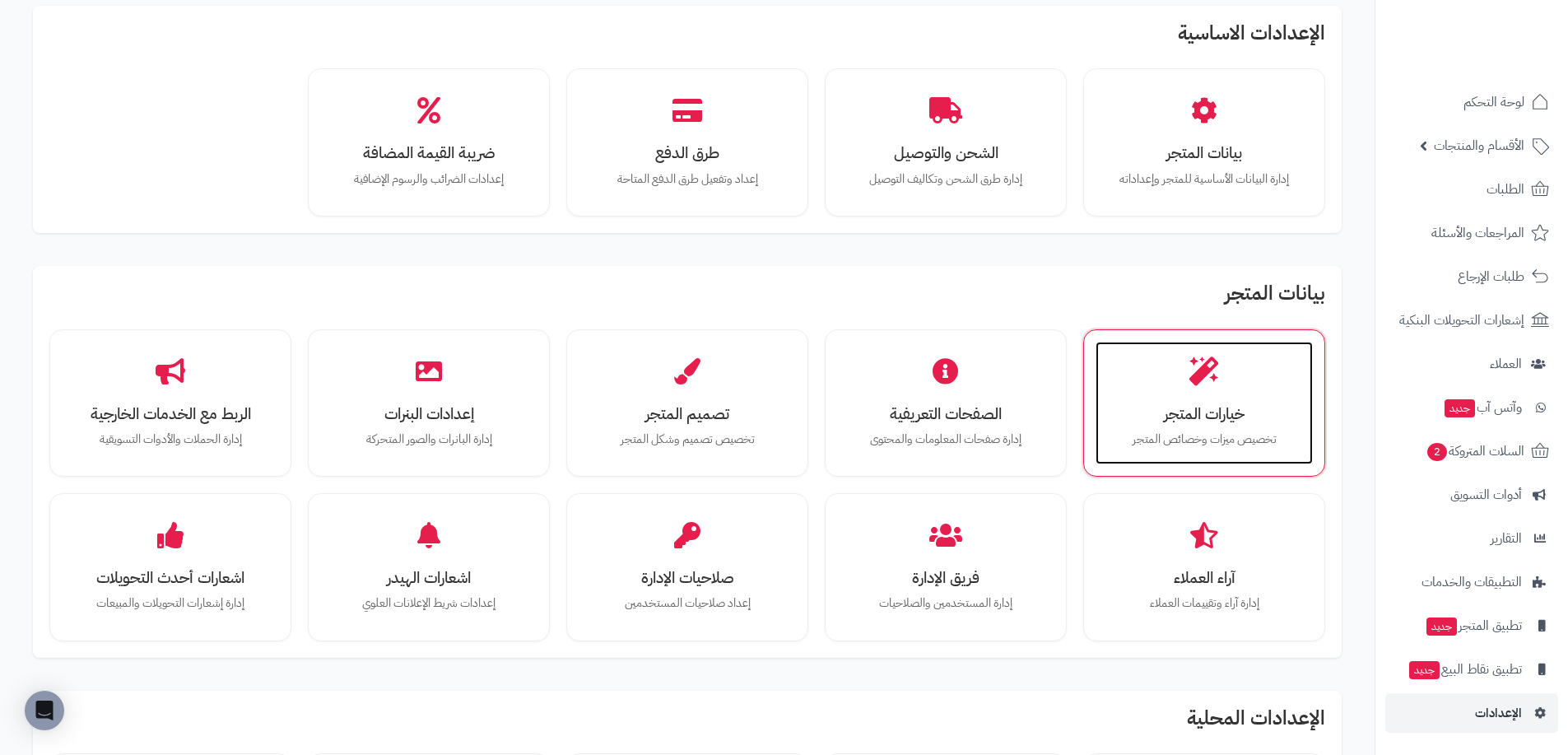
click at [1187, 430] on p "تخصيص ميزات وخصائص المتجر" at bounding box center [1204, 439] width 185 height 18
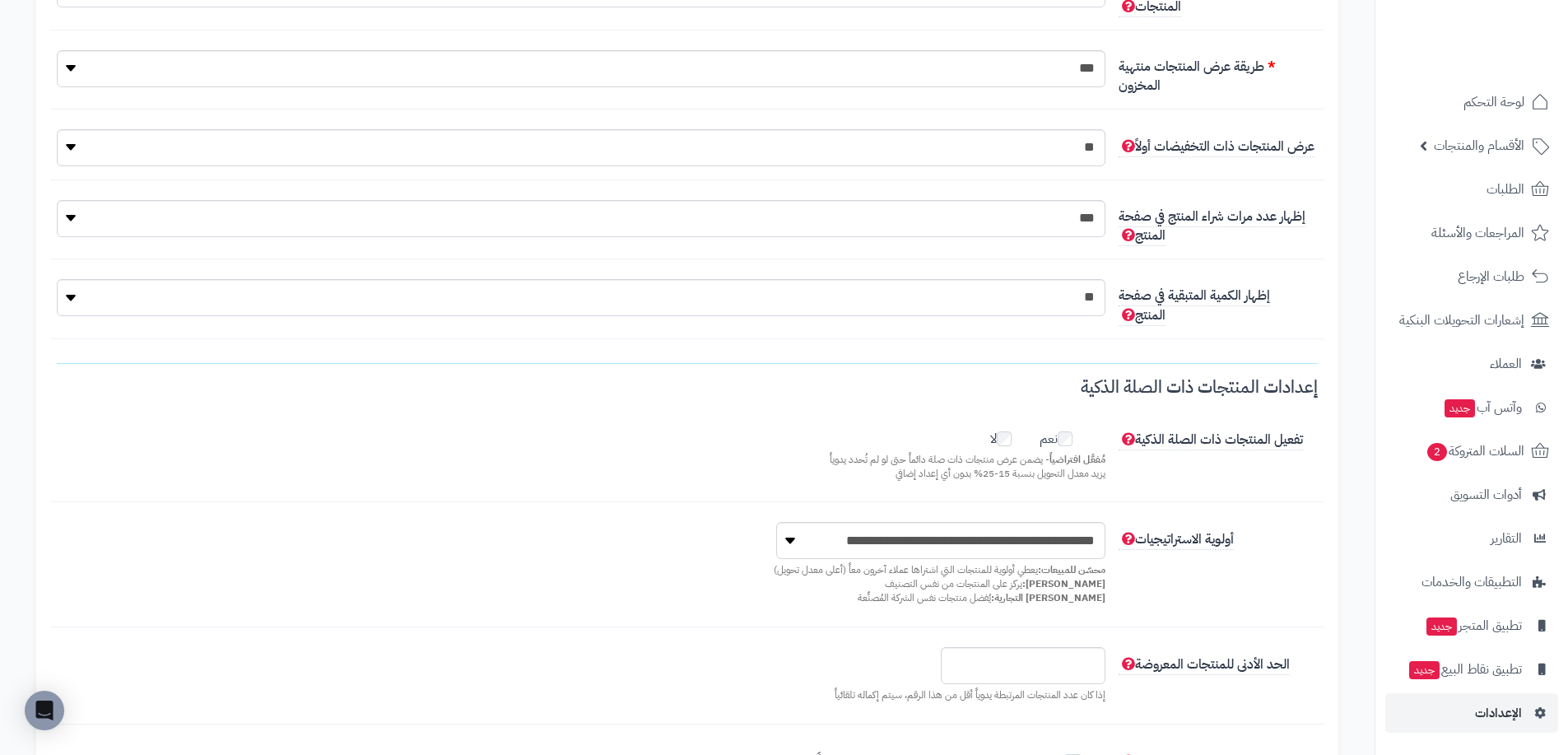
scroll to position [412, 0]
drag, startPoint x: 1224, startPoint y: 395, endPoint x: 1125, endPoint y: 395, distance: 99.0
click at [1128, 395] on h3 "إعدادات المنتجات ذات الصلة الذكية" at bounding box center [687, 392] width 1261 height 32
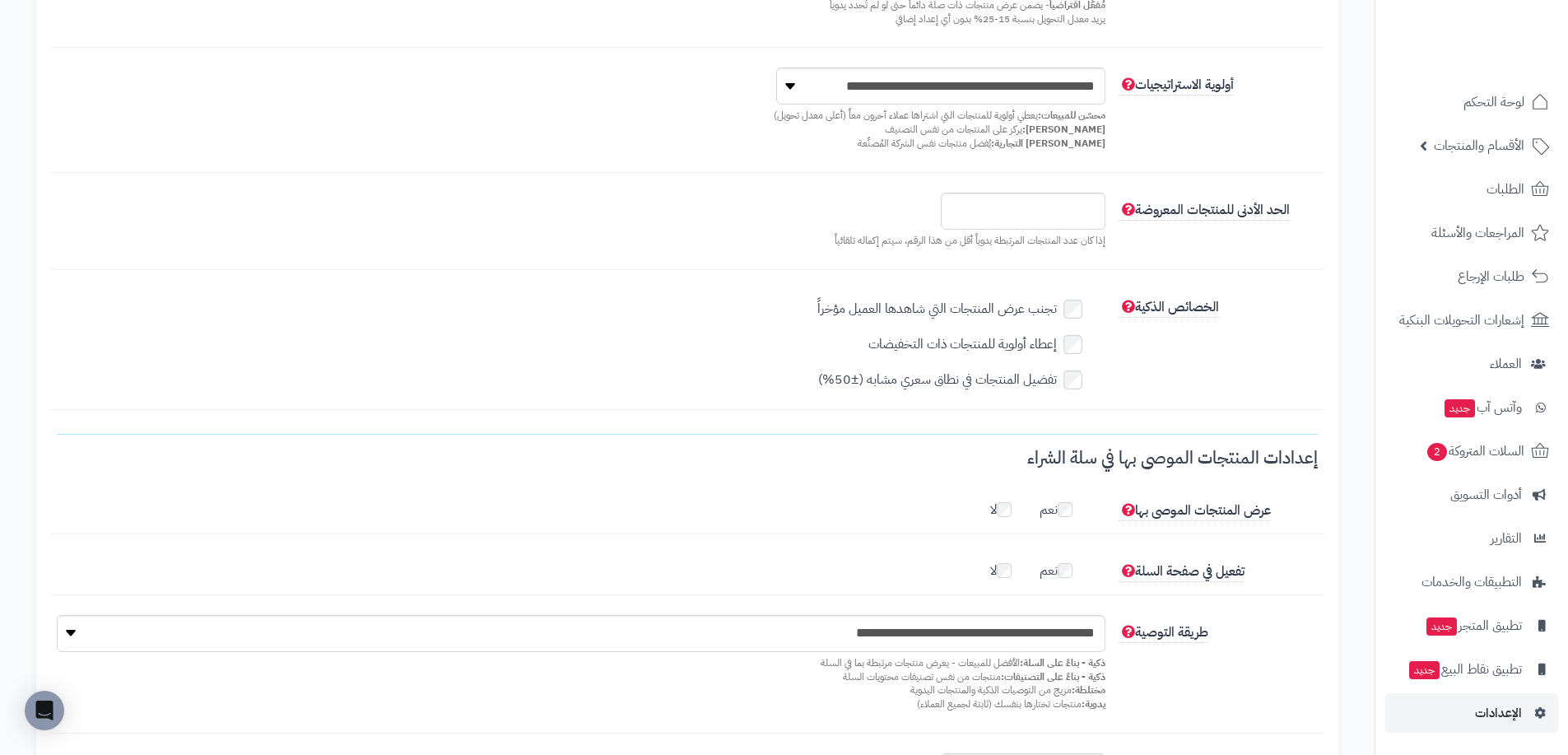
scroll to position [988, 0]
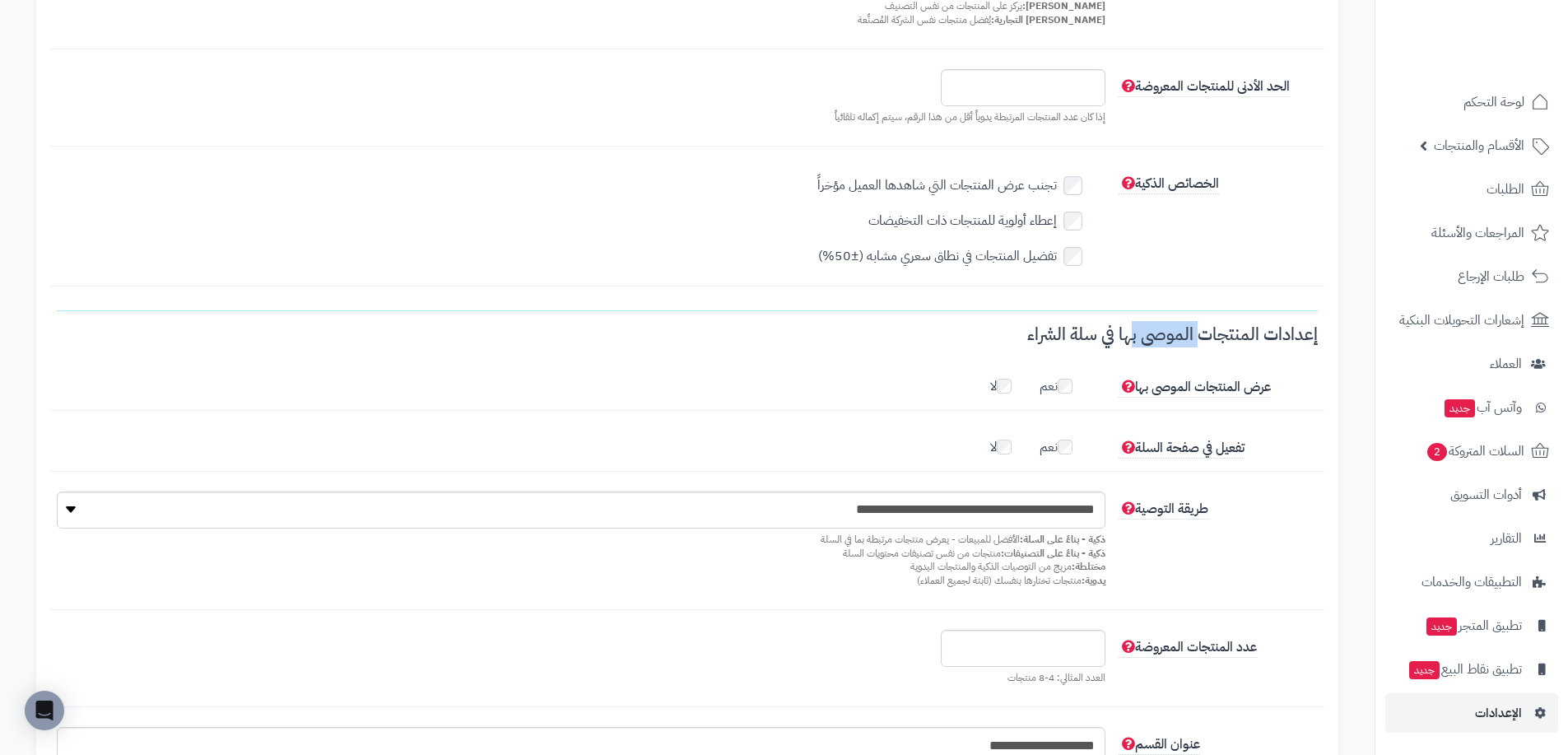
drag, startPoint x: 1152, startPoint y: 342, endPoint x: 1116, endPoint y: 342, distance: 36.0
click at [1117, 342] on h3 "إعدادات المنتجات الموصى بها في سلة الشراء" at bounding box center [687, 341] width 1261 height 32
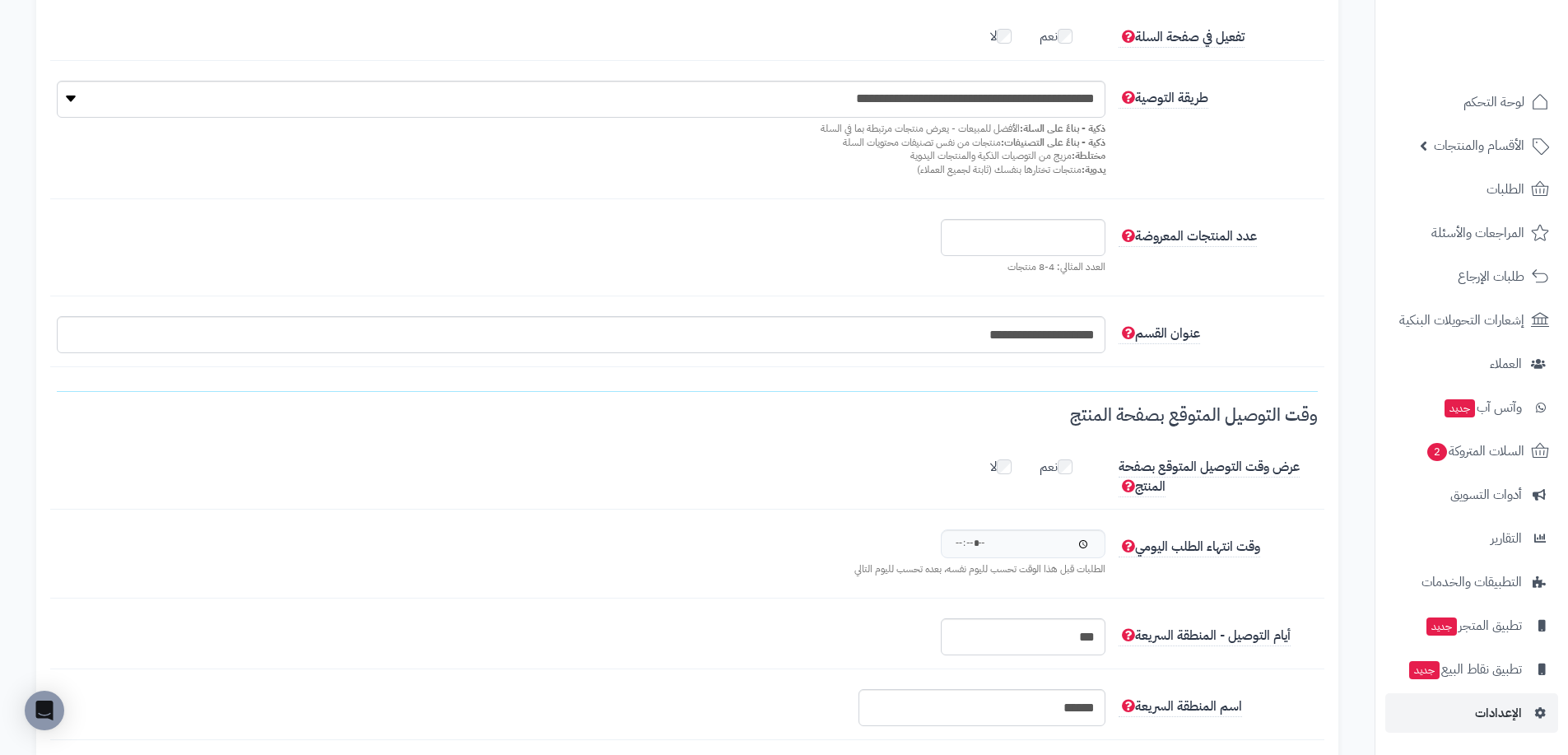
scroll to position [1399, 0]
drag, startPoint x: 1224, startPoint y: 408, endPoint x: 1079, endPoint y: 417, distance: 145.3
click at [1088, 416] on h3 "وقت التوصيل المتوقع بصفحة المنتج" at bounding box center [687, 421] width 1261 height 32
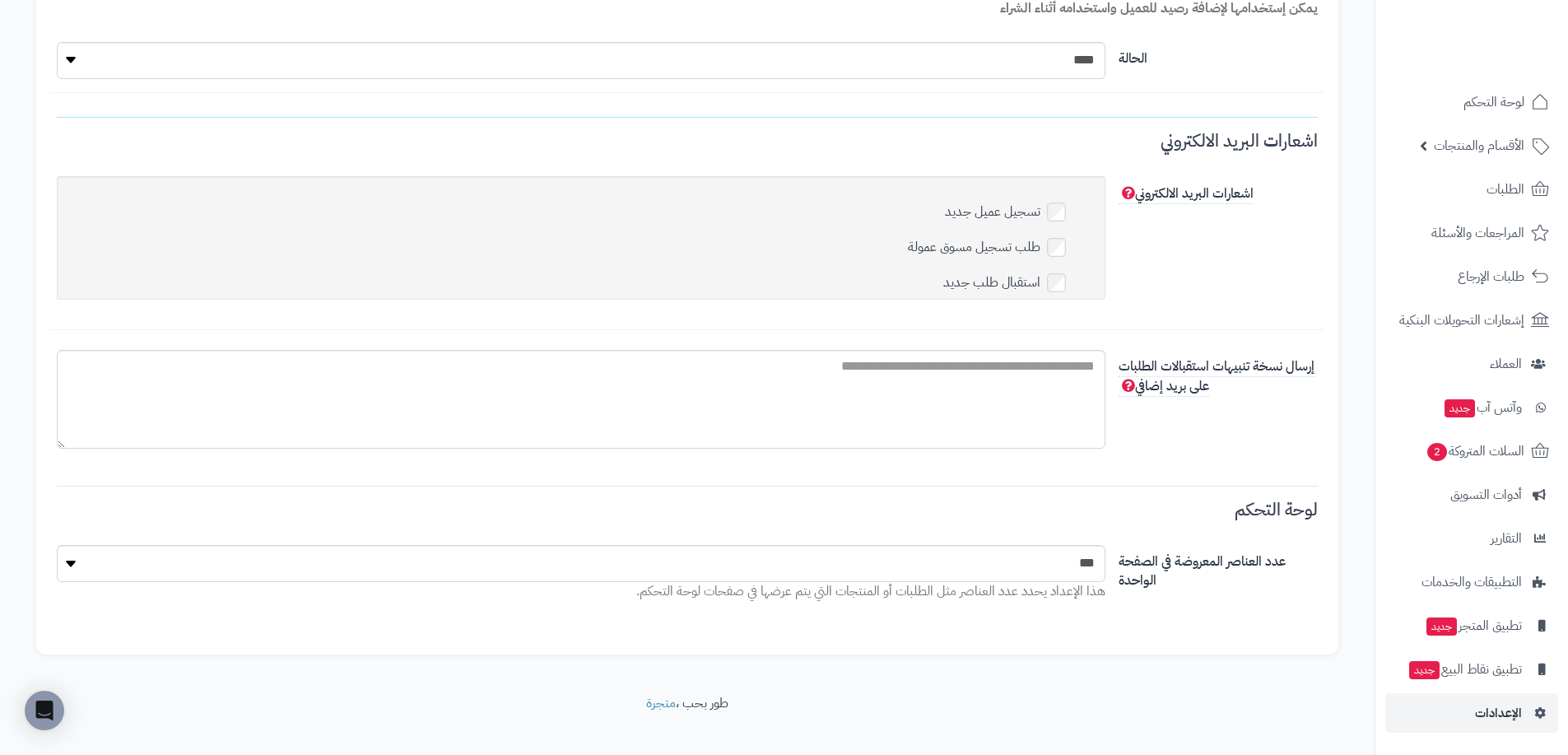
scroll to position [5832, 0]
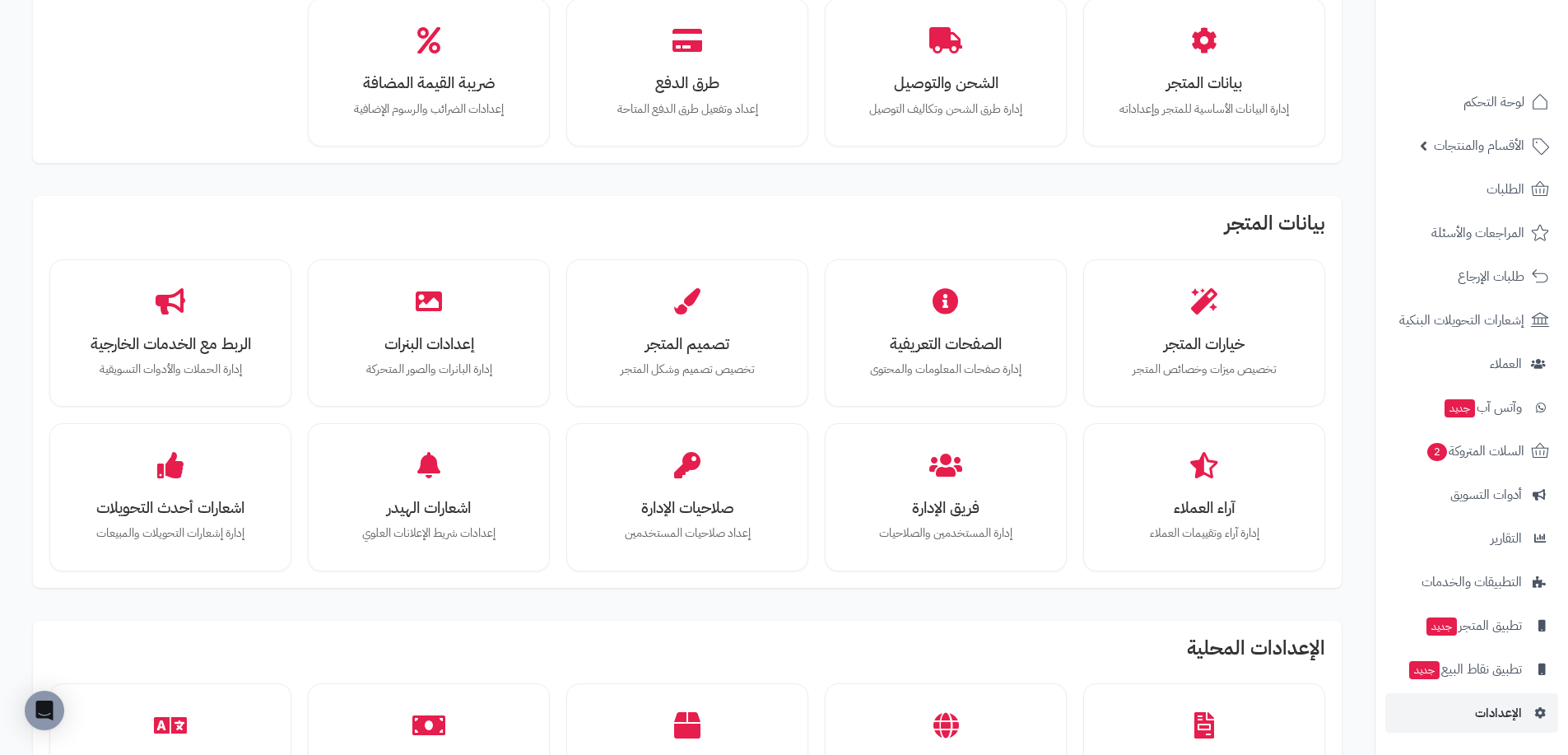
scroll to position [247, 0]
